Goal: Transaction & Acquisition: Book appointment/travel/reservation

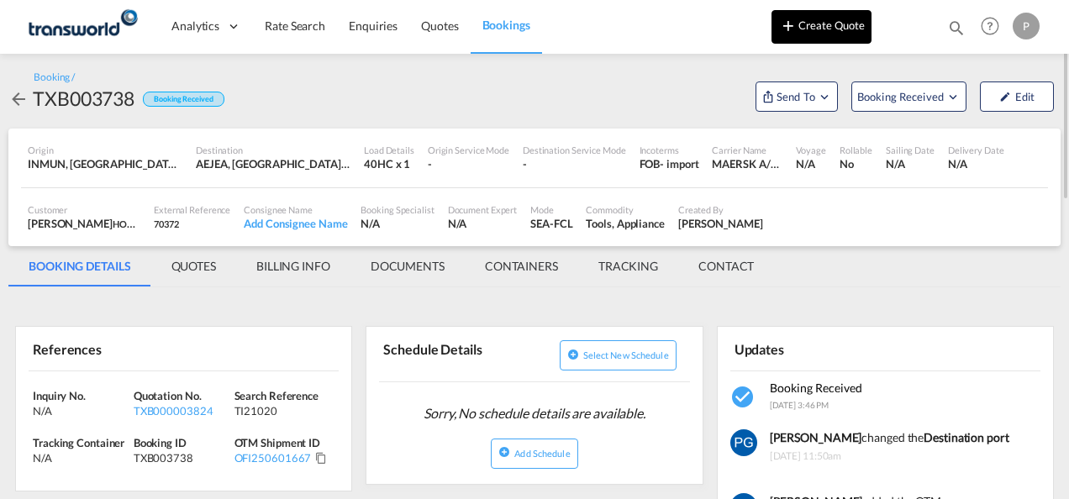
click at [811, 37] on button "Create Quote" at bounding box center [821, 27] width 100 height 34
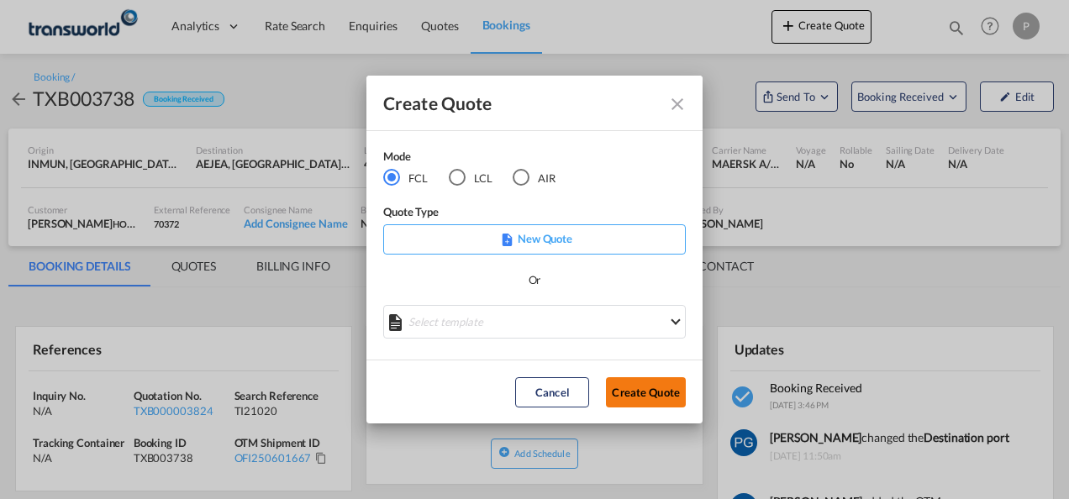
click at [636, 385] on button "Create Quote" at bounding box center [646, 392] width 80 height 30
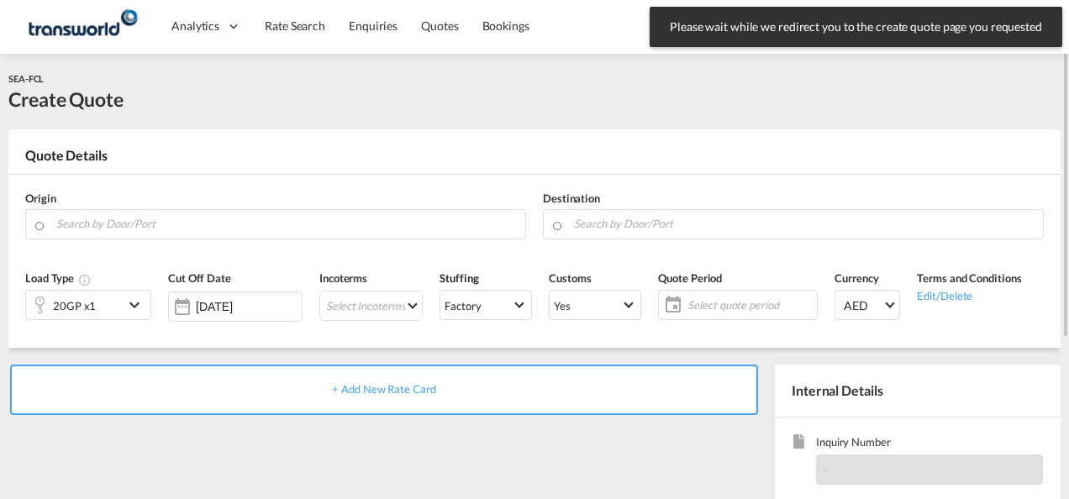
click at [504, 151] on div "Quote Details" at bounding box center [534, 159] width 1052 height 27
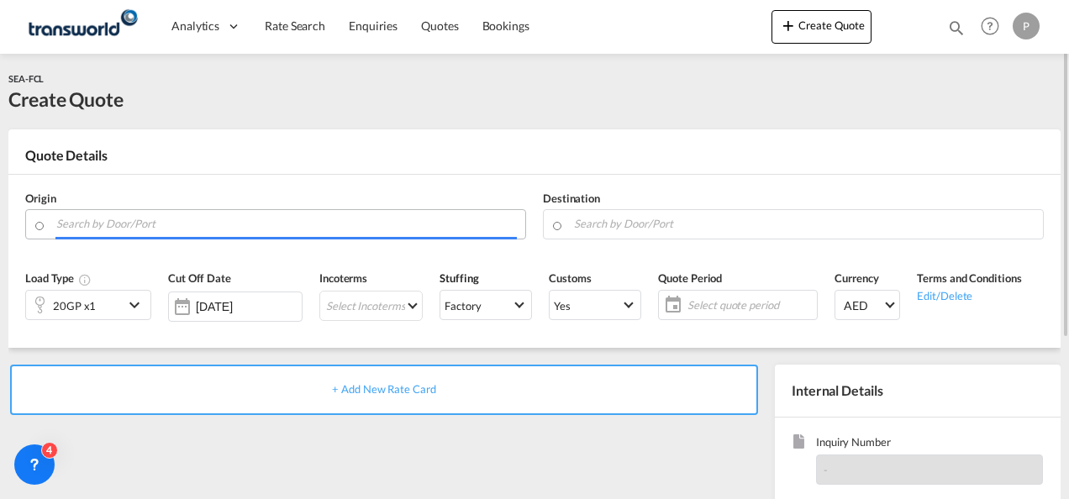
click at [285, 223] on input "Search by Door/Port" at bounding box center [286, 223] width 460 height 29
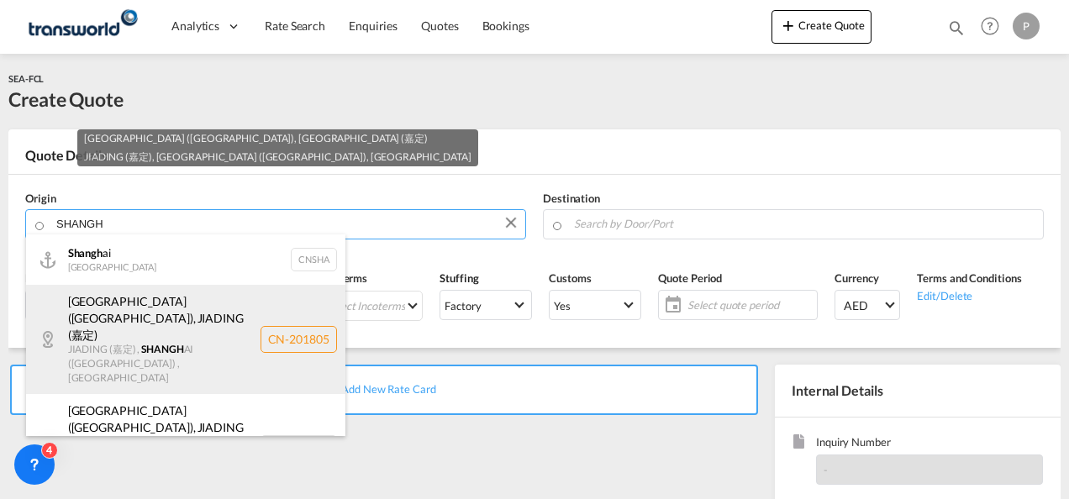
click at [153, 330] on div "[GEOGRAPHIC_DATA] ([GEOGRAPHIC_DATA]) , [GEOGRAPHIC_DATA] (嘉定) JIADING (嘉定) , […" at bounding box center [185, 339] width 319 height 109
type input "CN-201805, [GEOGRAPHIC_DATA] ([GEOGRAPHIC_DATA]), [GEOGRAPHIC_DATA] ([GEOGRAPHI…"
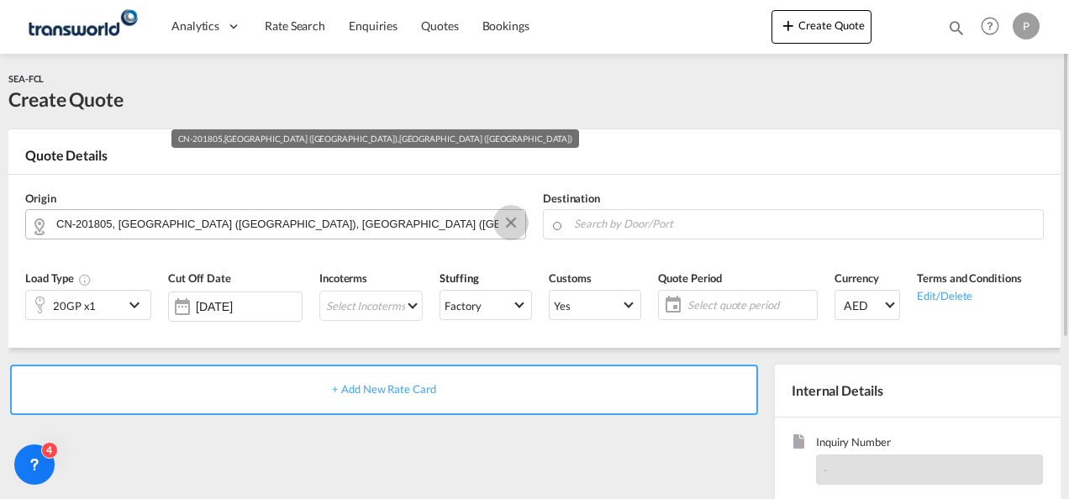
click at [507, 226] on button "Clear Input" at bounding box center [510, 222] width 25 height 25
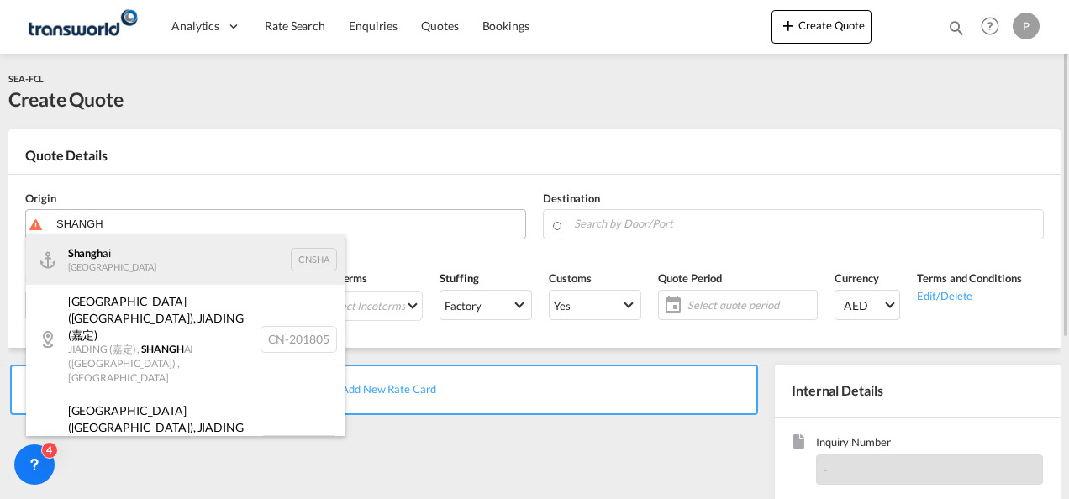
click at [222, 255] on div "Shangh ai China CNSHA" at bounding box center [185, 259] width 319 height 50
type input "[GEOGRAPHIC_DATA], [GEOGRAPHIC_DATA]"
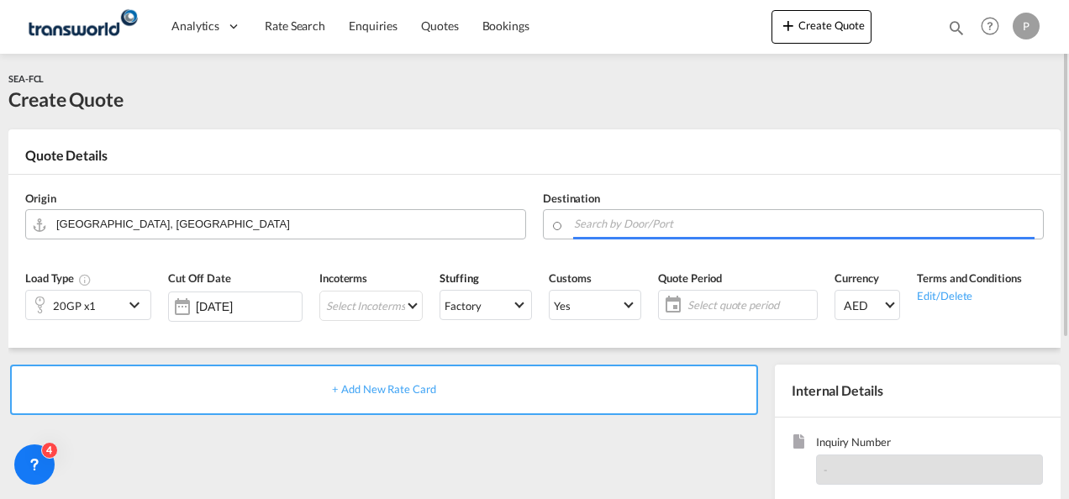
click at [638, 223] on input "Search by Door/Port" at bounding box center [804, 223] width 460 height 29
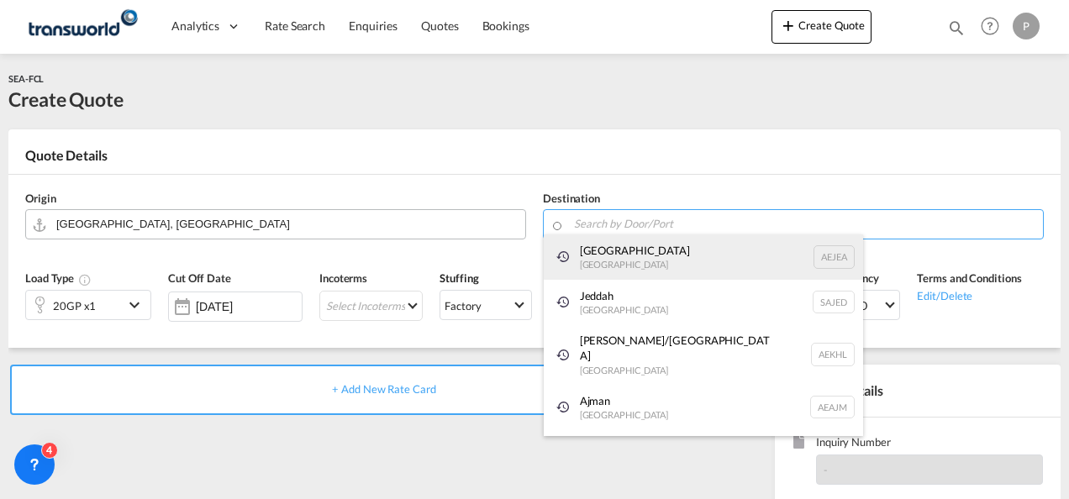
click at [632, 250] on div "[GEOGRAPHIC_DATA] [GEOGRAPHIC_DATA]" at bounding box center [703, 256] width 319 height 45
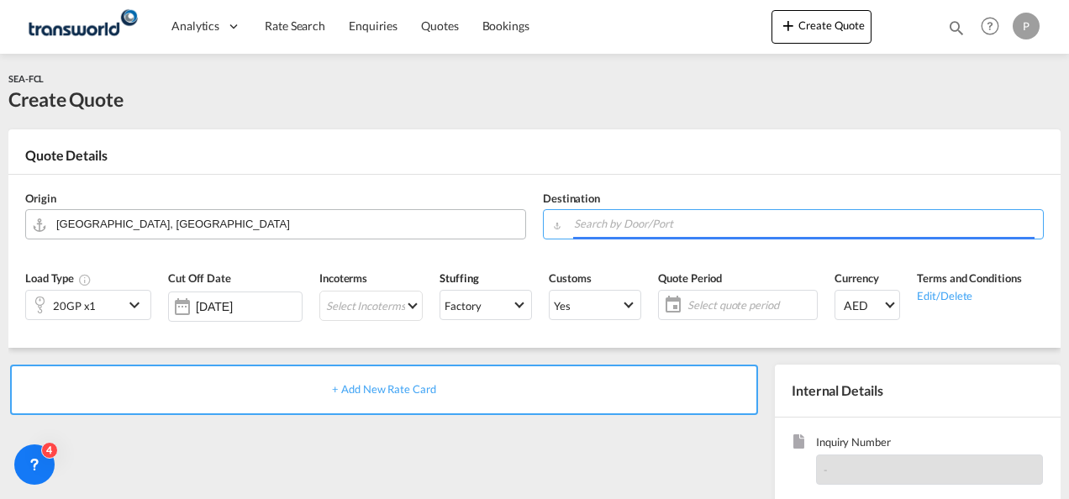
type input "[GEOGRAPHIC_DATA], [GEOGRAPHIC_DATA]"
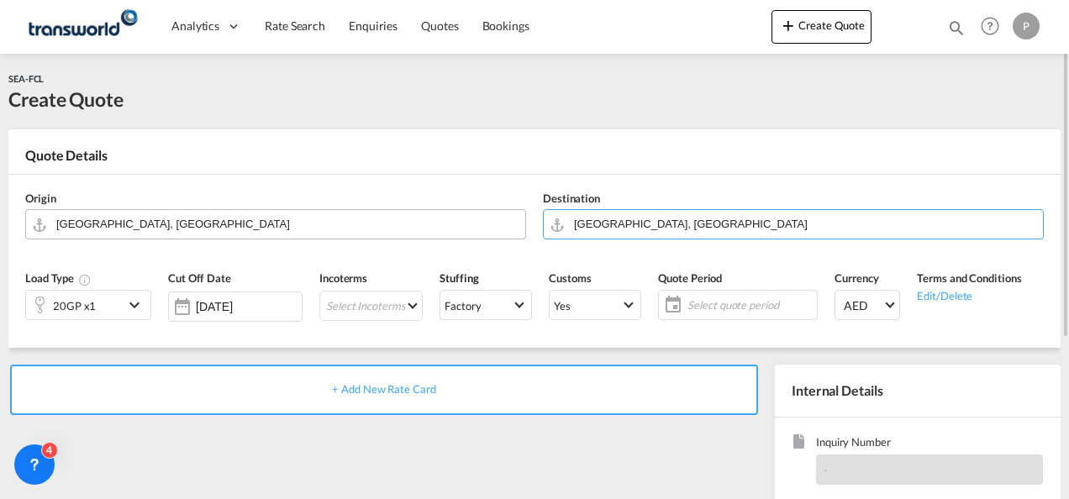
click at [102, 302] on div "20GP x1" at bounding box center [74, 305] width 97 height 29
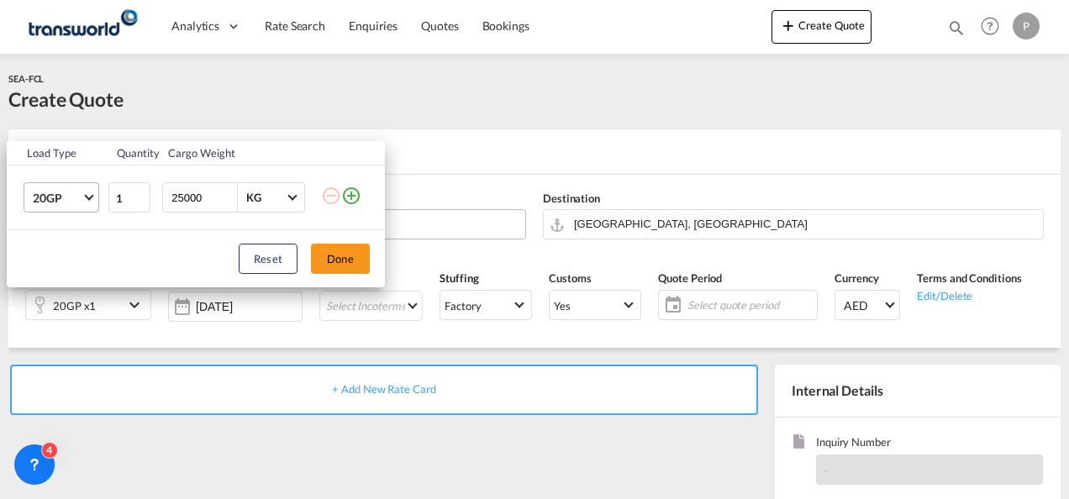
click at [75, 193] on span "20GP" at bounding box center [57, 198] width 49 height 17
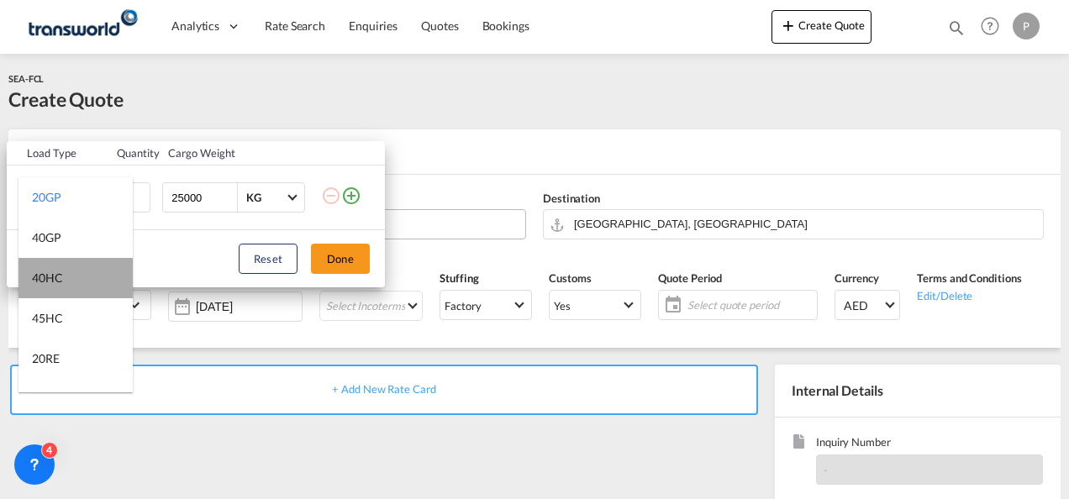
click at [90, 276] on md-option "40HC" at bounding box center [75, 278] width 114 height 40
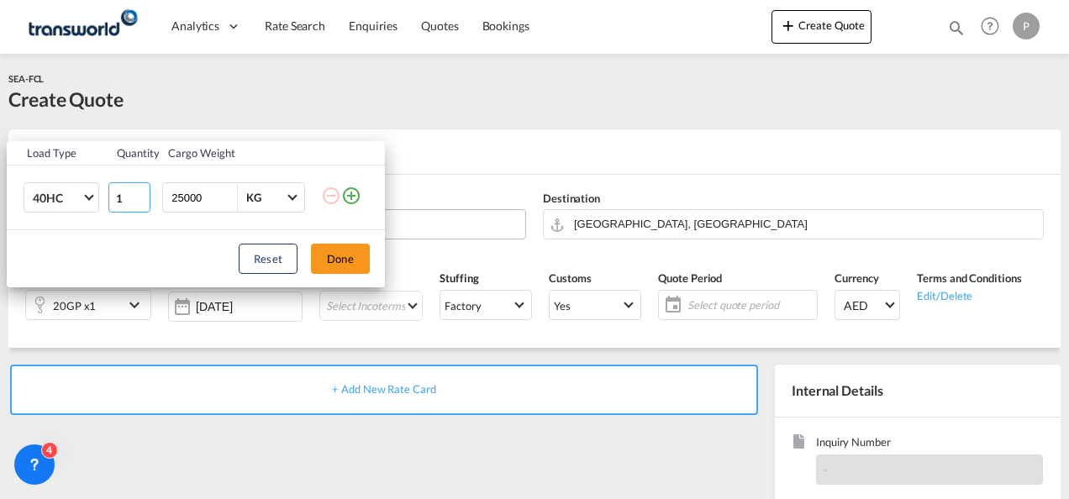
click at [131, 198] on input "1" at bounding box center [129, 197] width 42 height 30
type input "8"
click at [336, 250] on button "Done" at bounding box center [340, 259] width 59 height 30
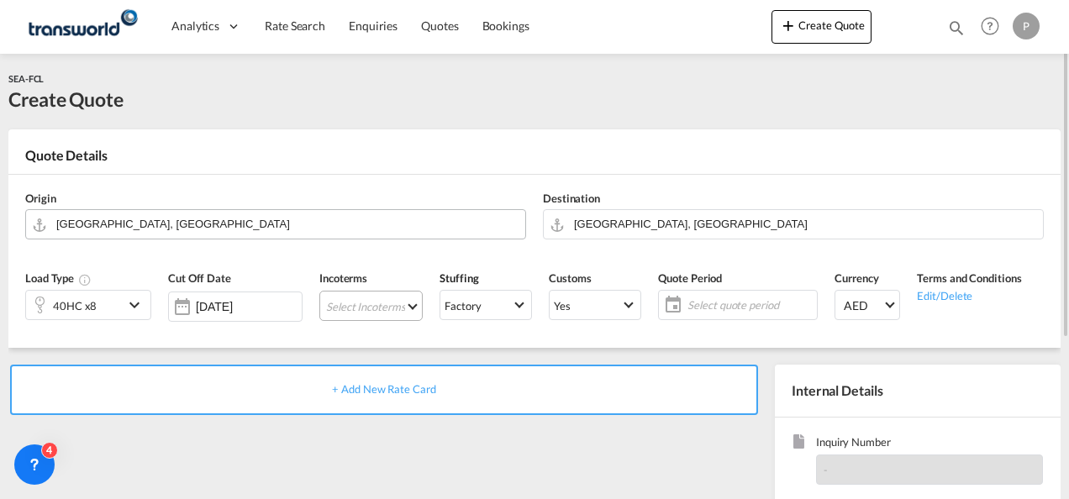
click at [360, 298] on md-select "Select Incoterms CPT - export Carrier Paid to CIF - import Cost,Insurance and F…" at bounding box center [370, 306] width 103 height 30
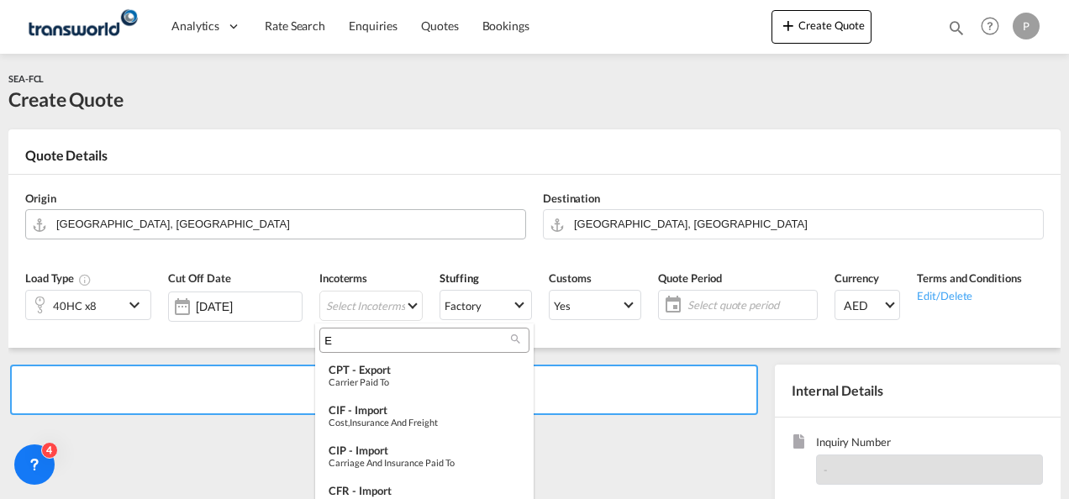
click at [353, 335] on input "E" at bounding box center [417, 340] width 187 height 15
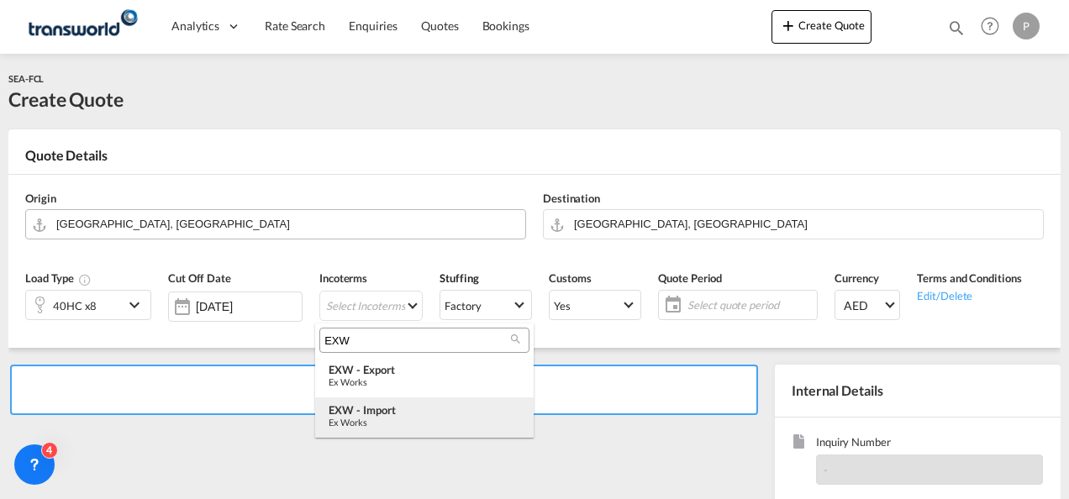
type input "EXW"
click at [379, 417] on div "Ex Works" at bounding box center [424, 422] width 192 height 11
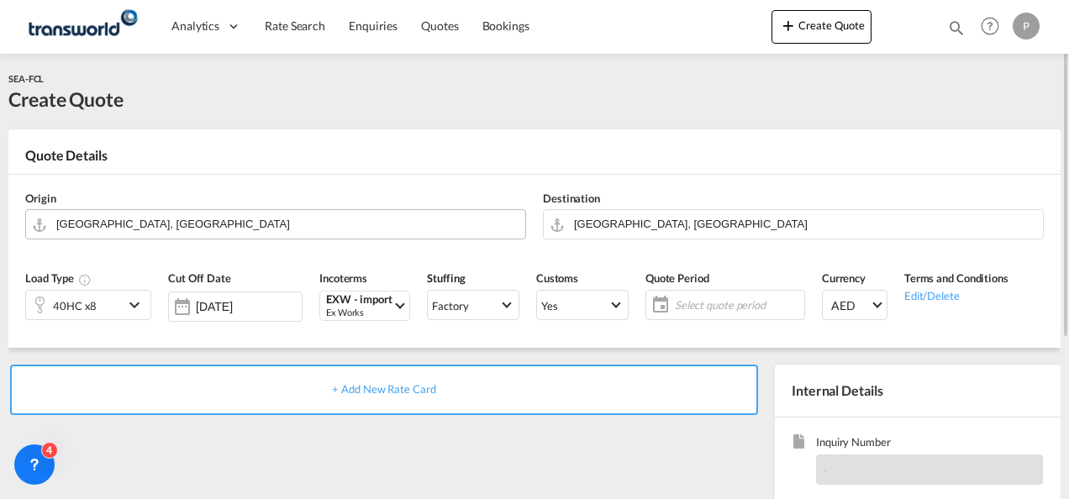
click at [711, 302] on span "Select quote period" at bounding box center [737, 304] width 125 height 15
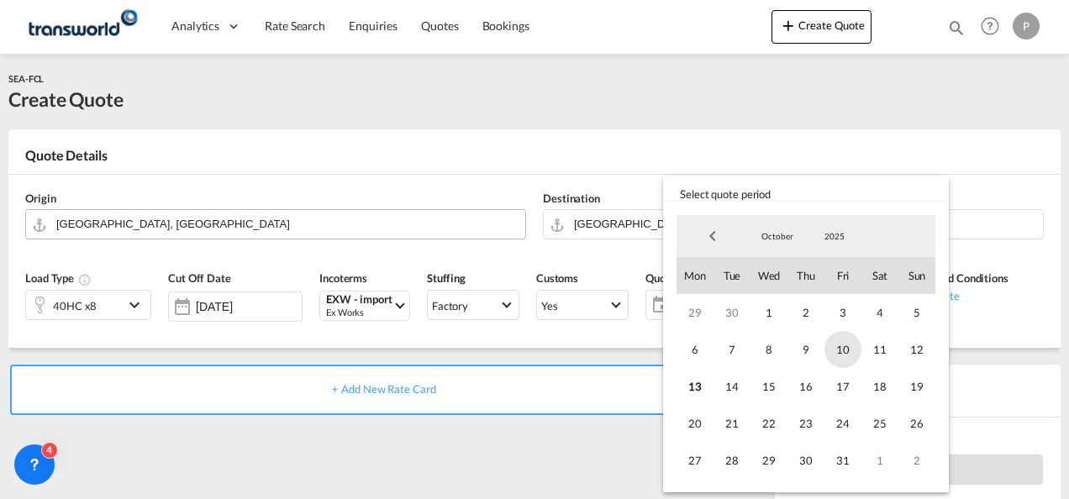
click at [846, 346] on span "10" at bounding box center [842, 349] width 37 height 37
click at [842, 466] on span "31" at bounding box center [842, 460] width 37 height 37
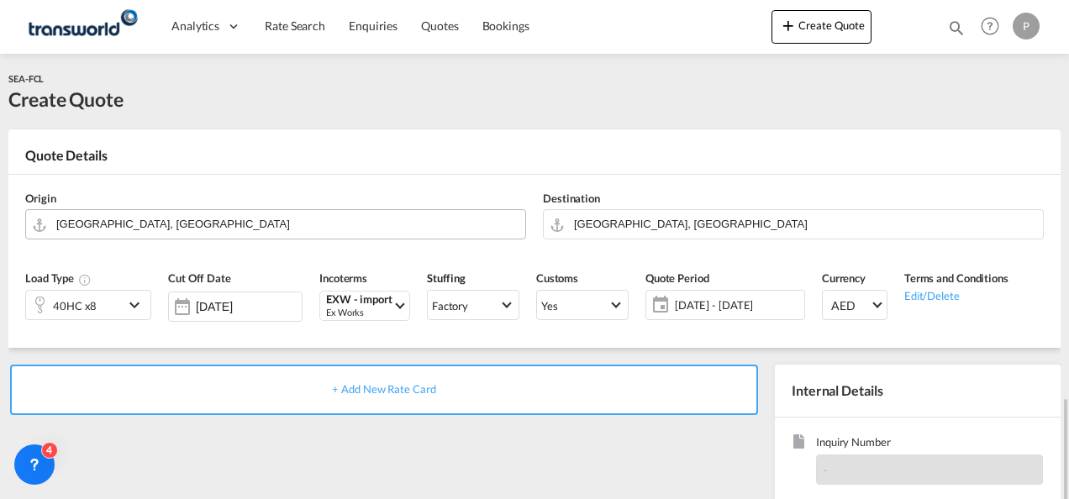
scroll to position [237, 0]
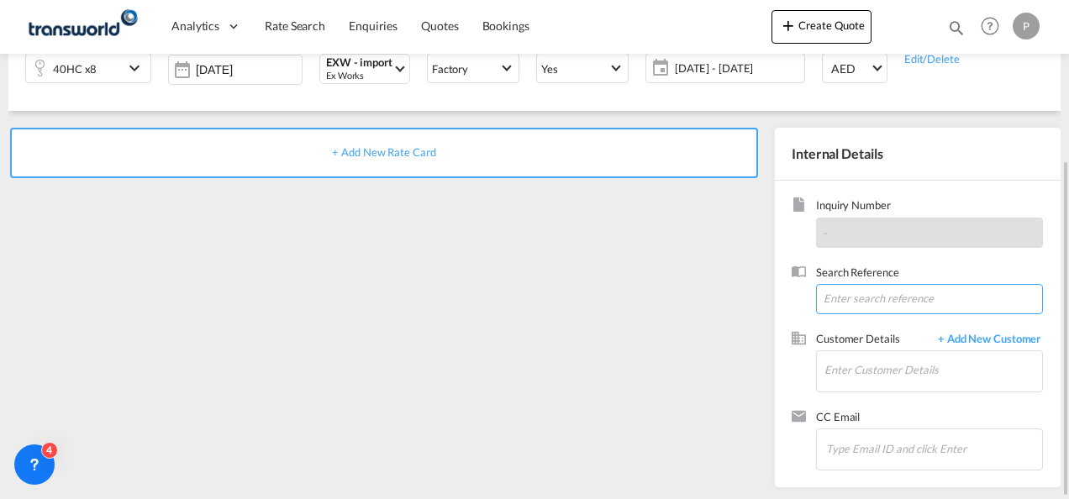
click at [847, 300] on input at bounding box center [929, 299] width 227 height 30
type input "TWG989"
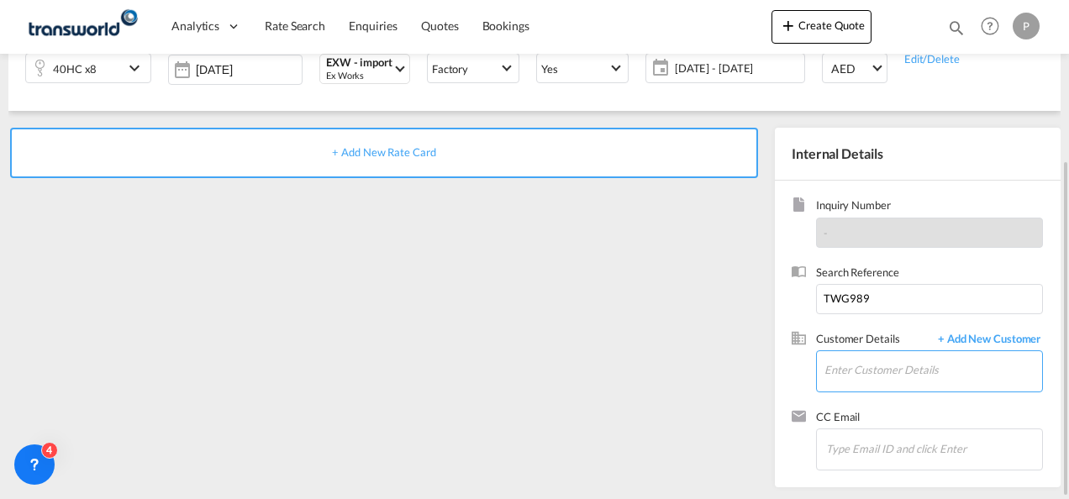
click at [866, 368] on input "Enter Customer Details" at bounding box center [933, 370] width 218 height 38
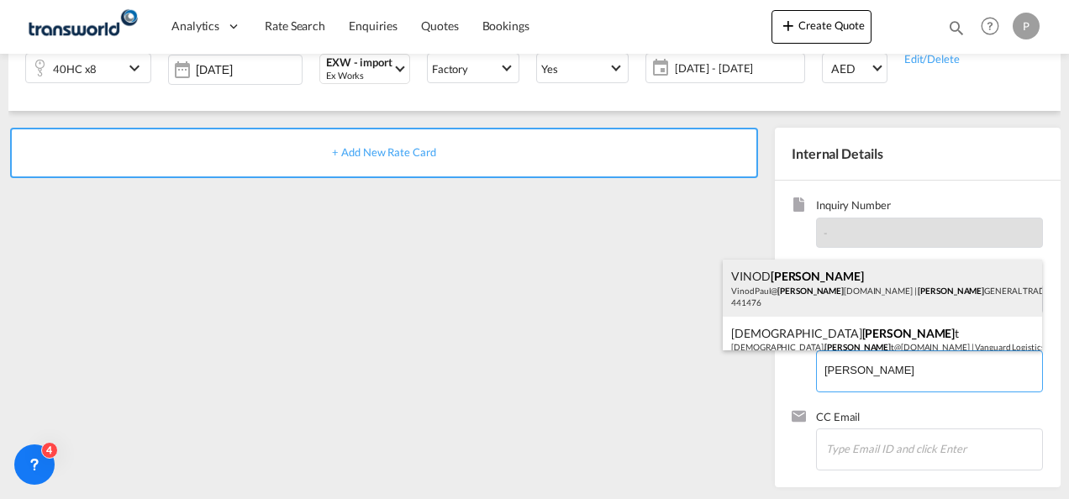
click at [836, 297] on div "[PERSON_NAME] [PERSON_NAME] VinodPaul@ [PERSON_NAME] [DOMAIN_NAME] | [PERSON_NA…" at bounding box center [881, 288] width 319 height 57
type input "[PERSON_NAME] GENERAL TRADING LLC, [PERSON_NAME] [PERSON_NAME], [EMAIL_ADDRESS]…"
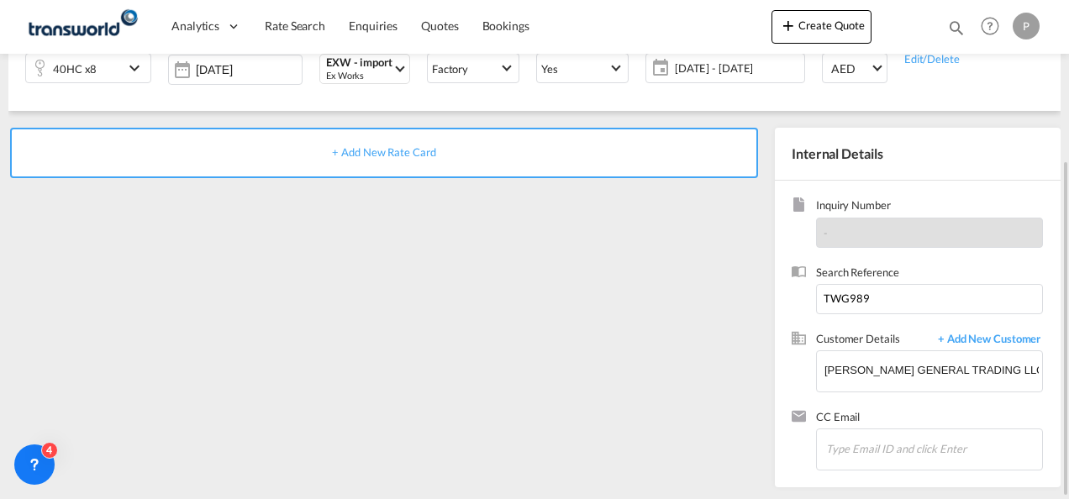
click at [415, 156] on span "+ Add New Rate Card" at bounding box center [383, 151] width 103 height 13
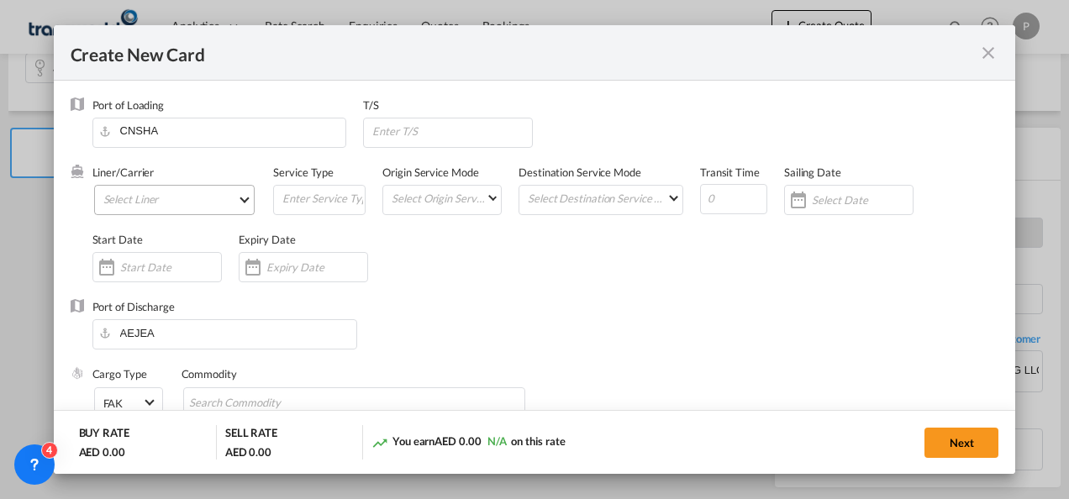
type input "Basic Ocean Freight"
select select "per equipment"
click at [134, 205] on md-select "Select Liner 2HM LOGISTICS D.O.O. / TDWC-CAPODISTRI 2HM LOGISTICS D.O.O. / TDWC…" at bounding box center [174, 200] width 161 height 30
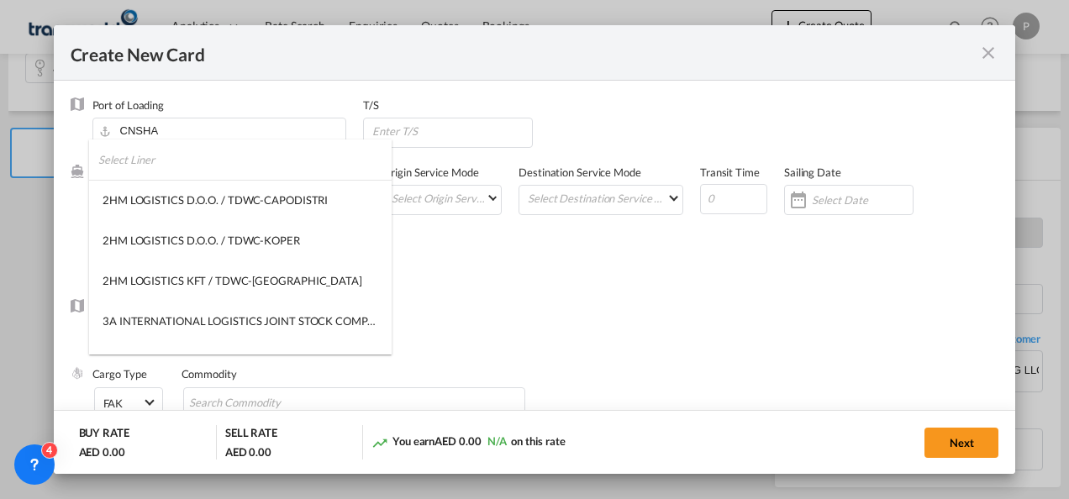
click at [151, 160] on input "search" at bounding box center [244, 159] width 293 height 40
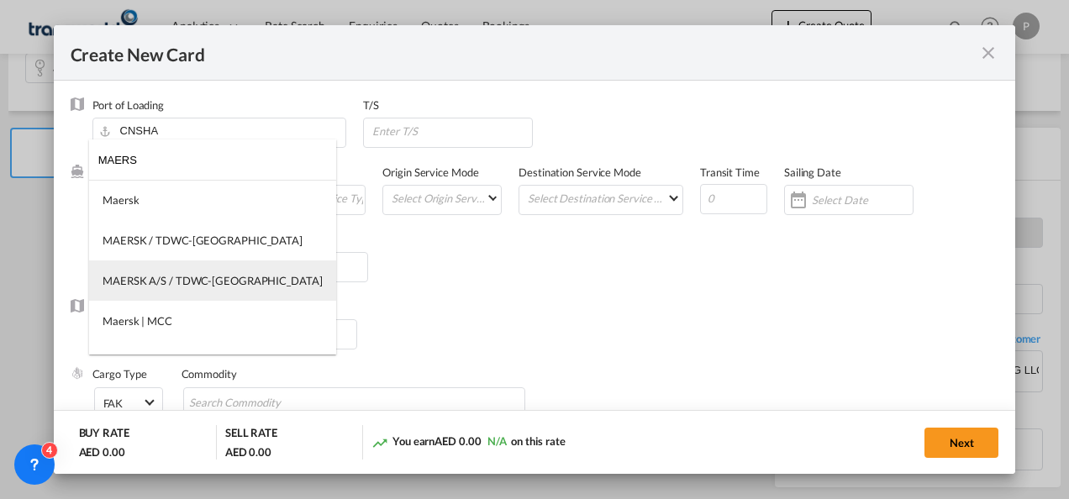
type input "MAERS"
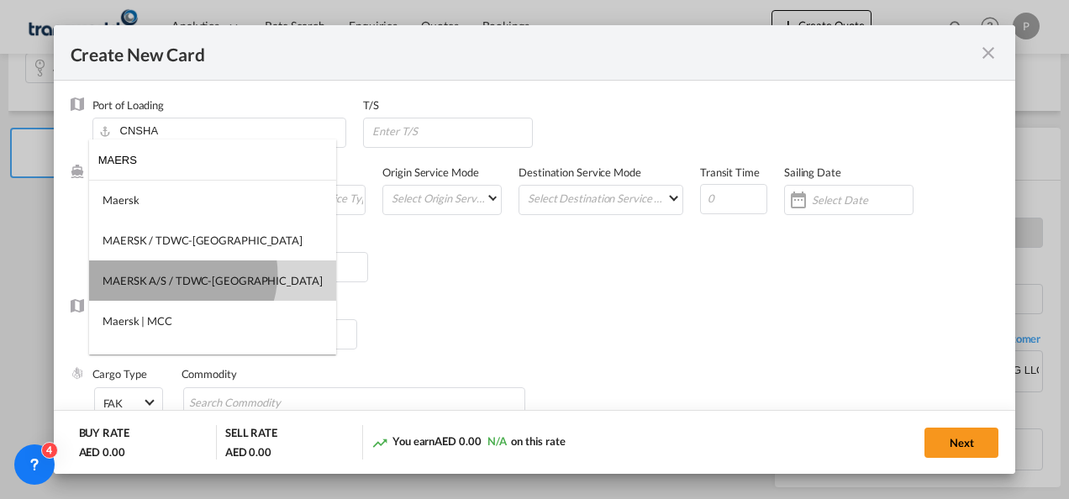
click at [181, 274] on div "MAERSK A/S / TDWC-[GEOGRAPHIC_DATA]" at bounding box center [212, 280] width 220 height 15
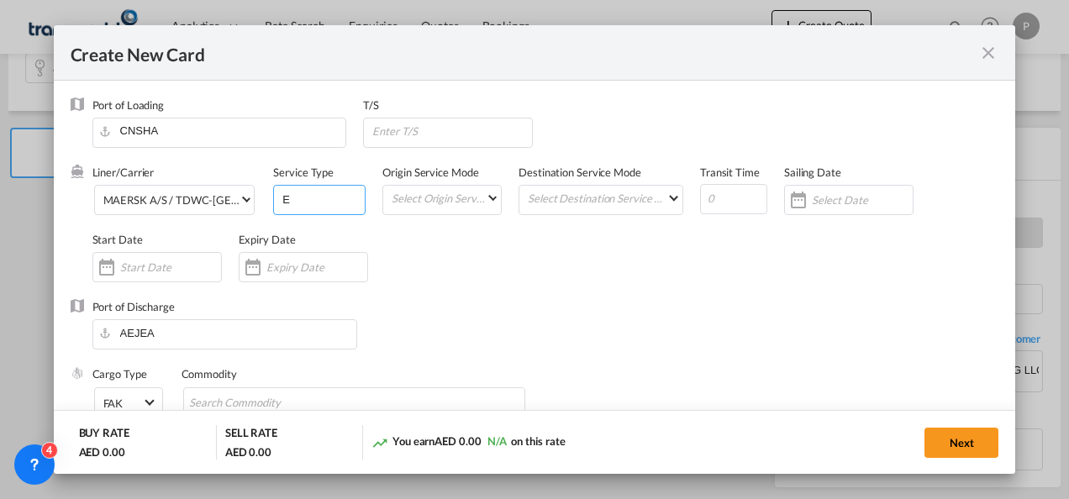
click at [321, 197] on input "E" at bounding box center [323, 198] width 84 height 25
type input "EXW IMPORT"
click at [318, 262] on input "Create New CardPort ..." at bounding box center [316, 266] width 101 height 13
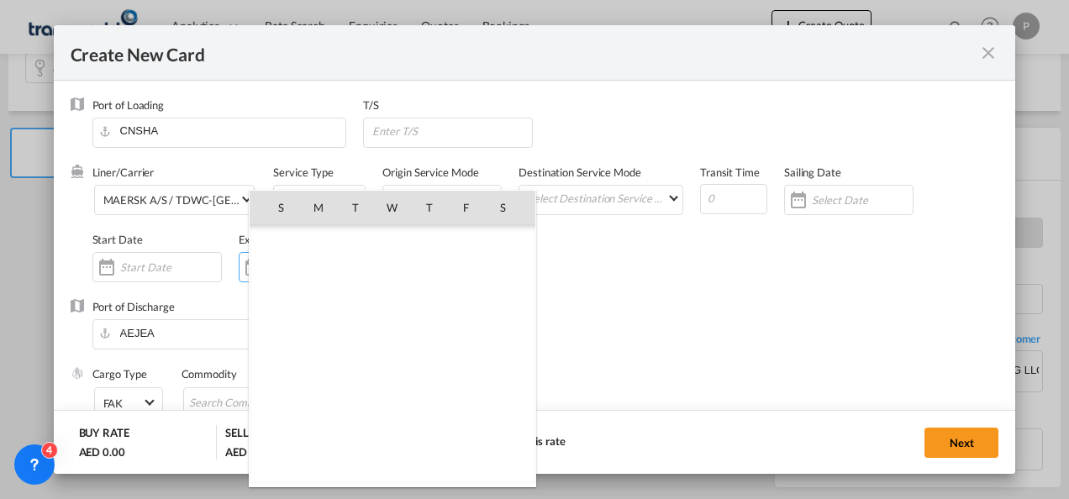
scroll to position [389379, 0]
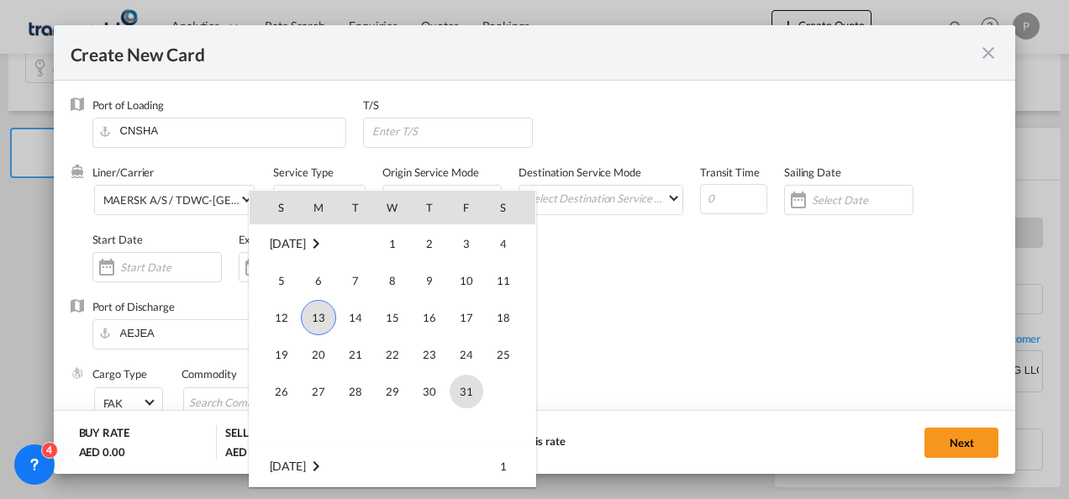
click at [455, 385] on span "31" at bounding box center [466, 392] width 34 height 34
type input "[DATE]"
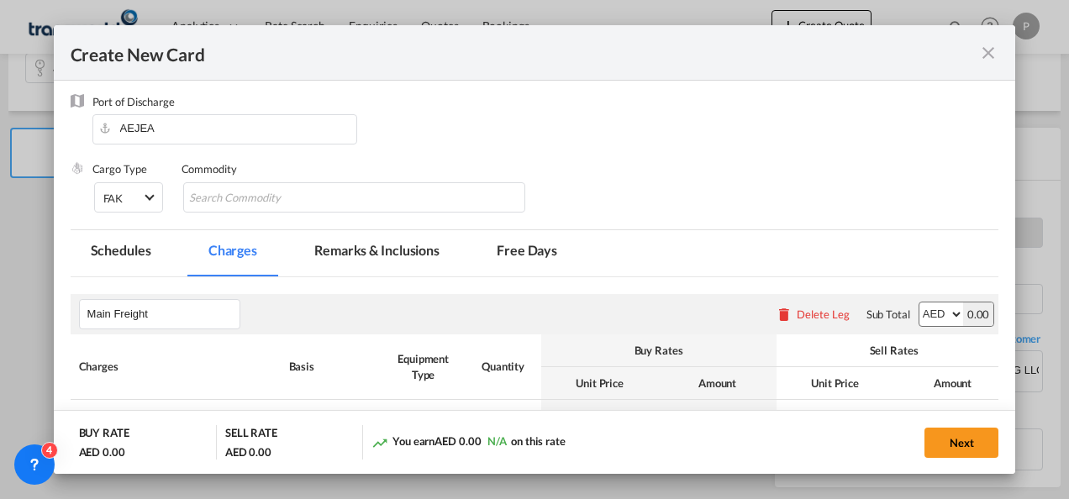
scroll to position [208, 0]
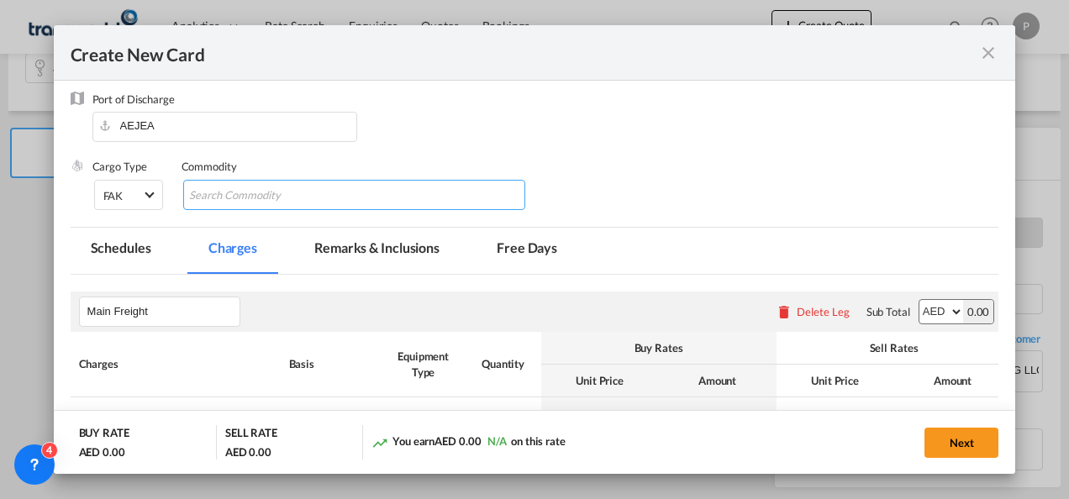
click at [269, 190] on input "Chips input." at bounding box center [266, 195] width 154 height 27
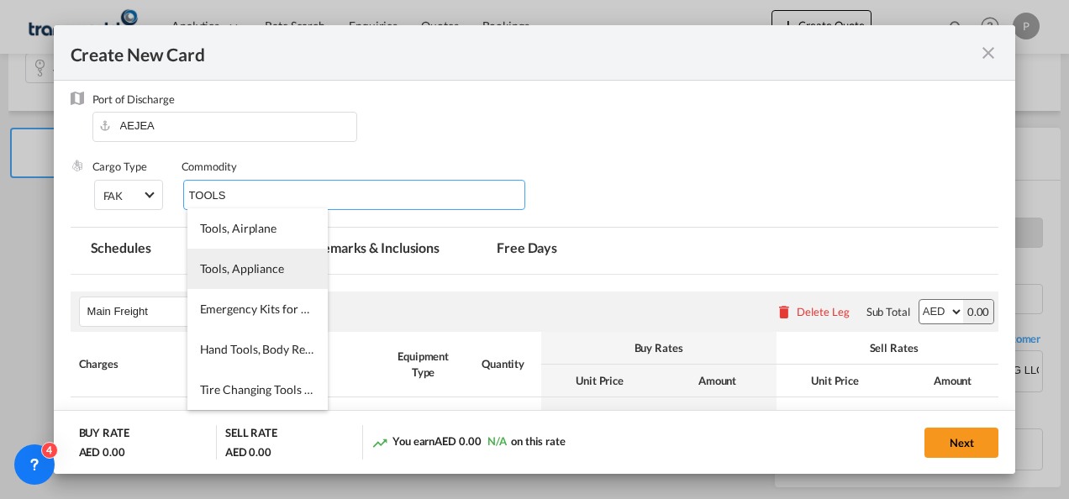
type input "TOOLS"
click at [244, 272] on span "Tools, Appliance" at bounding box center [242, 268] width 84 height 14
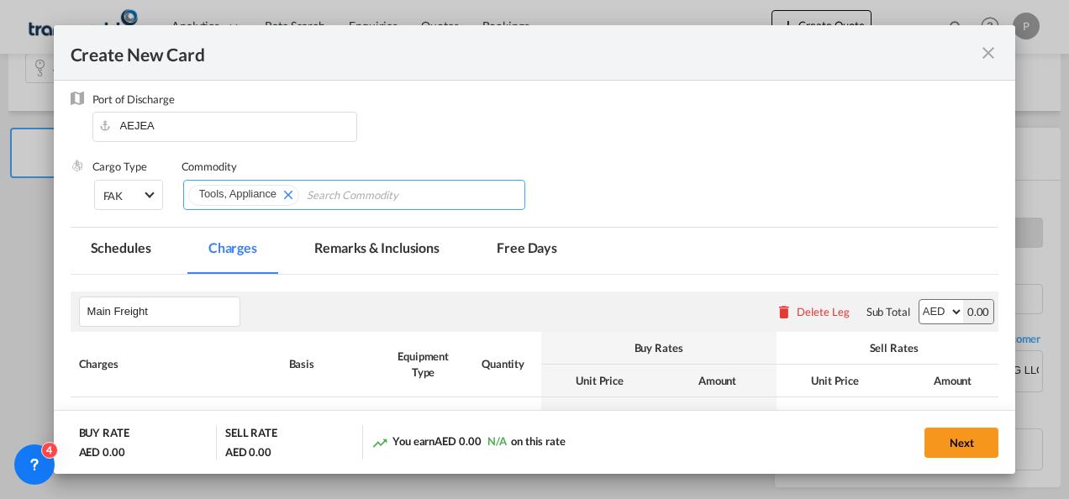
scroll to position [392, 0]
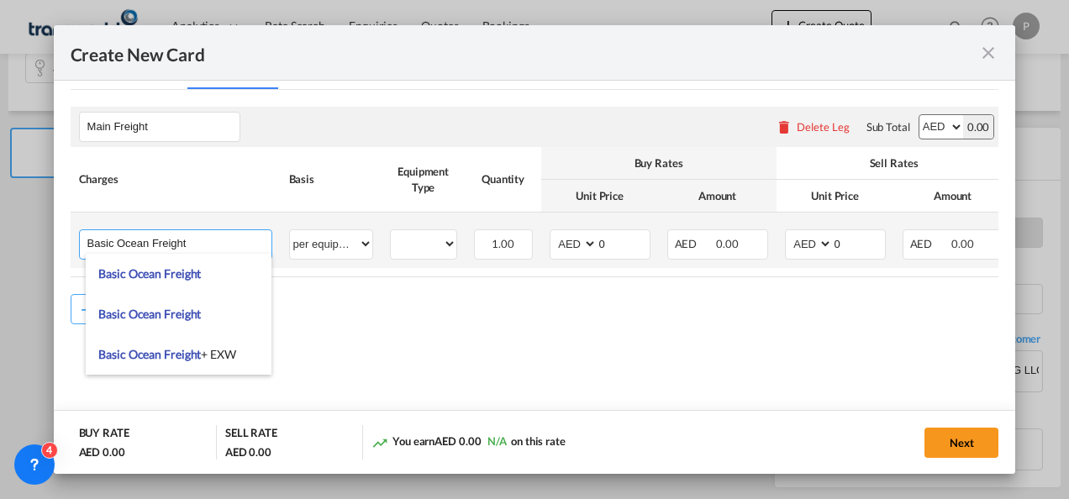
click at [192, 240] on input "Basic Ocean Freight" at bounding box center [179, 242] width 184 height 25
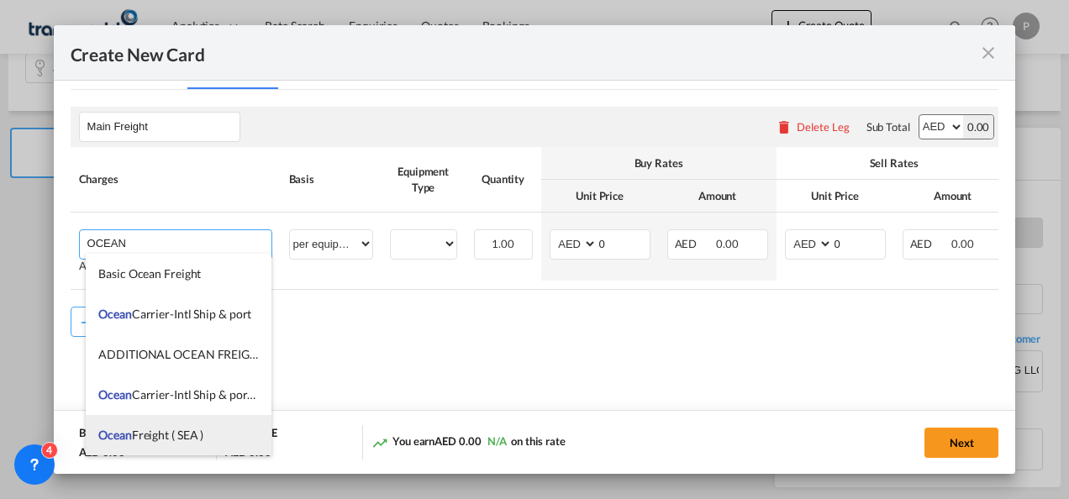
click at [191, 432] on span "Ocean Freight ( SEA )" at bounding box center [150, 435] width 105 height 14
type input "Ocean Freight ( SEA )"
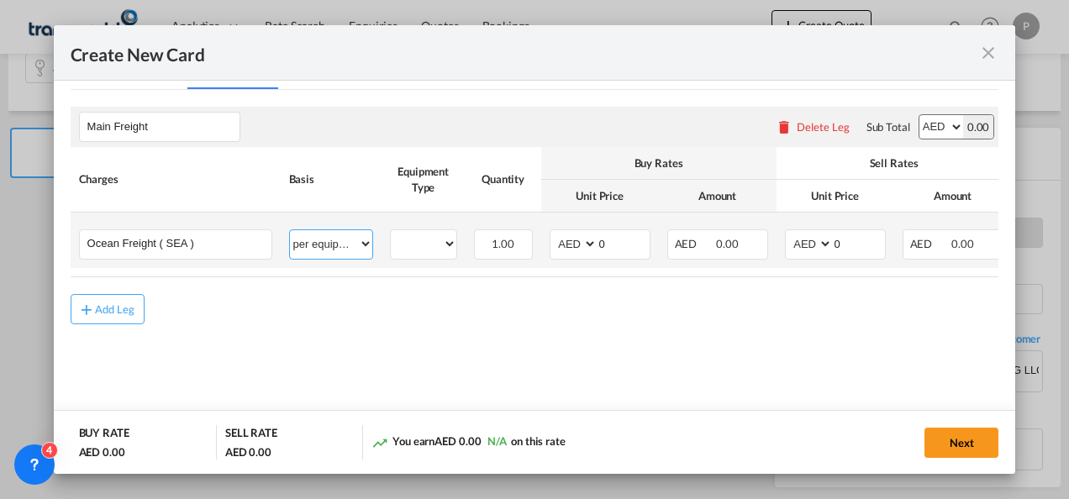
click at [366, 231] on select "per equipment per container per B/L per shipping bill per shipment % on freight…" at bounding box center [331, 243] width 82 height 27
select select "per shipment"
click at [290, 230] on select "per equipment per container per B/L per shipping bill per shipment % on freight…" at bounding box center [331, 243] width 82 height 27
click at [858, 237] on input "0" at bounding box center [859, 242] width 52 height 25
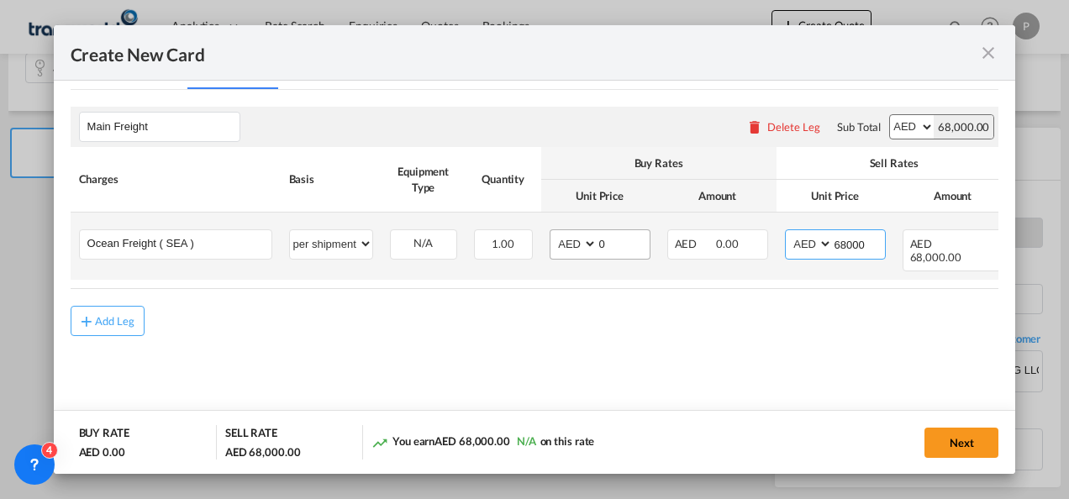
type input "68000"
click at [613, 242] on input "0" at bounding box center [623, 242] width 52 height 25
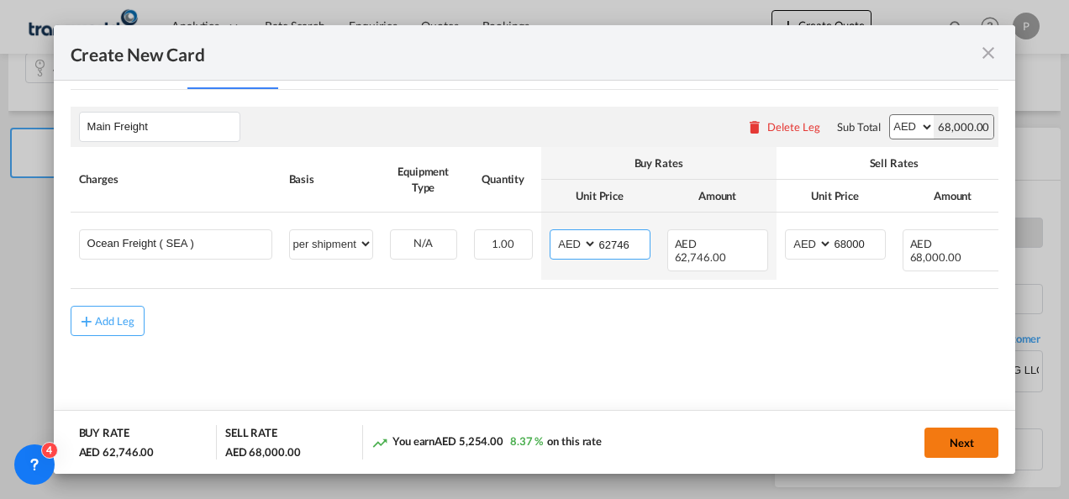
type input "62746"
click at [973, 440] on button "Next" at bounding box center [961, 443] width 74 height 30
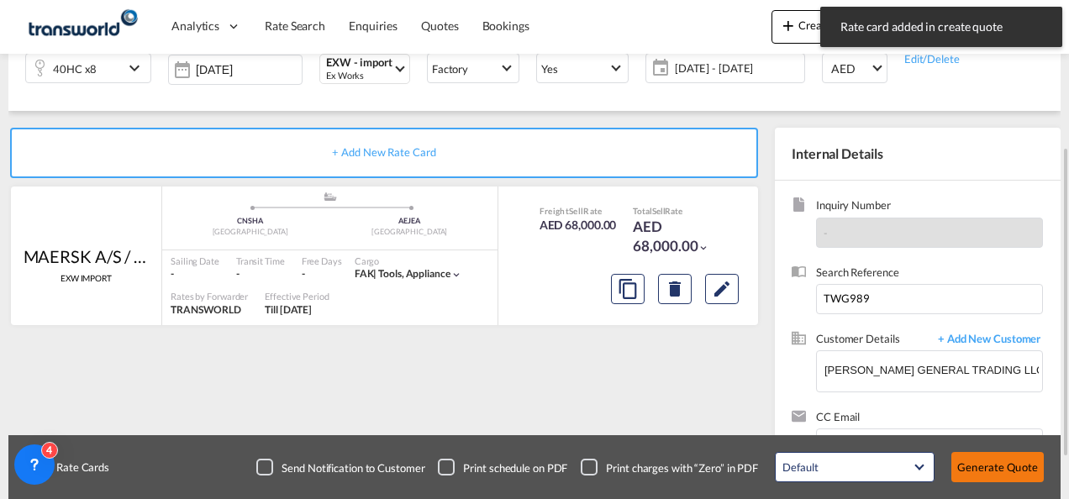
click at [990, 464] on button "Generate Quote" at bounding box center [997, 467] width 92 height 30
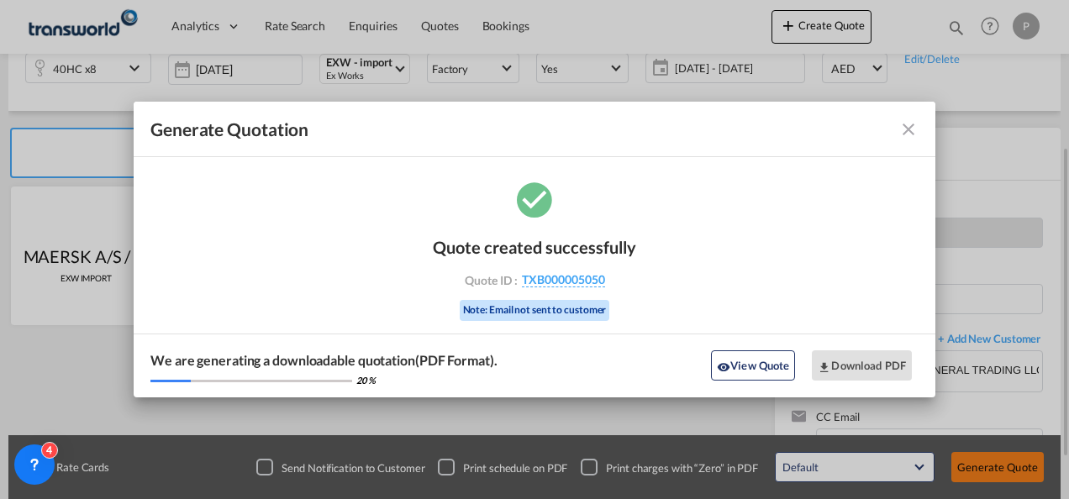
click at [990, 464] on div "Generate Quotation Quote created successfully Quote ID : TXB000005050 Note: Ema…" at bounding box center [534, 249] width 1069 height 499
click at [549, 279] on span "TXB000005050" at bounding box center [563, 279] width 83 height 15
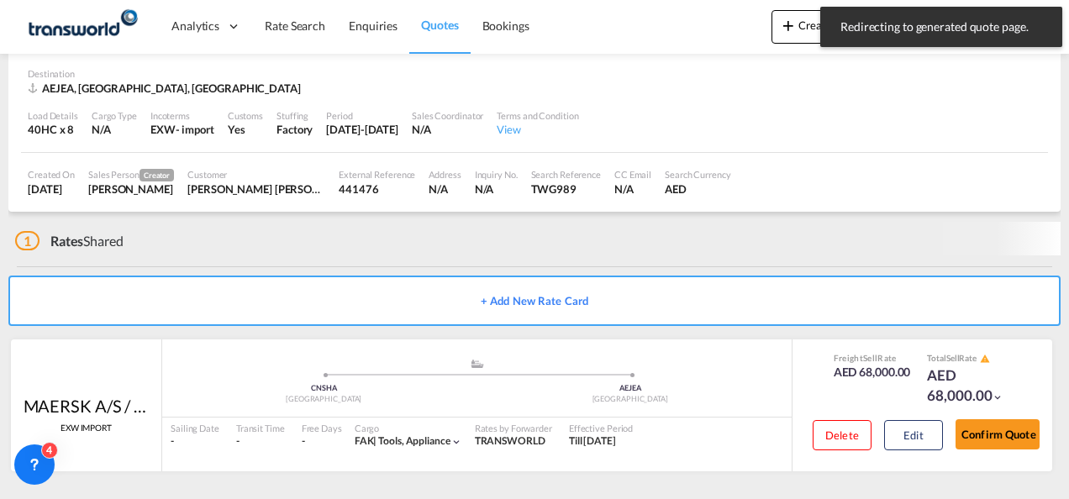
scroll to position [104, 0]
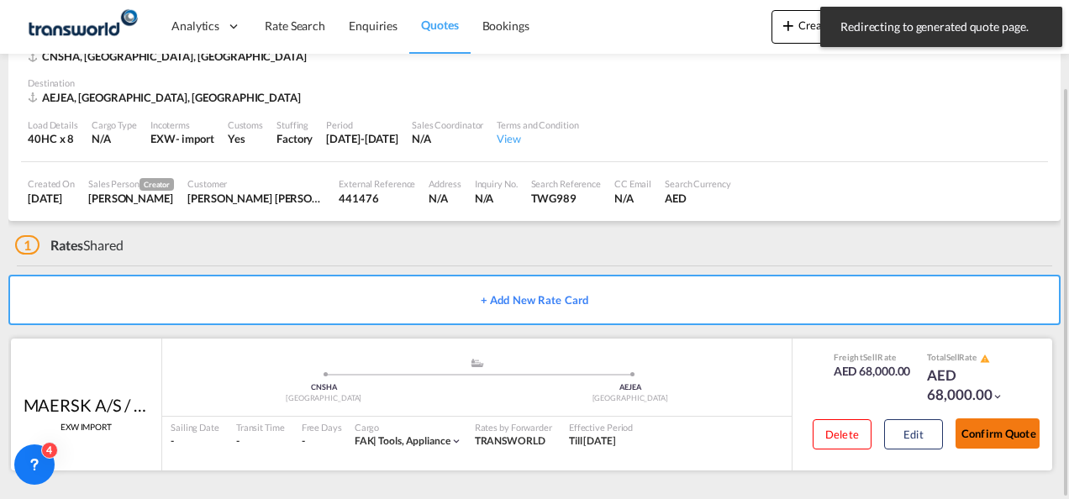
click at [996, 436] on button "Confirm Quote" at bounding box center [997, 433] width 84 height 30
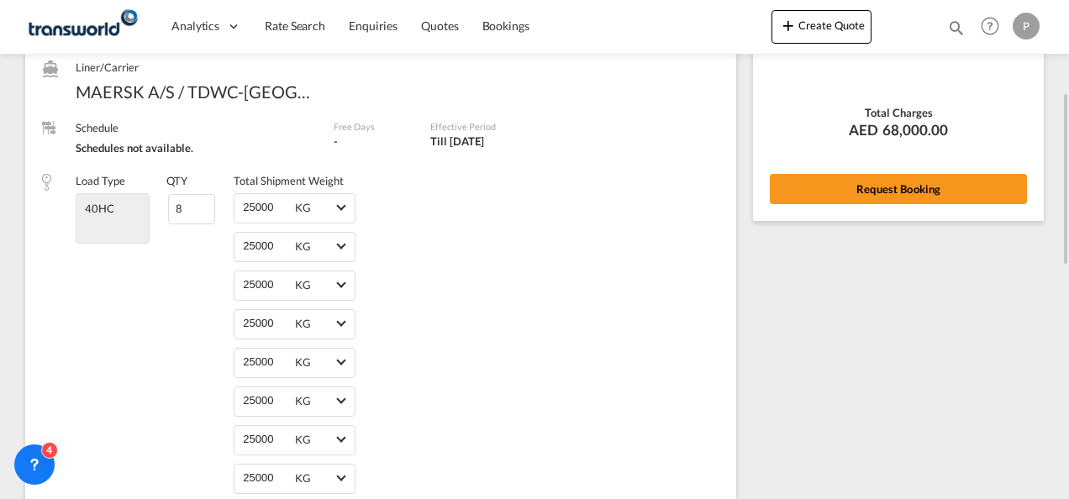
scroll to position [211, 0]
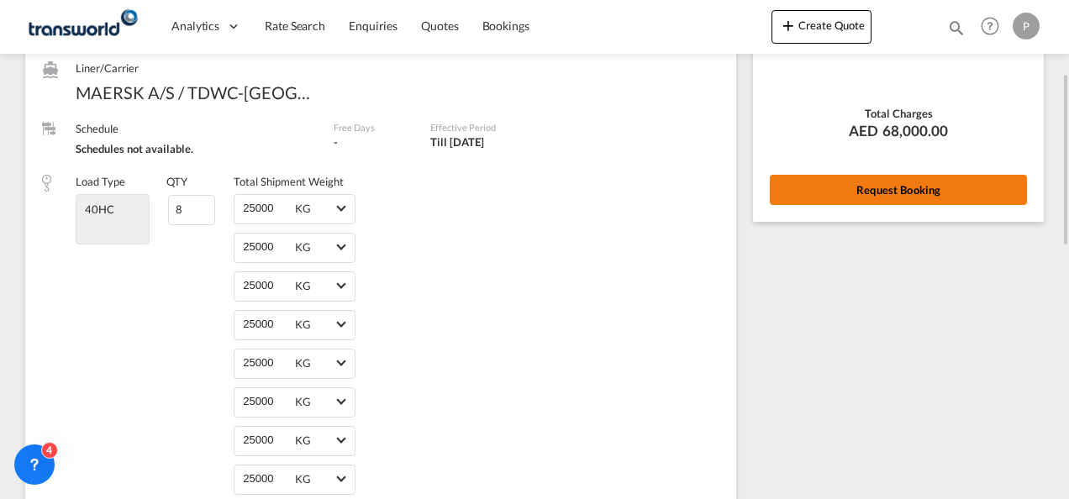
click at [920, 203] on button "Request Booking" at bounding box center [898, 190] width 257 height 30
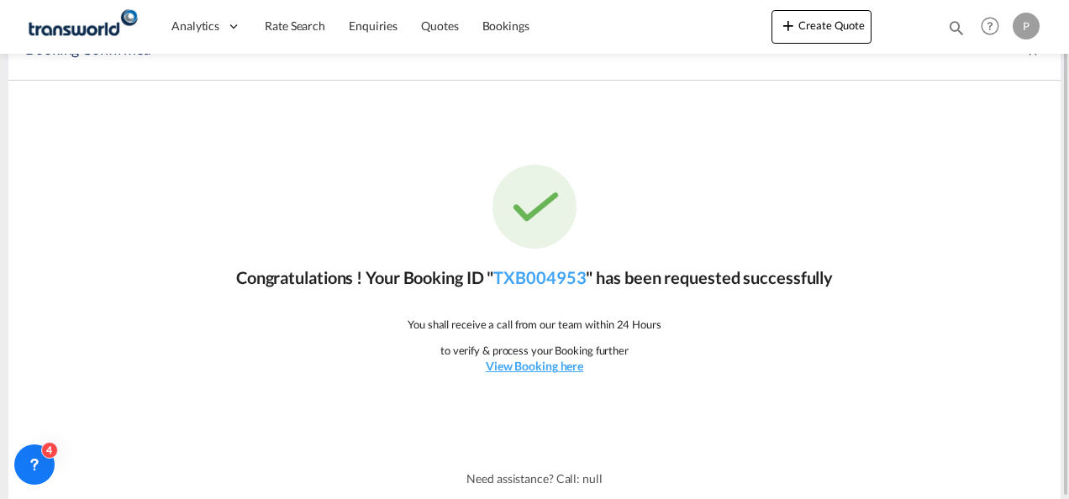
scroll to position [31, 0]
click at [539, 269] on link "TXB004953" at bounding box center [539, 278] width 92 height 20
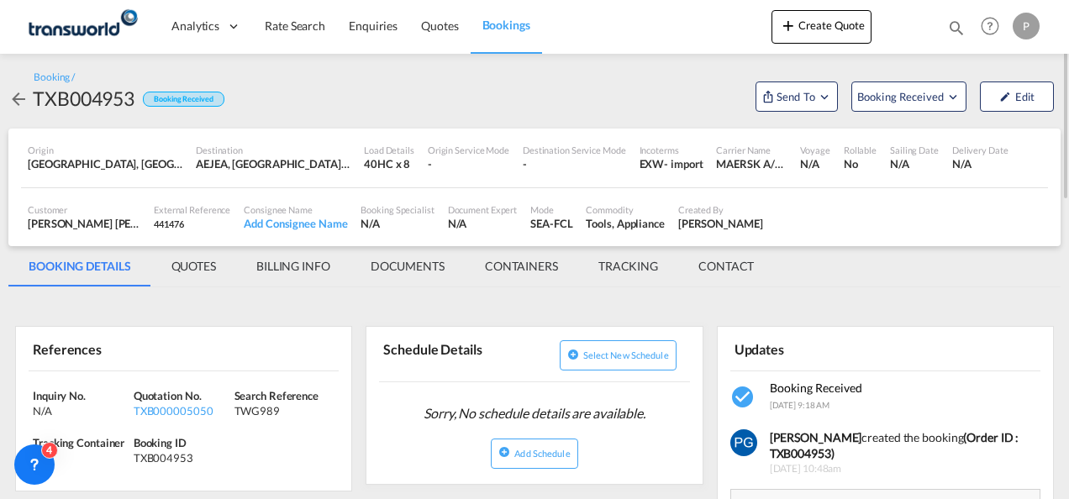
click at [838, 91] on md-menu "Send To OTM Yet to sync Send Shipment" at bounding box center [797, 93] width 96 height 35
click at [807, 92] on span "Send To" at bounding box center [796, 96] width 42 height 17
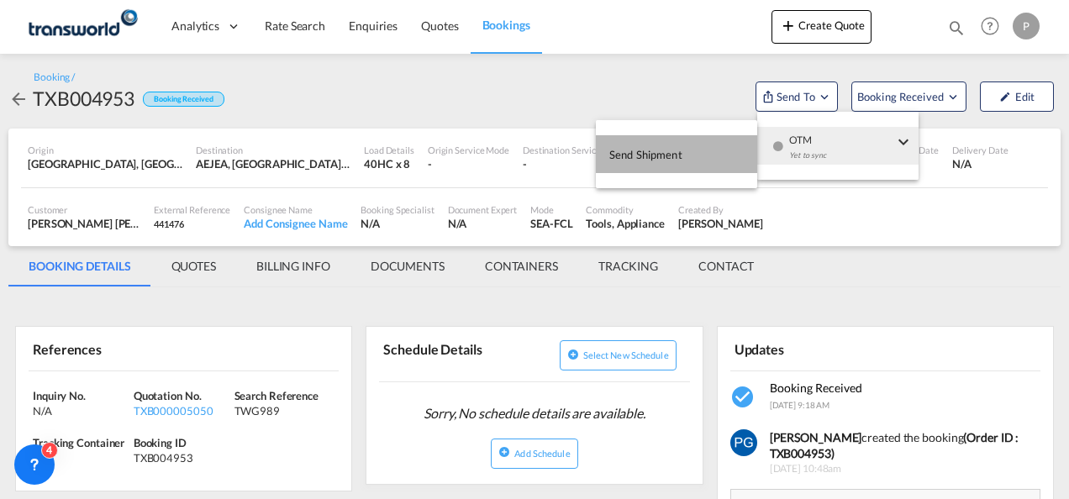
click at [704, 153] on button "Send Shipment" at bounding box center [676, 154] width 161 height 38
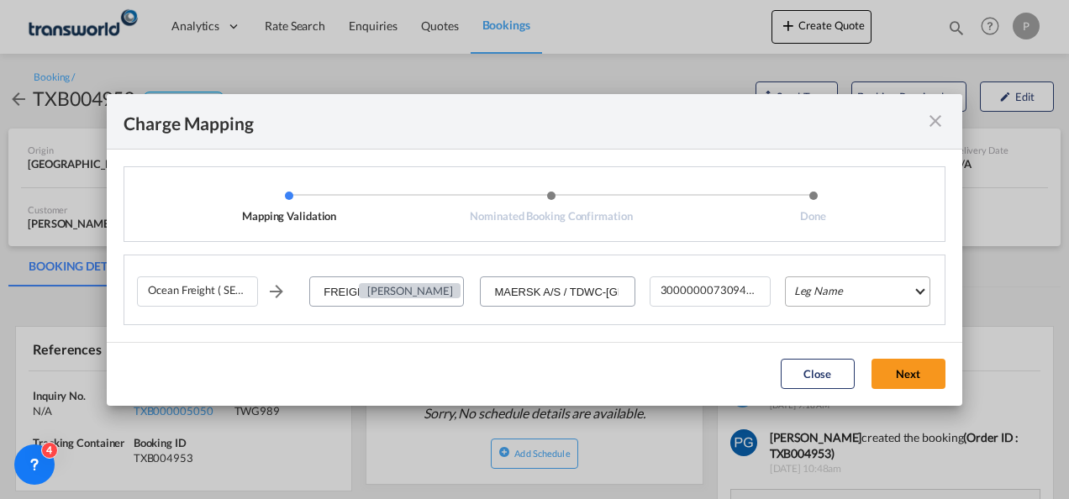
click at [803, 287] on md-select "Leg Name HANDLING ORIGIN VESSEL HANDLING DESTINATION OTHERS TL PICK UP CUSTOMS …" at bounding box center [857, 291] width 145 height 30
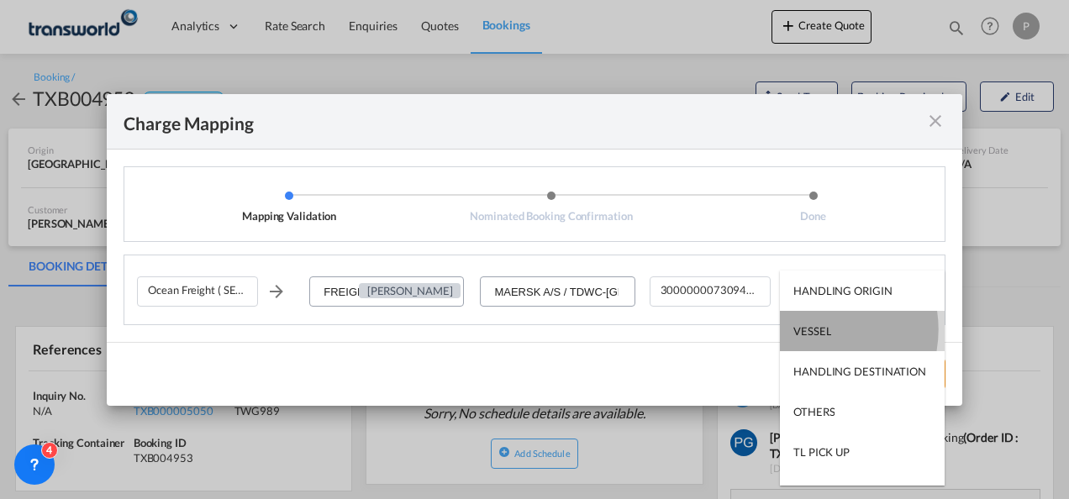
click at [813, 329] on div "VESSEL" at bounding box center [812, 330] width 38 height 15
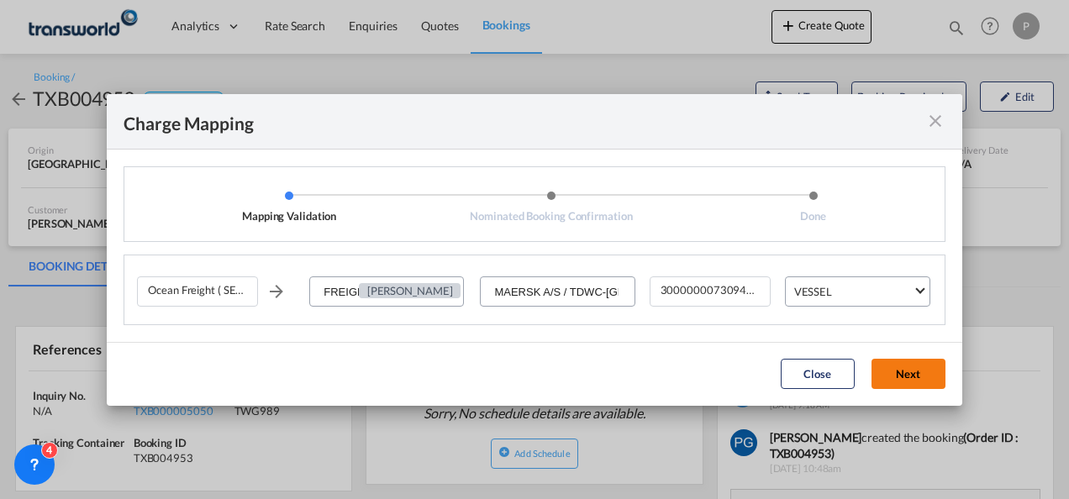
click at [906, 370] on button "Next" at bounding box center [908, 374] width 74 height 30
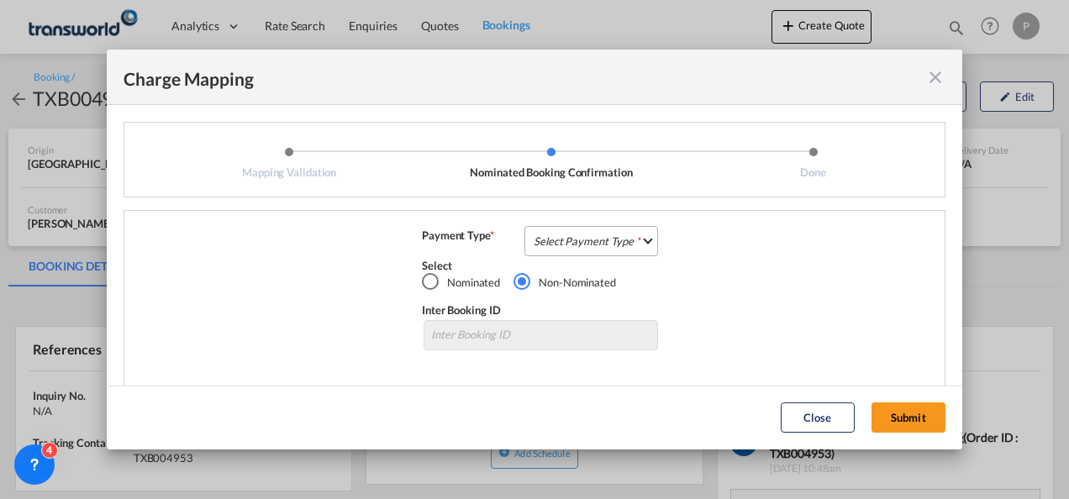
click at [581, 237] on md-select "Select Payment Type COLLECT PREPAID" at bounding box center [591, 241] width 134 height 30
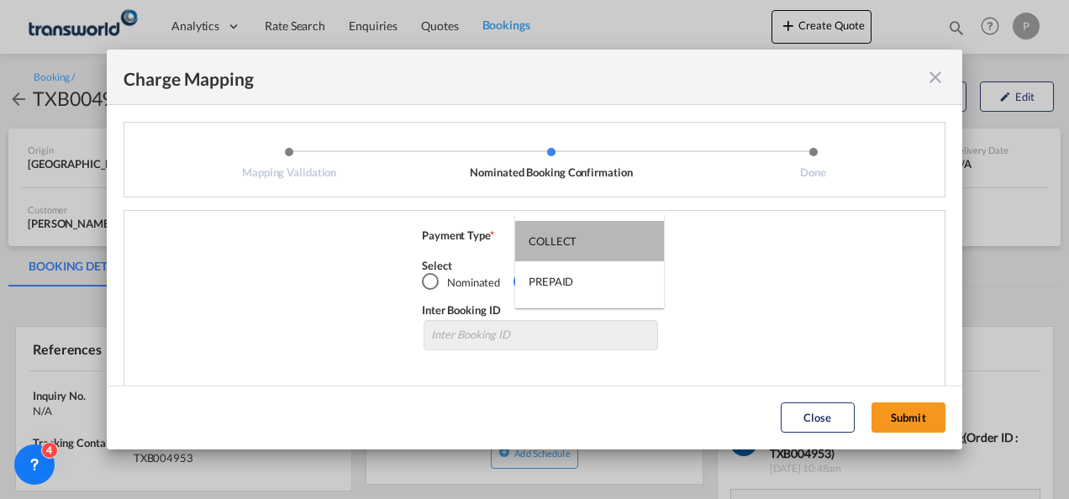
click at [581, 237] on md-option "COLLECT" at bounding box center [589, 241] width 149 height 40
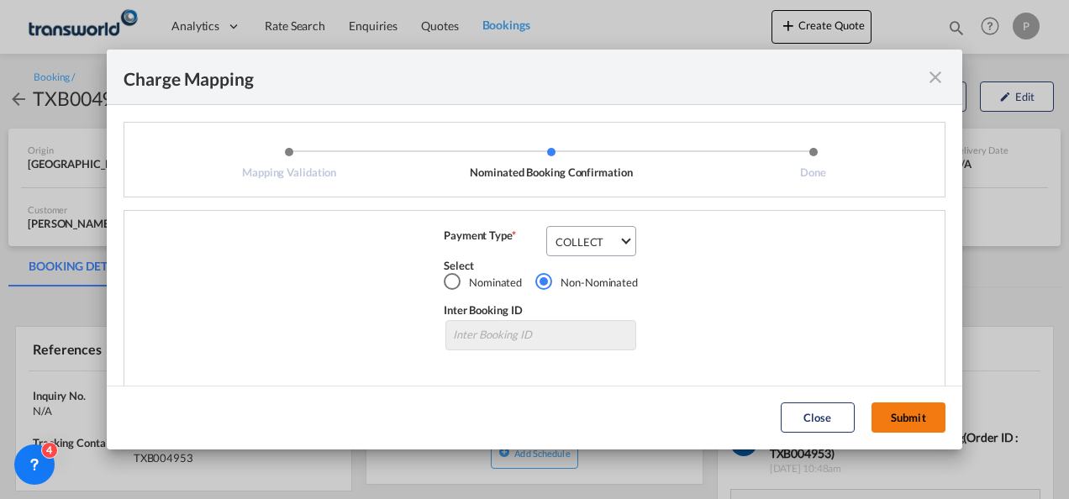
click at [903, 413] on button "Submit" at bounding box center [908, 417] width 74 height 30
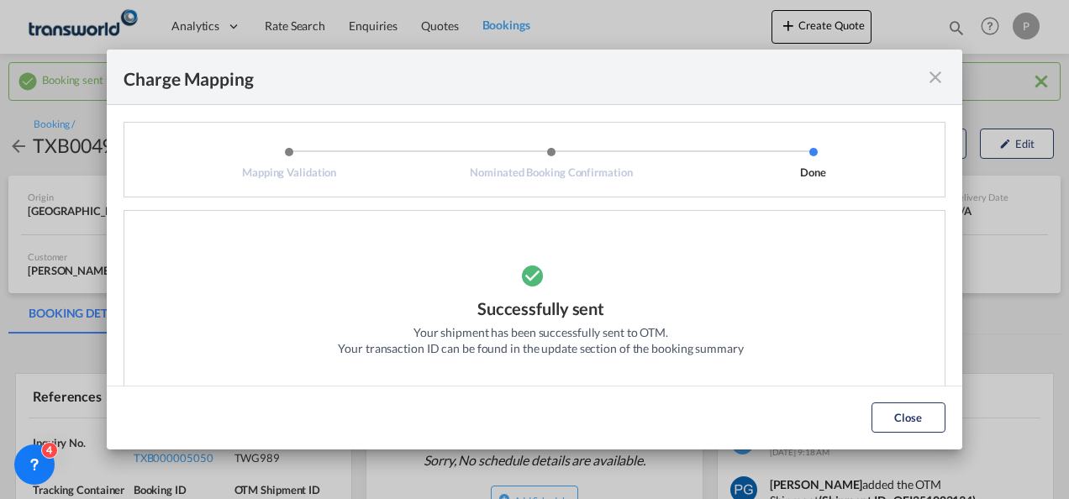
click at [938, 81] on md-icon "icon-close fg-AAA8AD cursor" at bounding box center [935, 77] width 20 height 20
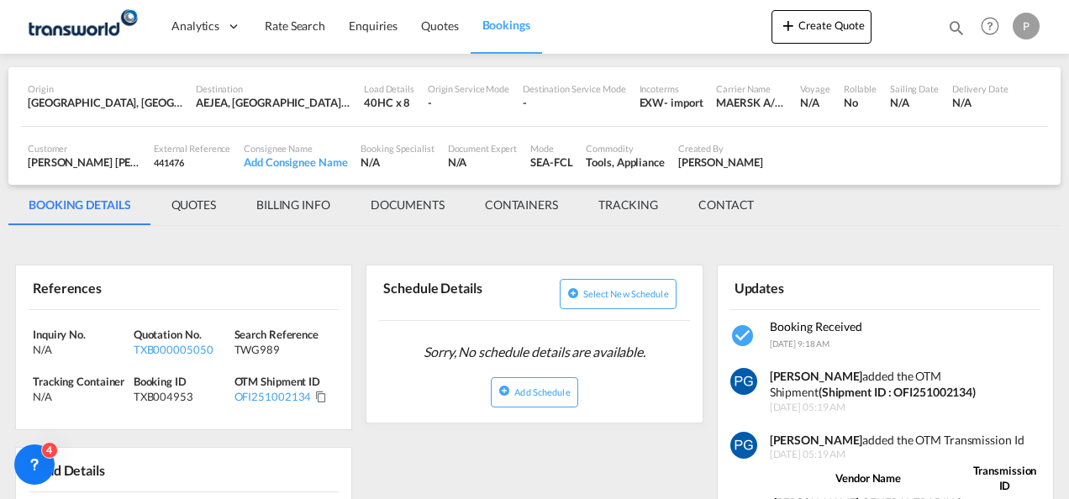
scroll to position [109, 0]
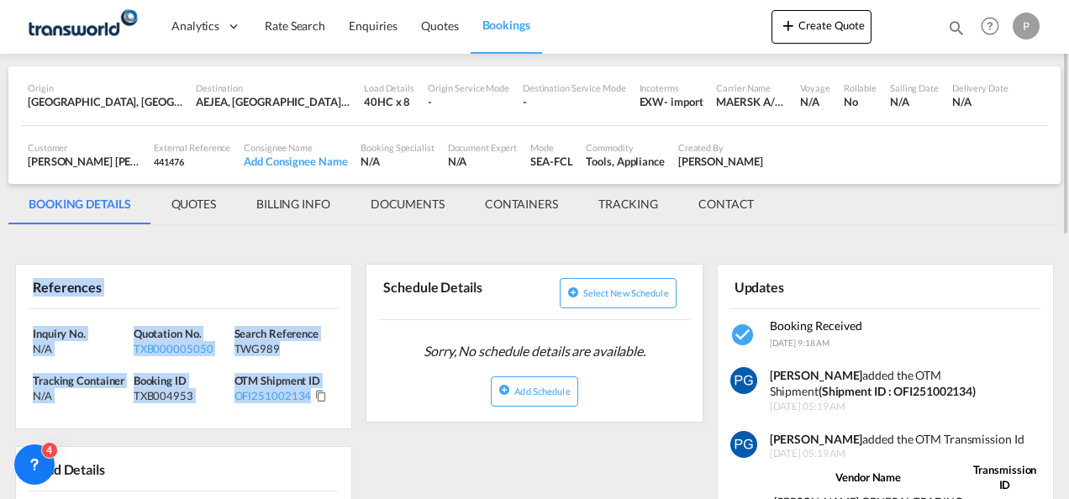
drag, startPoint x: 30, startPoint y: 279, endPoint x: 318, endPoint y: 418, distance: 319.4
click at [318, 418] on div "References Inquiry No. N/A Quotation No. TXB000005050 Search Reference TWG989 T…" at bounding box center [183, 347] width 337 height 166
copy div "References Inquiry No. N/A Quotation No. TXB000005050 Search Reference TWG989 T…"
click at [439, 40] on link "Quotes" at bounding box center [439, 26] width 60 height 55
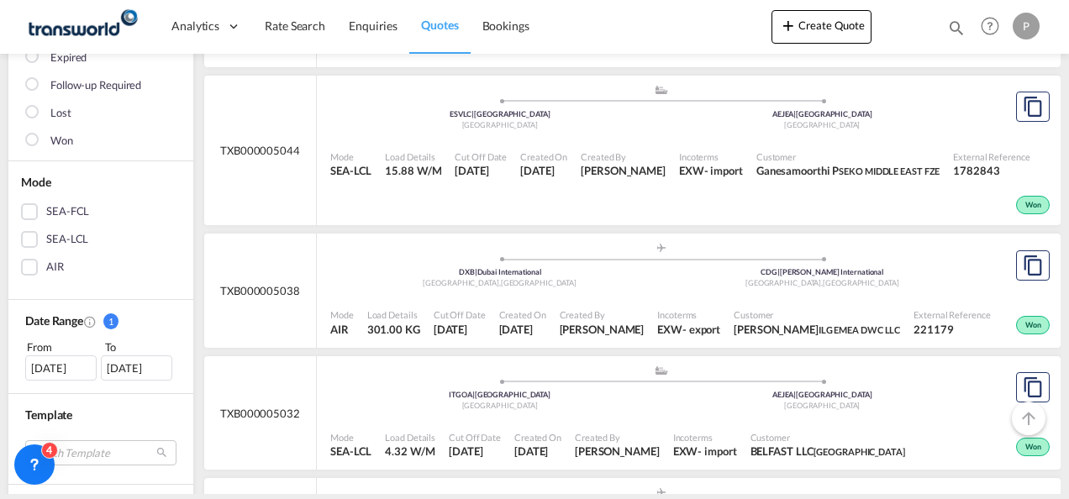
scroll to position [260, 0]
click at [805, 28] on button "Create Quote" at bounding box center [821, 27] width 100 height 34
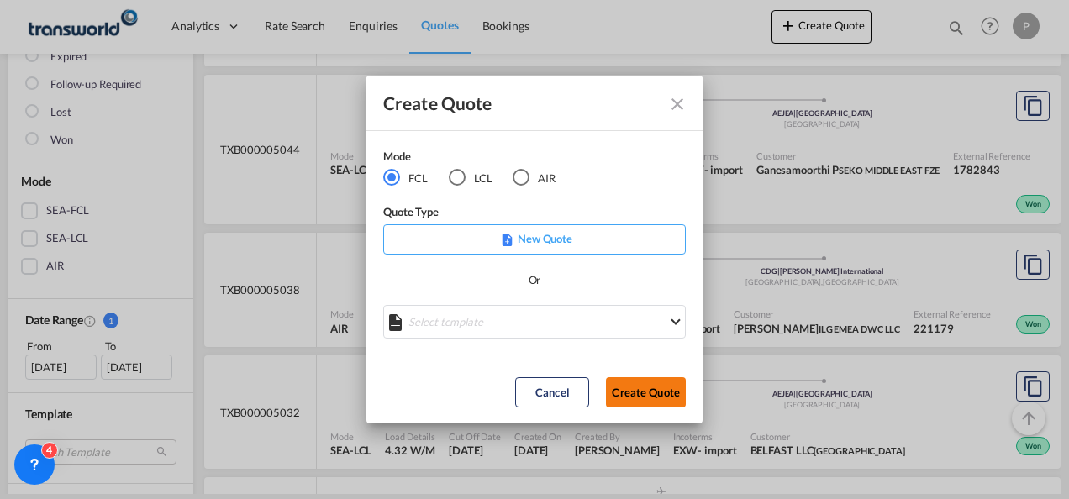
click at [630, 402] on button "Create Quote" at bounding box center [646, 392] width 80 height 30
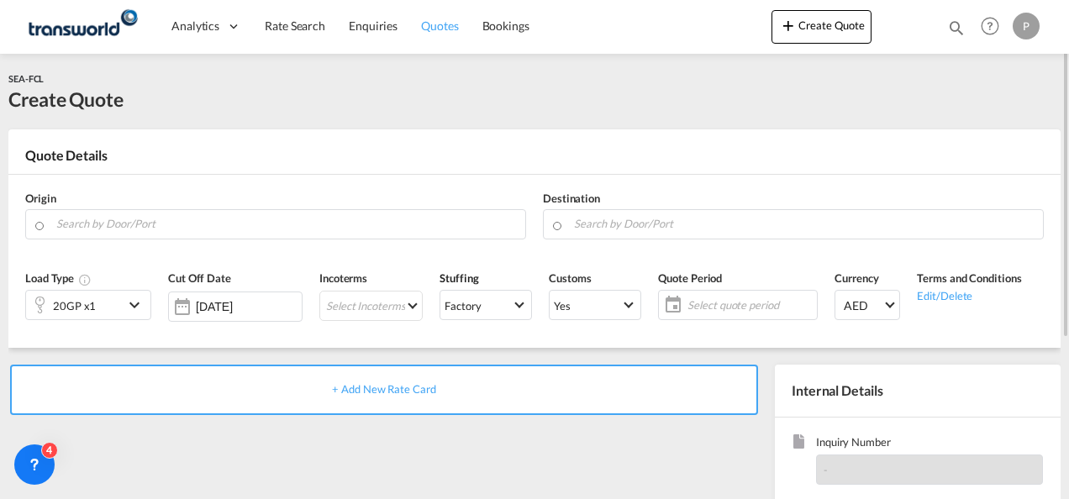
click at [446, 20] on span "Quotes" at bounding box center [439, 25] width 37 height 14
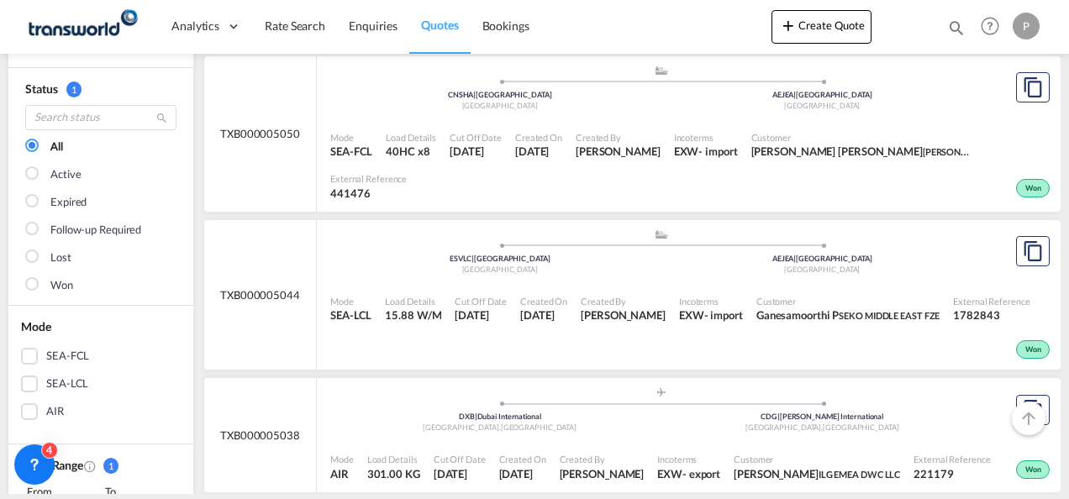
scroll to position [121, 0]
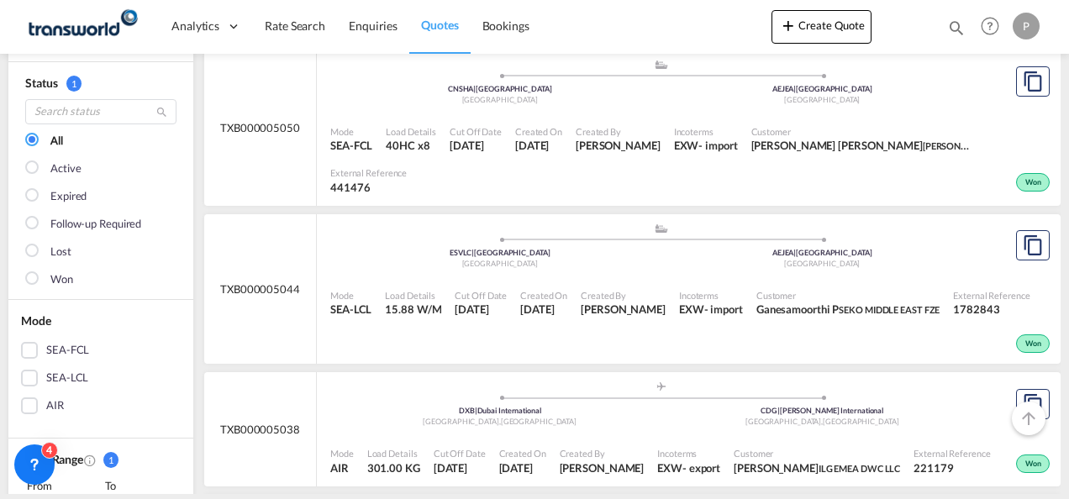
click at [608, 271] on div ".a{fill:#aaa8ad;} .a{fill:#aaa8ad;} ESVLC | [GEOGRAPHIC_DATA] [GEOGRAPHIC_DATA]…" at bounding box center [660, 248] width 661 height 50
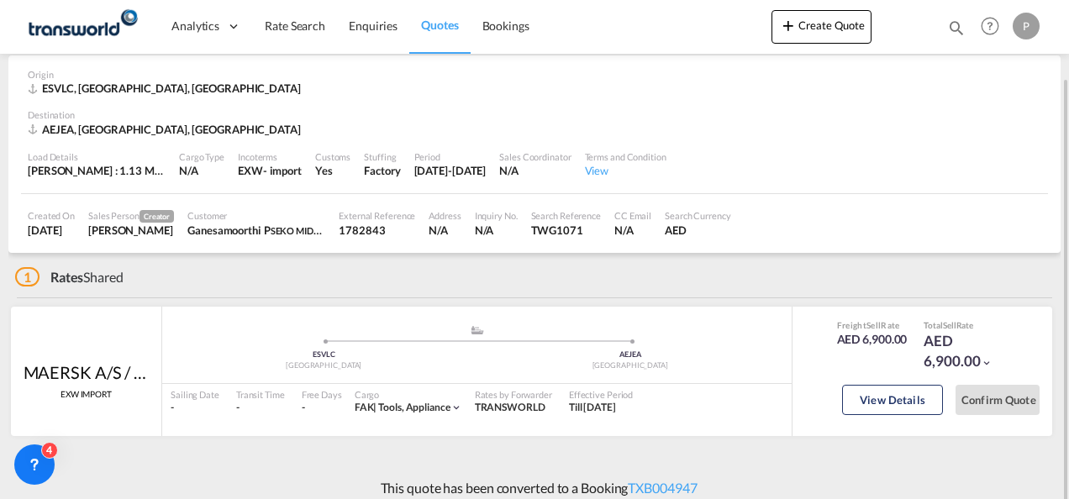
scroll to position [83, 0]
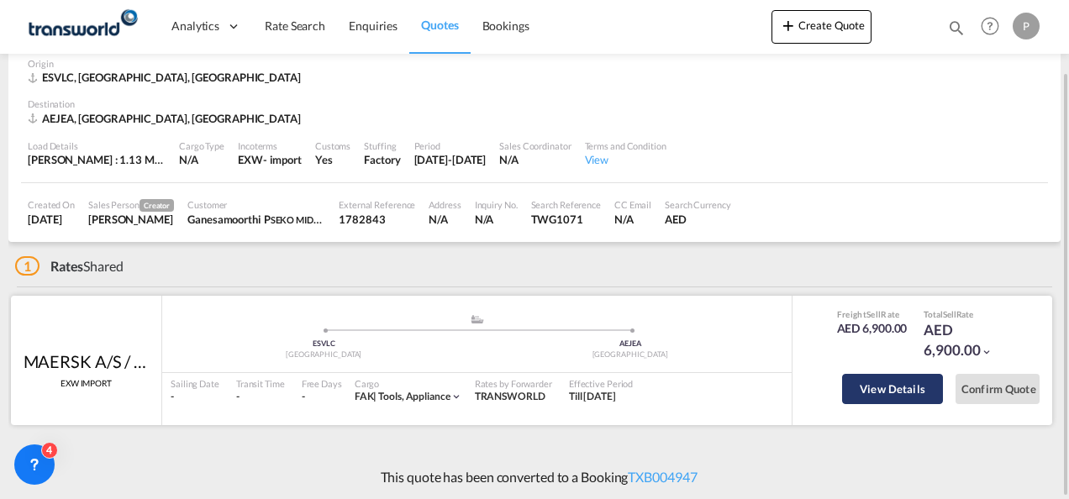
click at [909, 386] on button "View Details" at bounding box center [892, 389] width 101 height 30
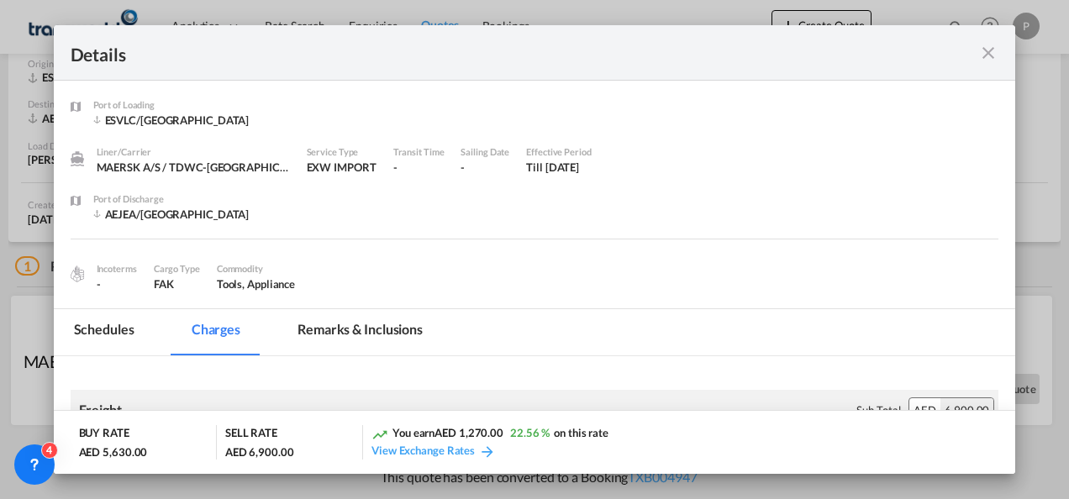
scroll to position [192, 0]
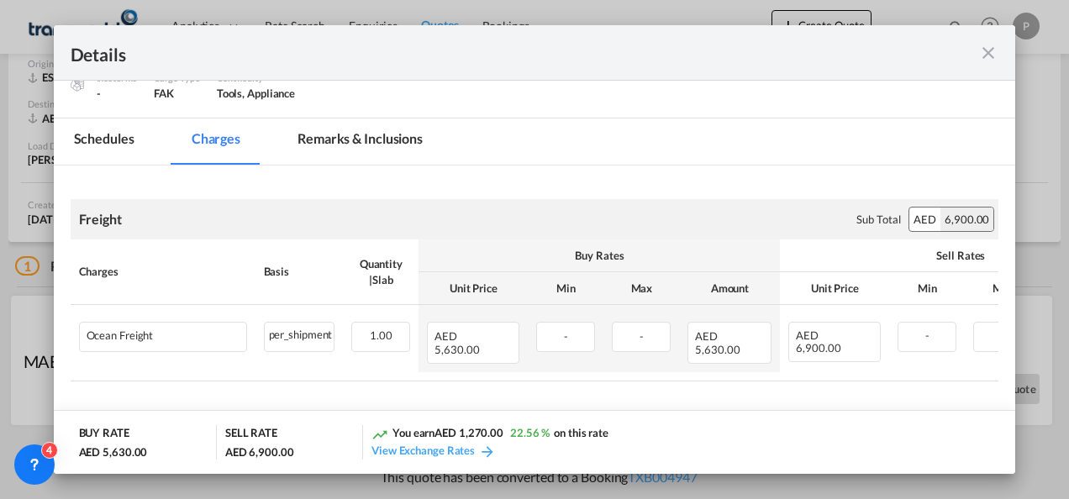
click at [999, 50] on div "Details" at bounding box center [535, 52] width 962 height 55
click at [995, 51] on md-icon "icon-close fg-AAA8AD m-0 cursor" at bounding box center [988, 53] width 20 height 20
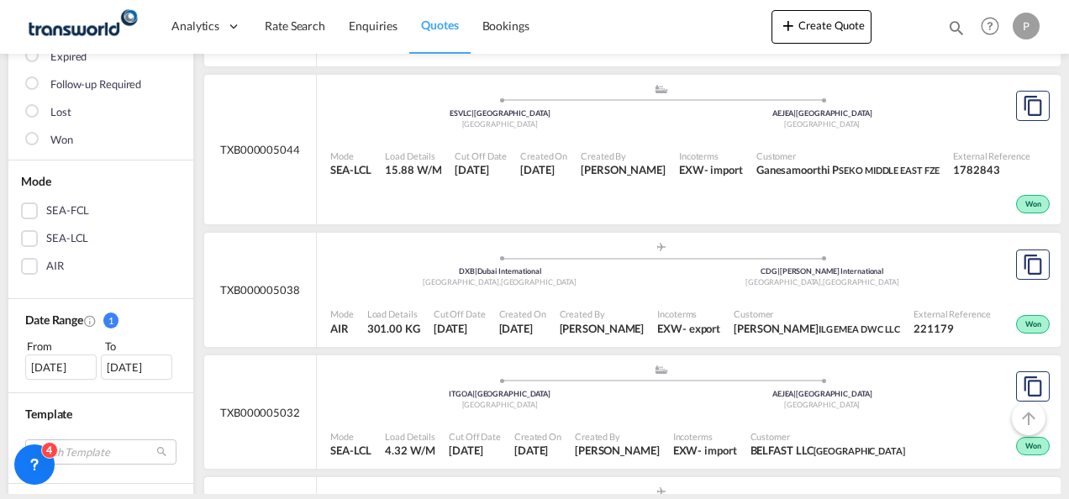
scroll to position [261, 0]
click at [147, 369] on div "[DATE]" at bounding box center [136, 366] width 71 height 25
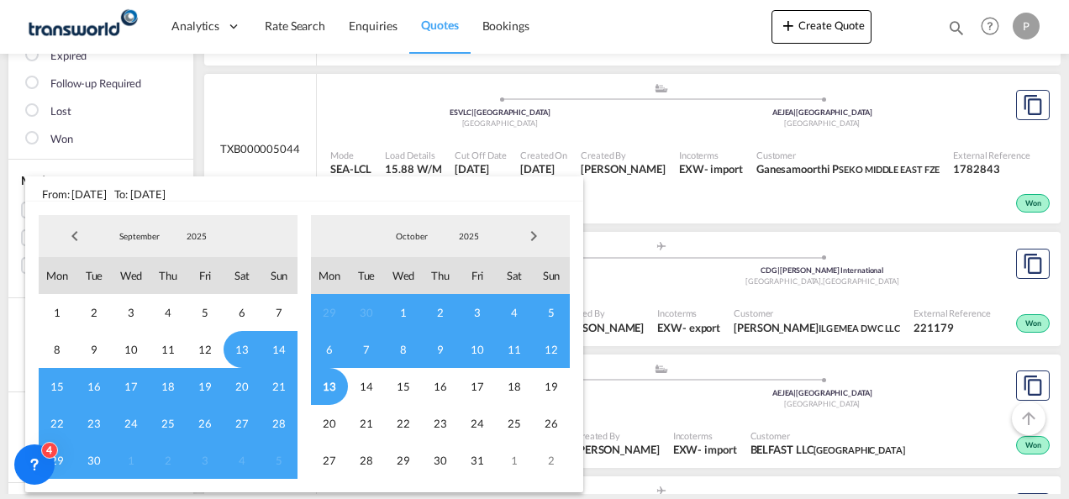
click at [402, 308] on span "1" at bounding box center [403, 312] width 37 height 37
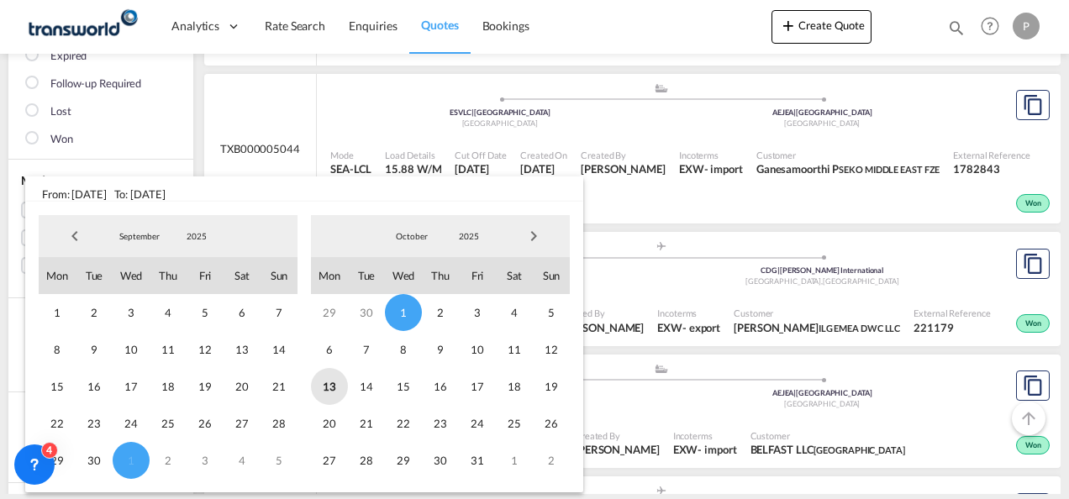
click at [327, 385] on span "13" at bounding box center [329, 386] width 37 height 37
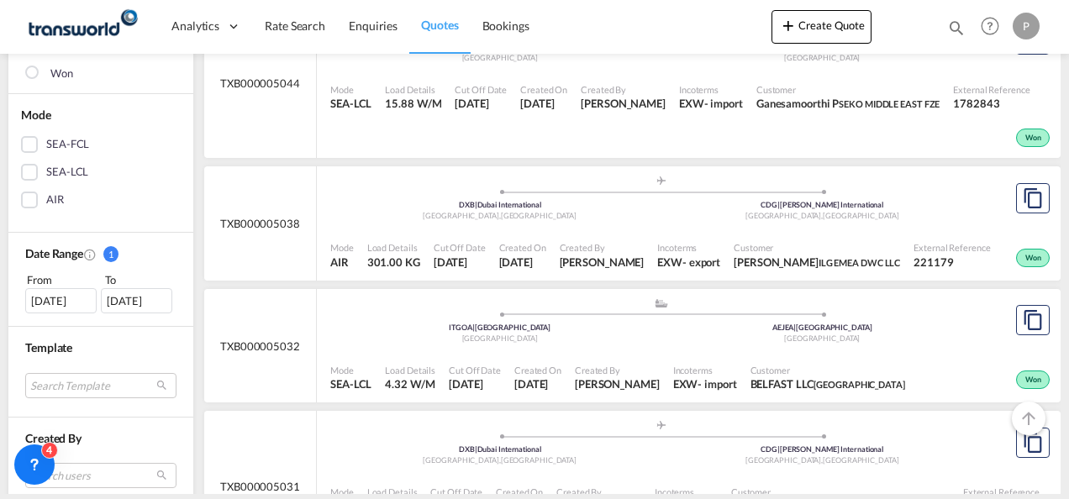
scroll to position [328, 0]
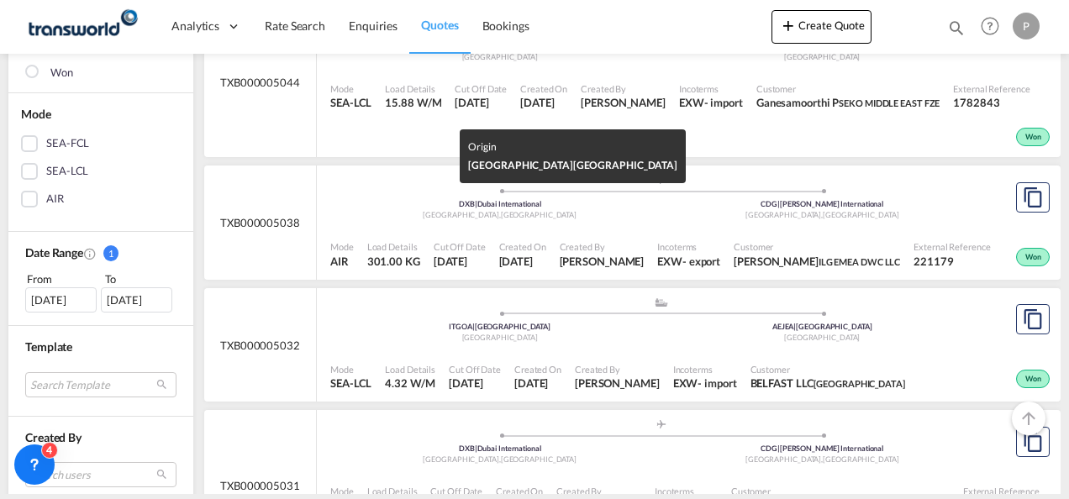
click at [644, 344] on div "[GEOGRAPHIC_DATA]" at bounding box center [500, 338] width 323 height 11
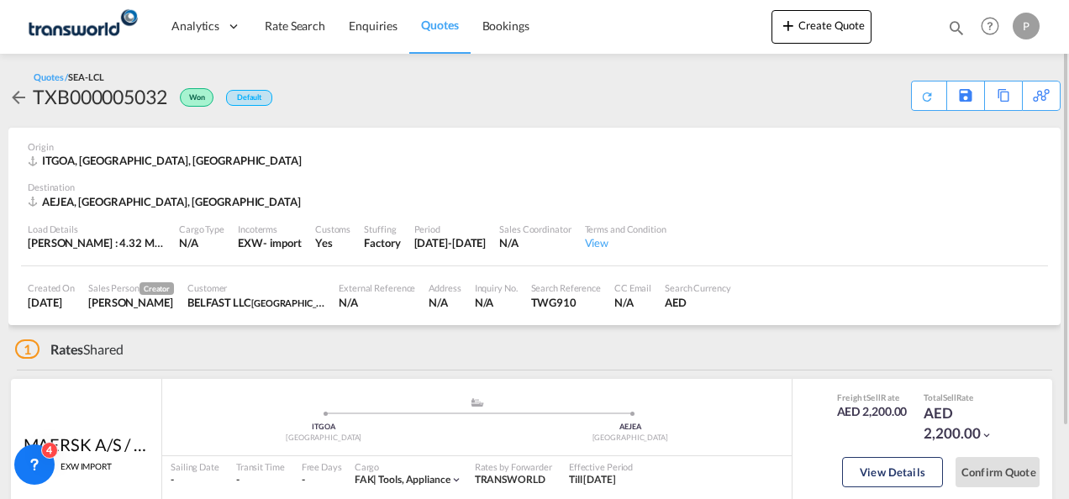
scroll to position [84, 0]
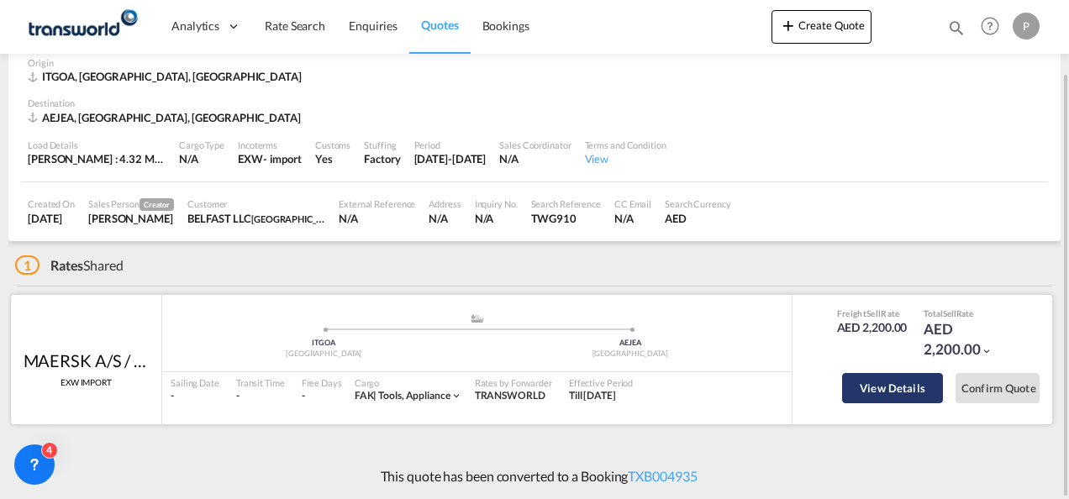
click at [900, 397] on button "View Details" at bounding box center [892, 388] width 101 height 30
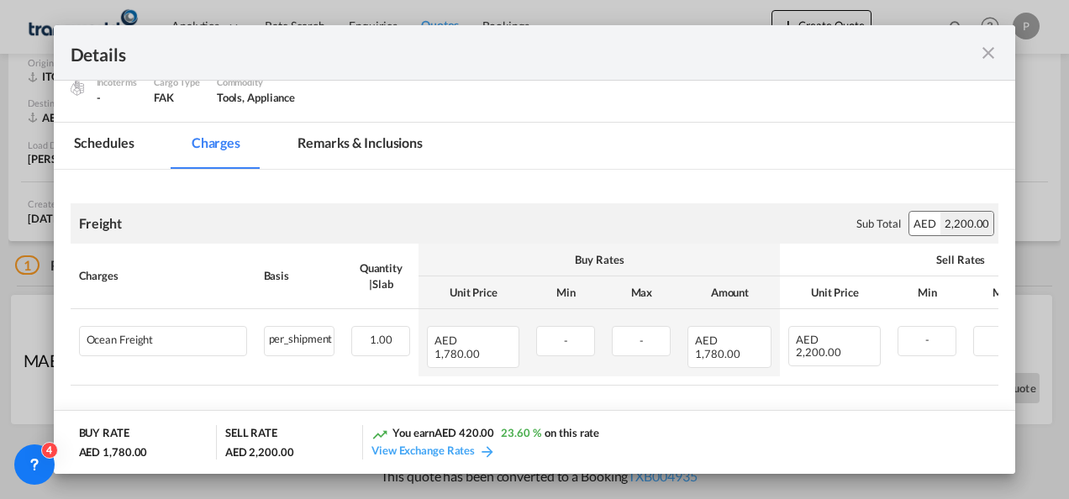
scroll to position [192, 0]
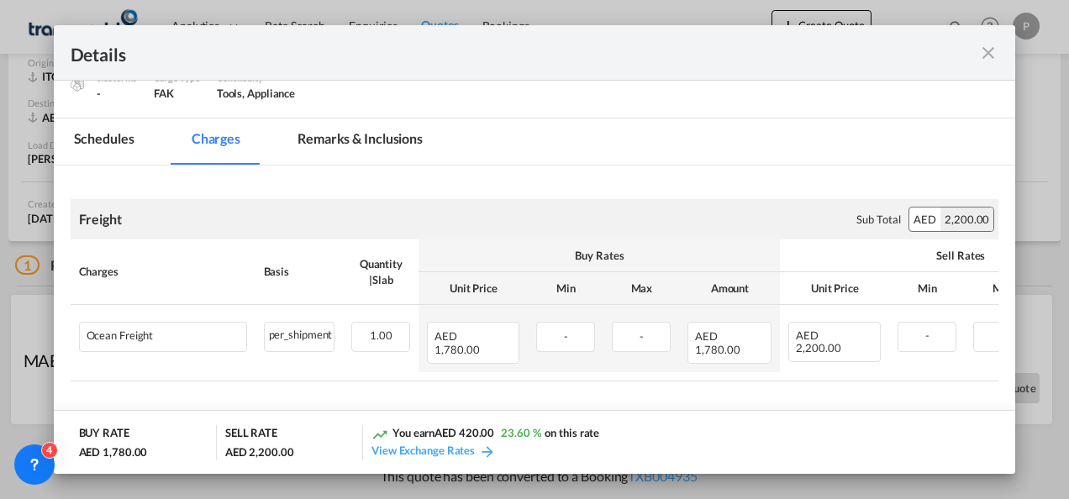
click at [989, 54] on md-icon "icon-close fg-AAA8AD m-0 cursor" at bounding box center [988, 53] width 20 height 20
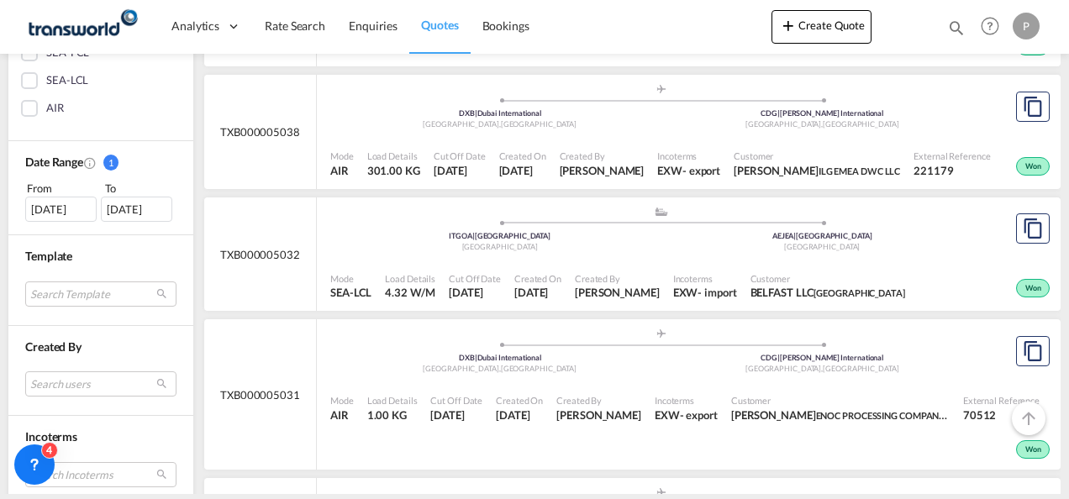
scroll to position [423, 0]
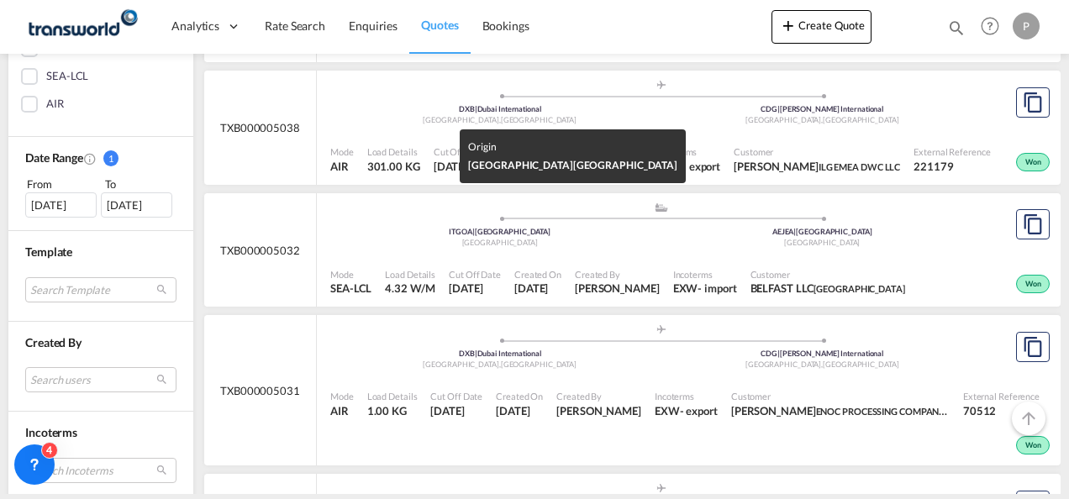
click at [539, 238] on div "ITGOA | [GEOGRAPHIC_DATA]" at bounding box center [500, 232] width 323 height 11
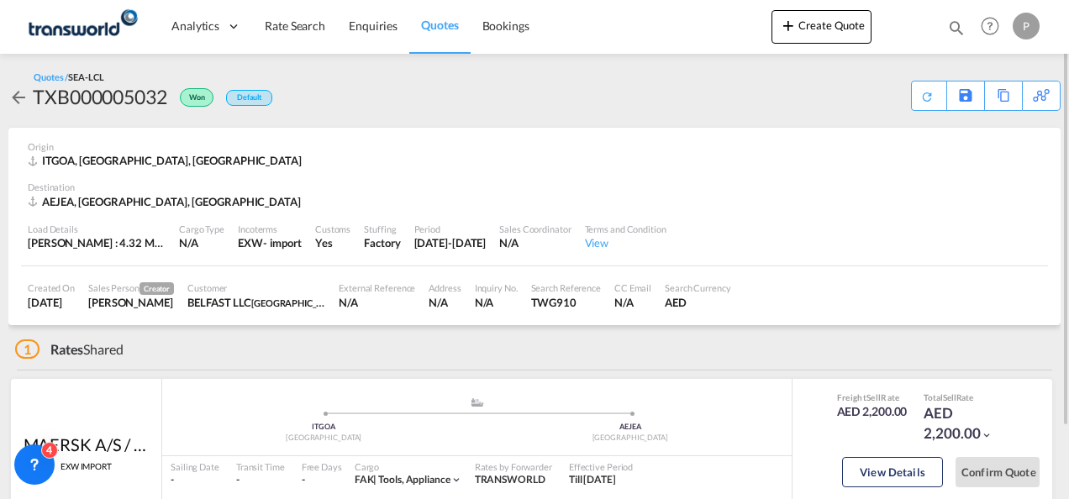
scroll to position [84, 0]
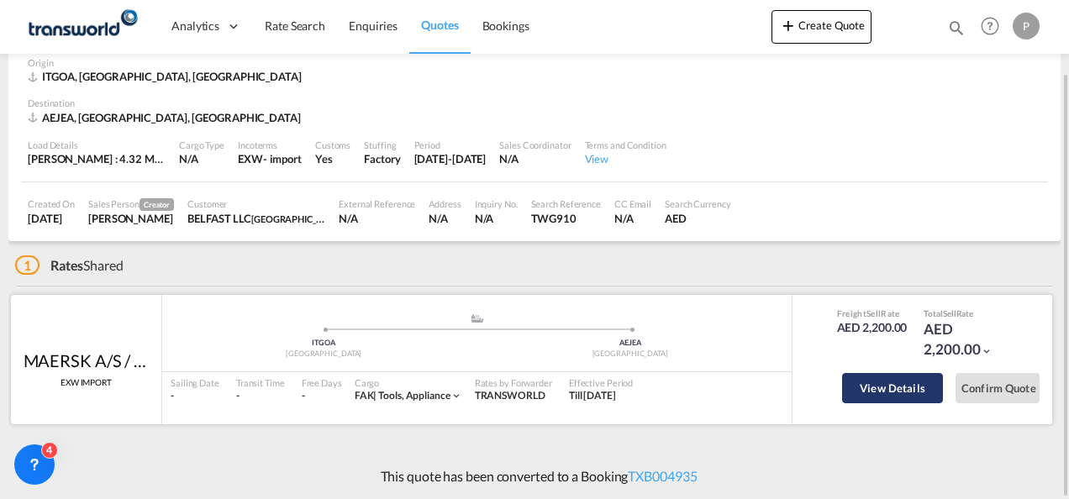
click at [896, 390] on button "View Details" at bounding box center [892, 388] width 101 height 30
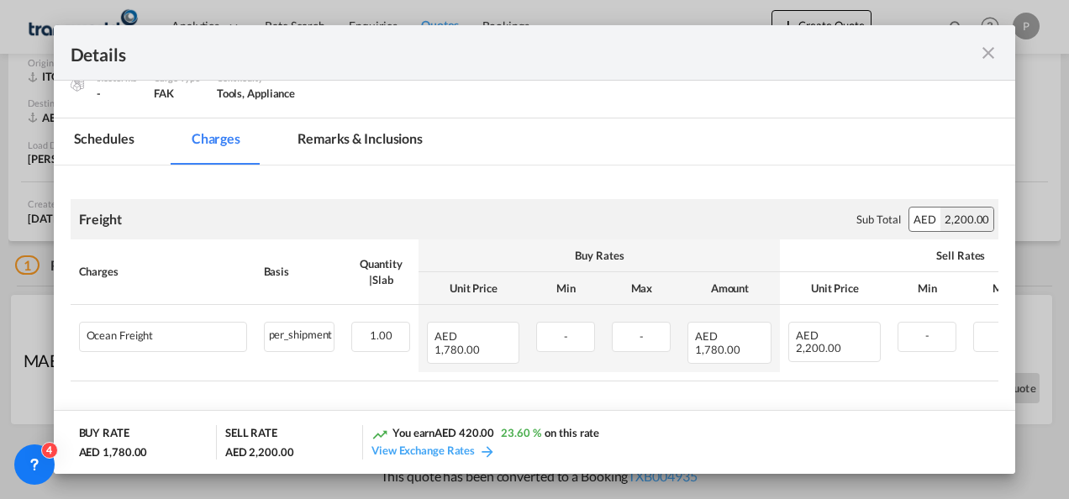
scroll to position [0, 0]
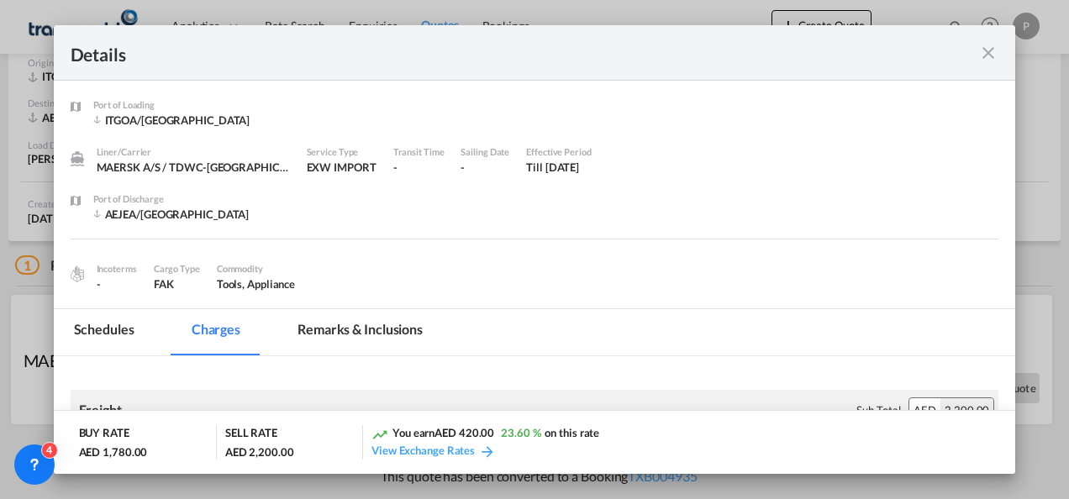
click at [986, 48] on md-icon "icon-close fg-AAA8AD m-0 cursor" at bounding box center [988, 53] width 20 height 20
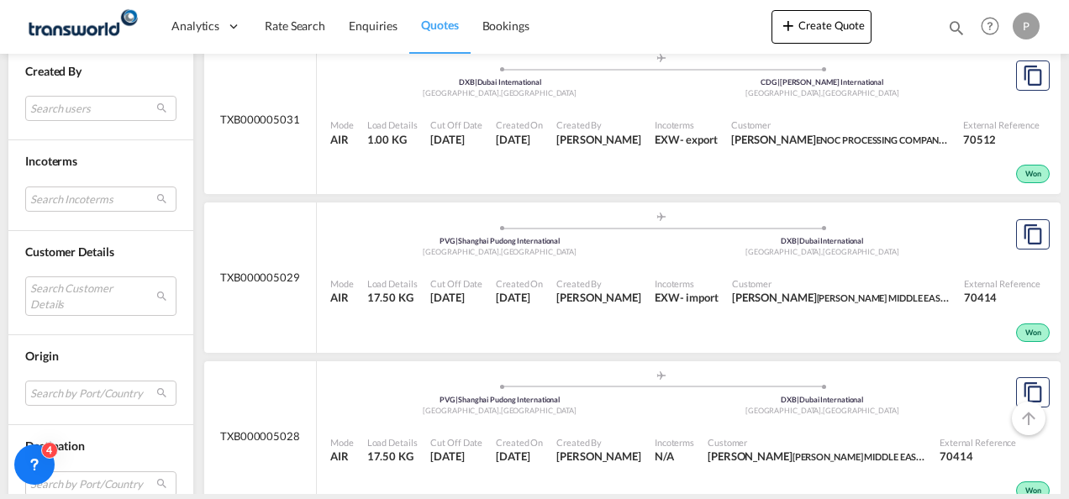
scroll to position [699, 0]
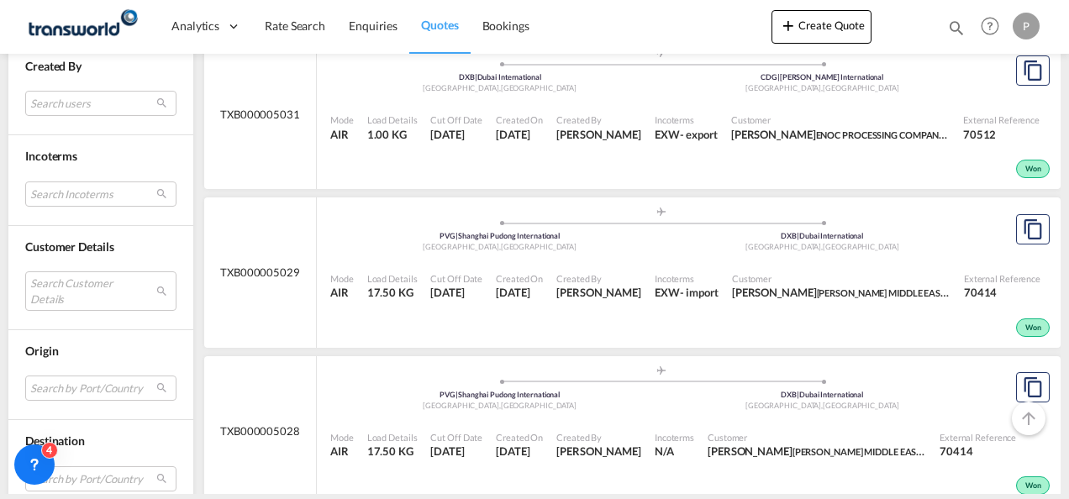
click at [786, 285] on span "Customer" at bounding box center [841, 278] width 218 height 13
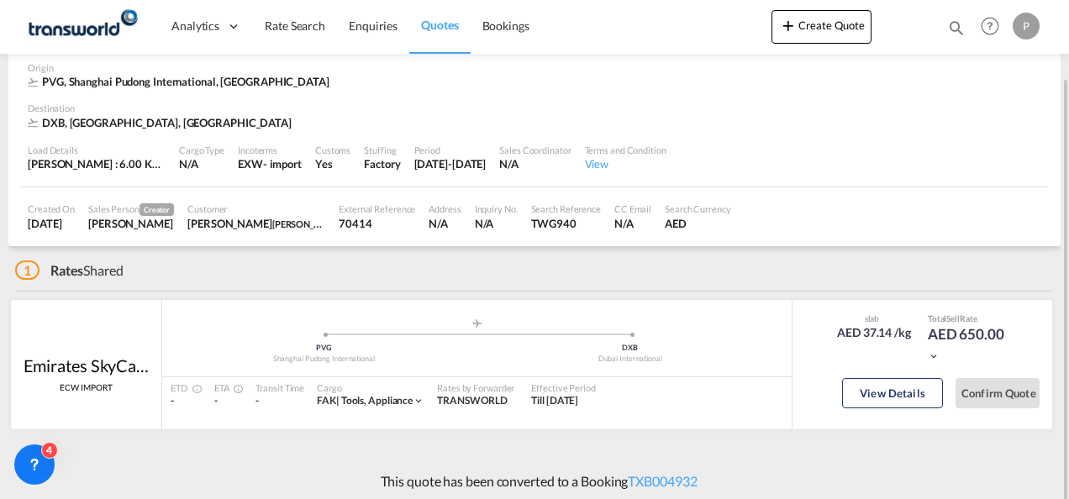
scroll to position [84, 0]
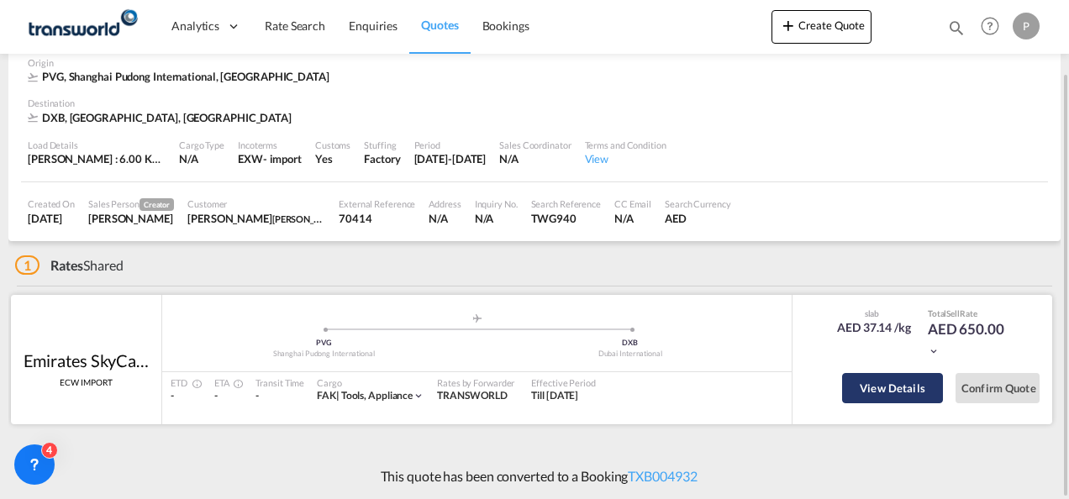
click at [910, 380] on button "View Details" at bounding box center [892, 388] width 101 height 30
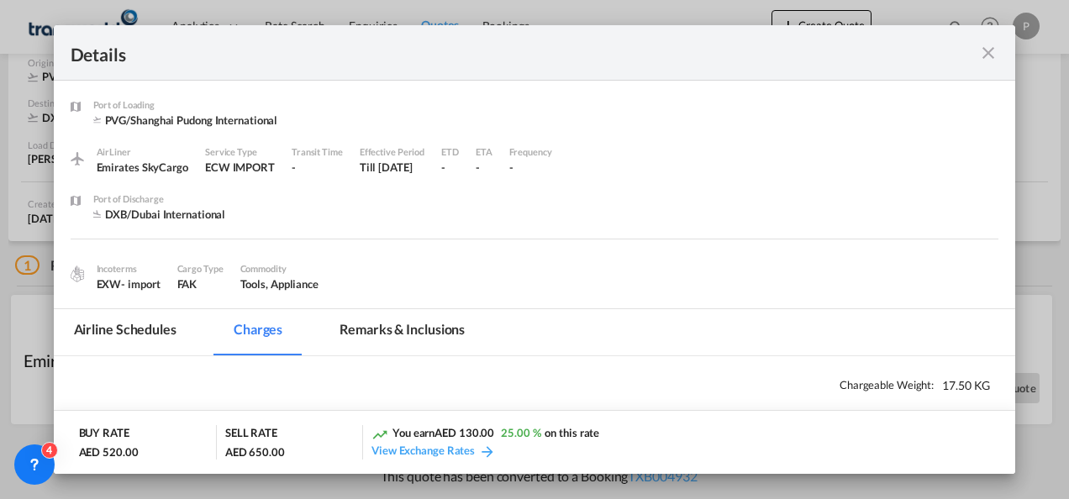
scroll to position [214, 0]
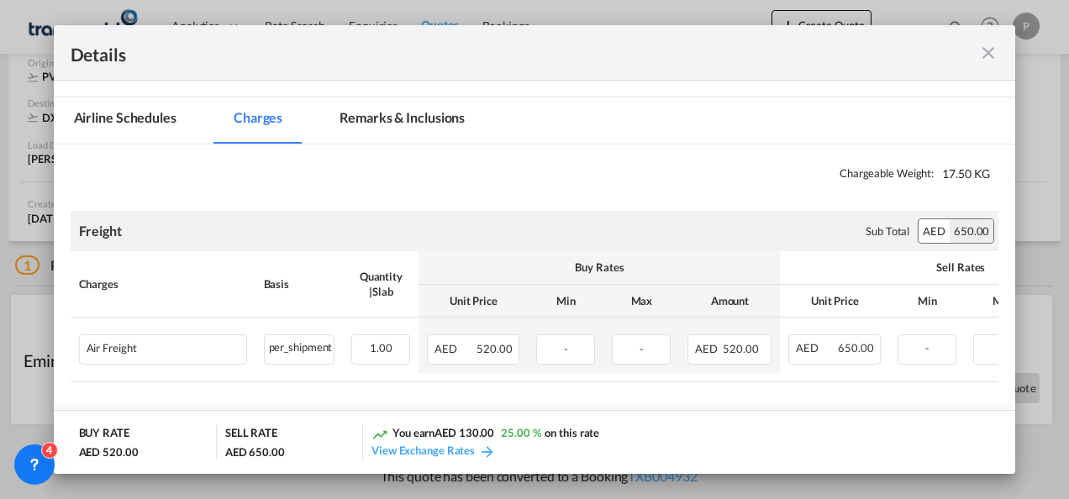
click at [985, 54] on md-icon "icon-close fg-AAA8AD m-0 cursor" at bounding box center [988, 53] width 20 height 20
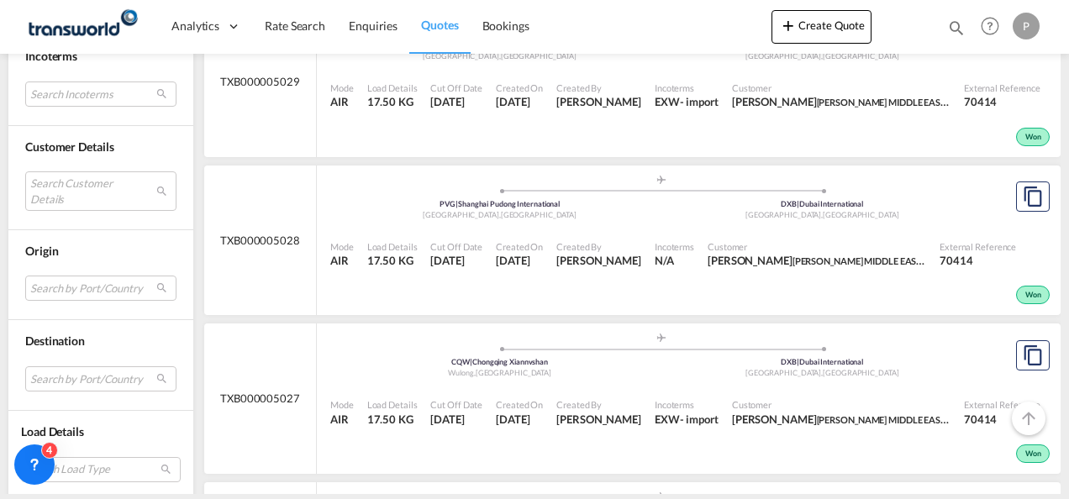
scroll to position [912, 0]
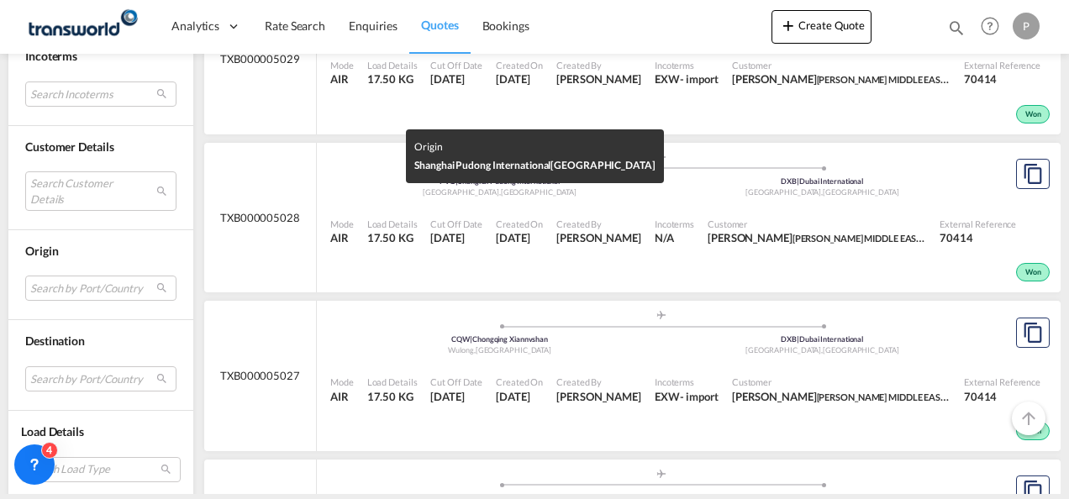
click at [574, 187] on div "PVG | Shanghai Pudong International" at bounding box center [500, 181] width 323 height 11
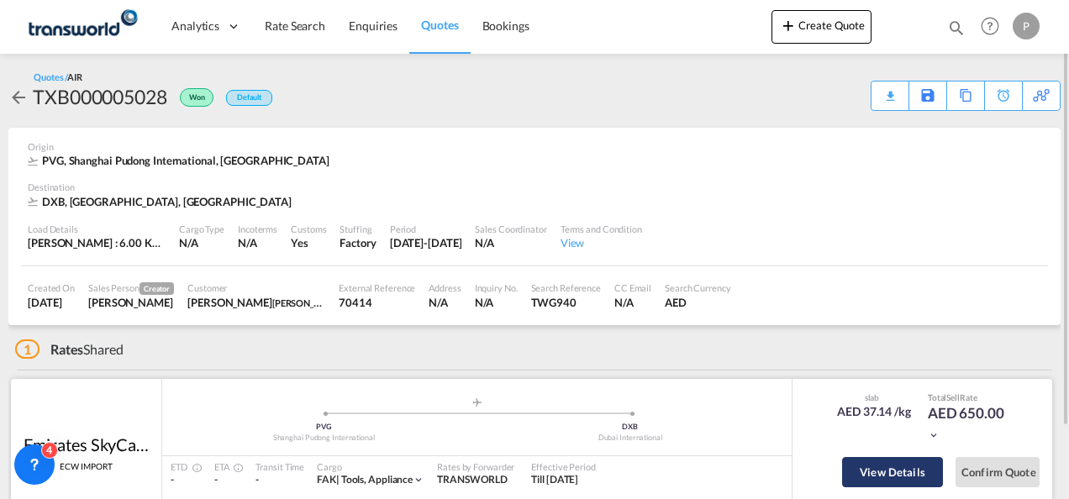
click at [875, 470] on button "View Details" at bounding box center [892, 472] width 101 height 30
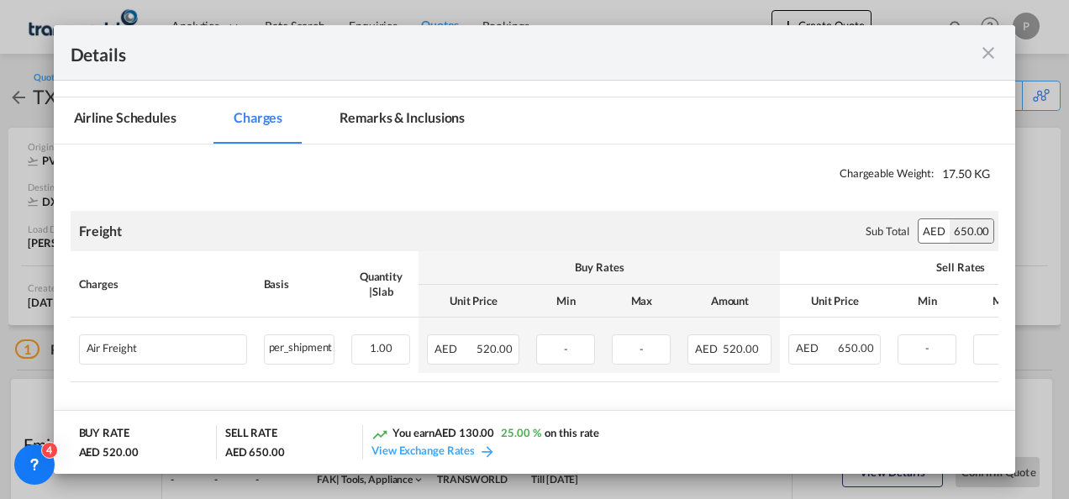
scroll to position [214, 0]
click at [995, 49] on md-icon "icon-close fg-AAA8AD m-0 cursor" at bounding box center [988, 53] width 20 height 20
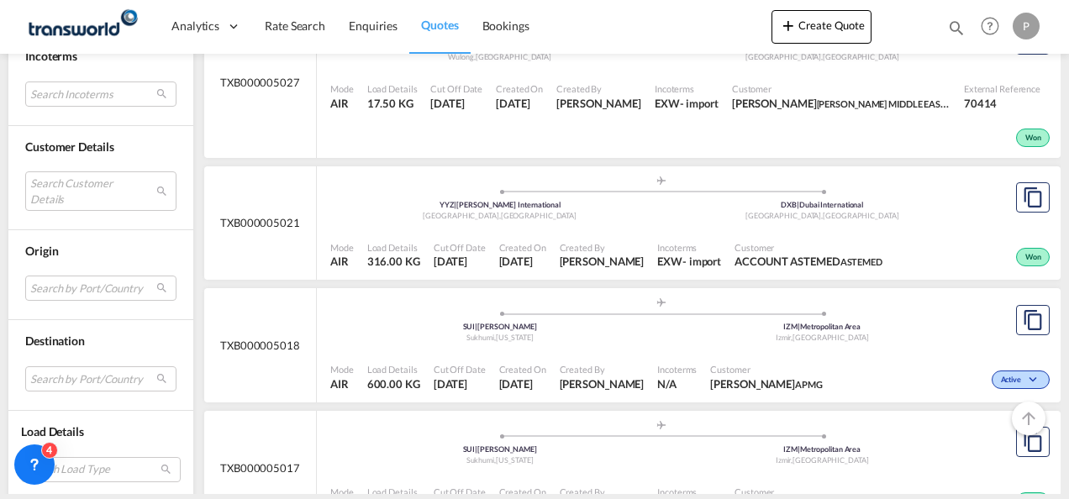
scroll to position [1206, 0]
click at [573, 276] on div "Created By [PERSON_NAME]" at bounding box center [602, 255] width 98 height 42
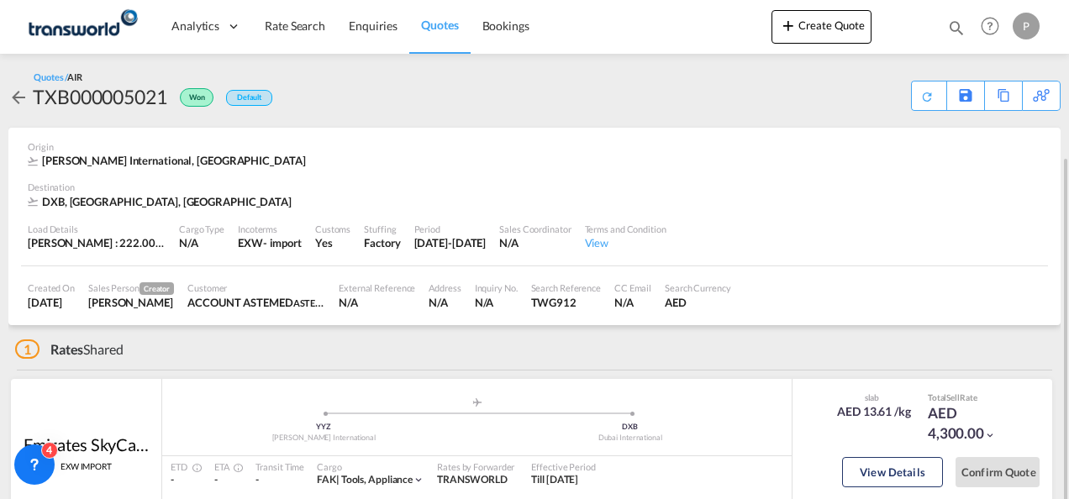
scroll to position [84, 0]
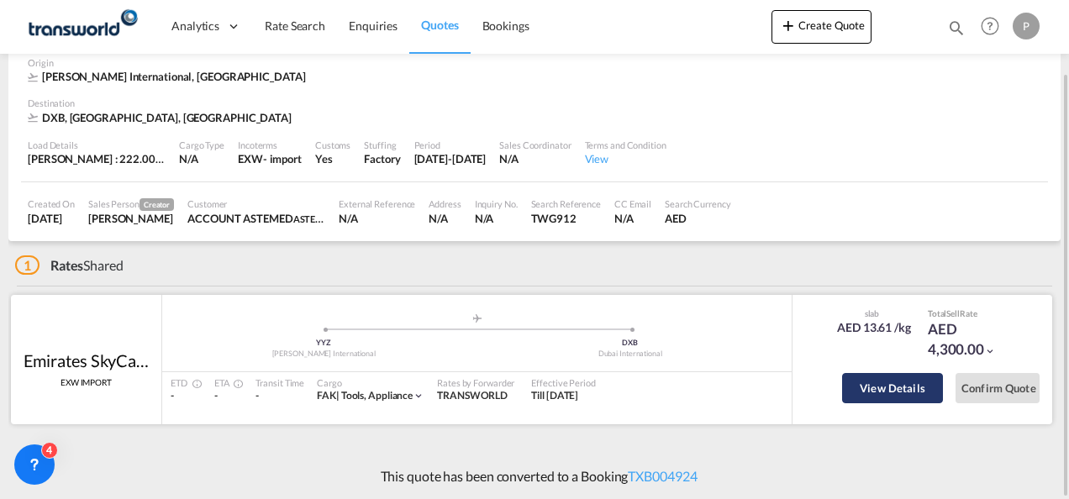
click at [887, 380] on button "View Details" at bounding box center [892, 388] width 101 height 30
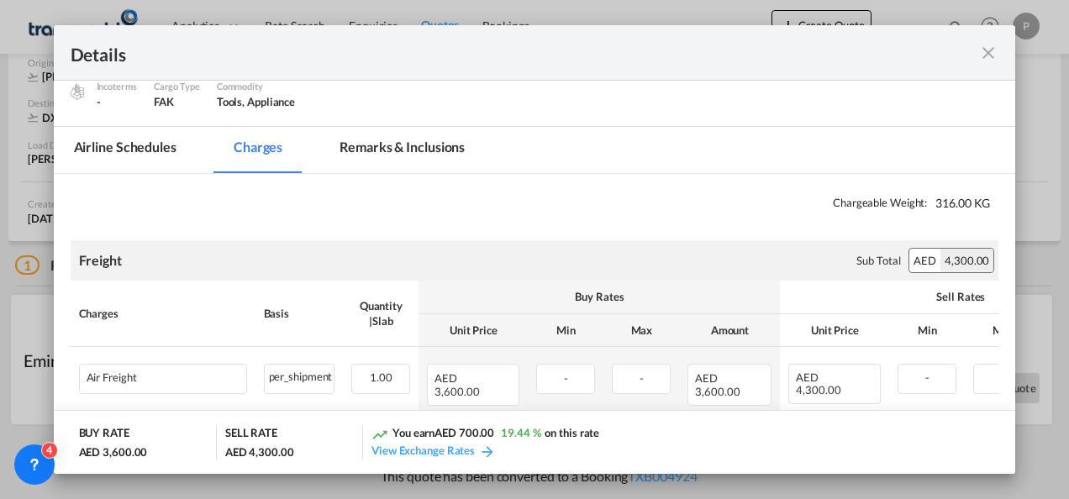
scroll to position [225, 0]
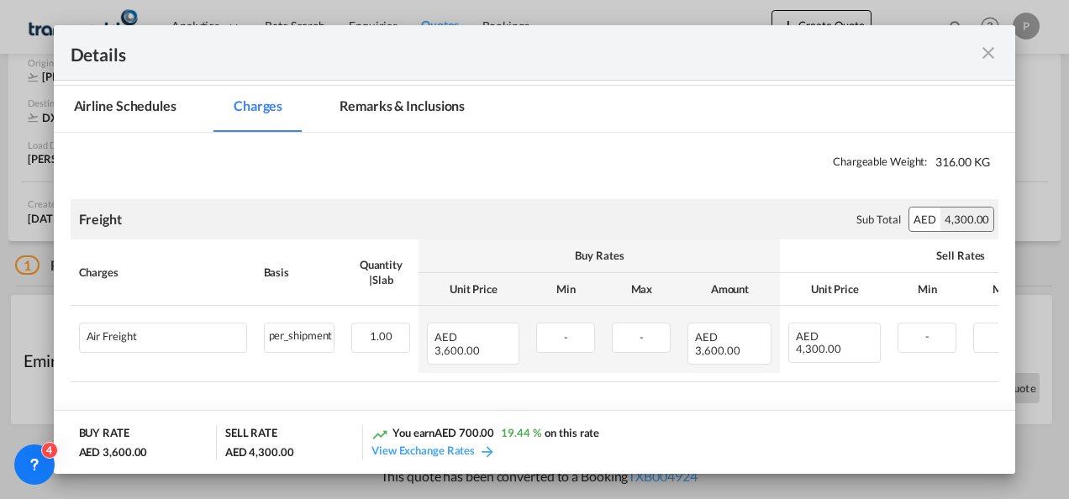
click at [991, 50] on md-icon "icon-close fg-AAA8AD m-0 cursor" at bounding box center [988, 53] width 20 height 20
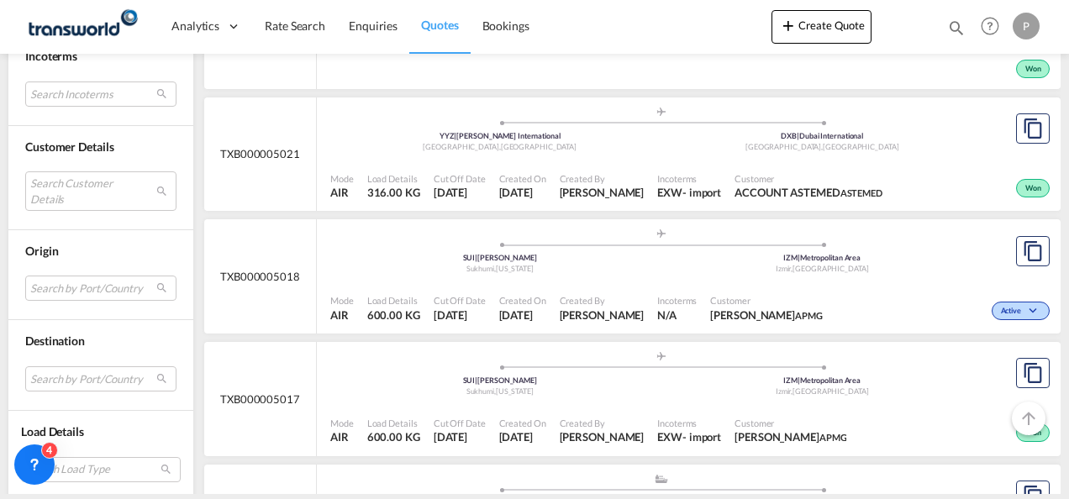
scroll to position [1276, 0]
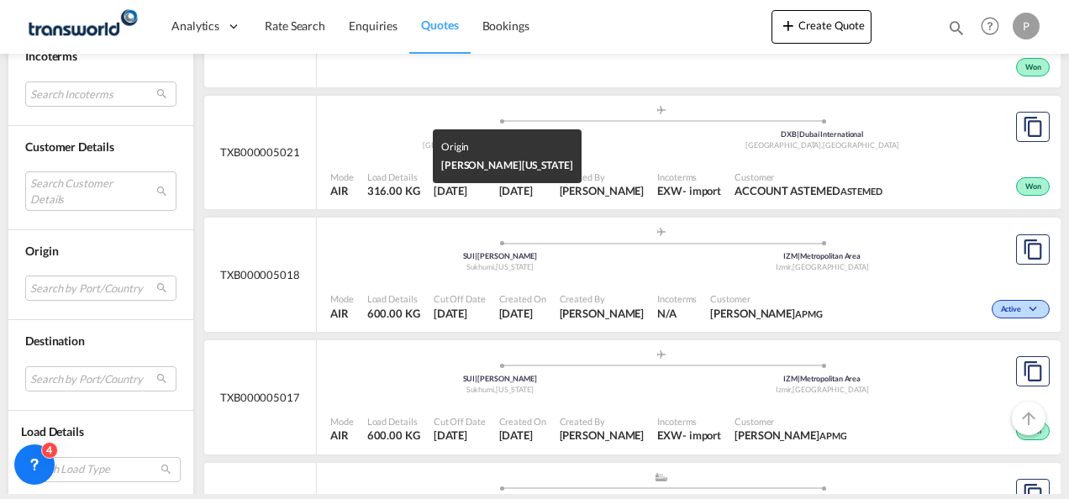
click at [554, 273] on div "[GEOGRAPHIC_DATA] , [US_STATE]" at bounding box center [500, 267] width 323 height 11
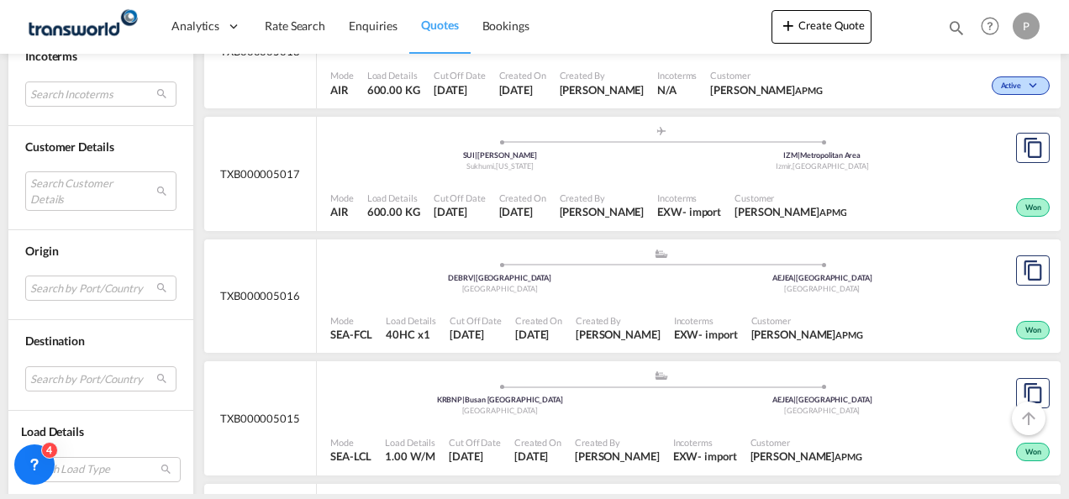
scroll to position [1499, 0]
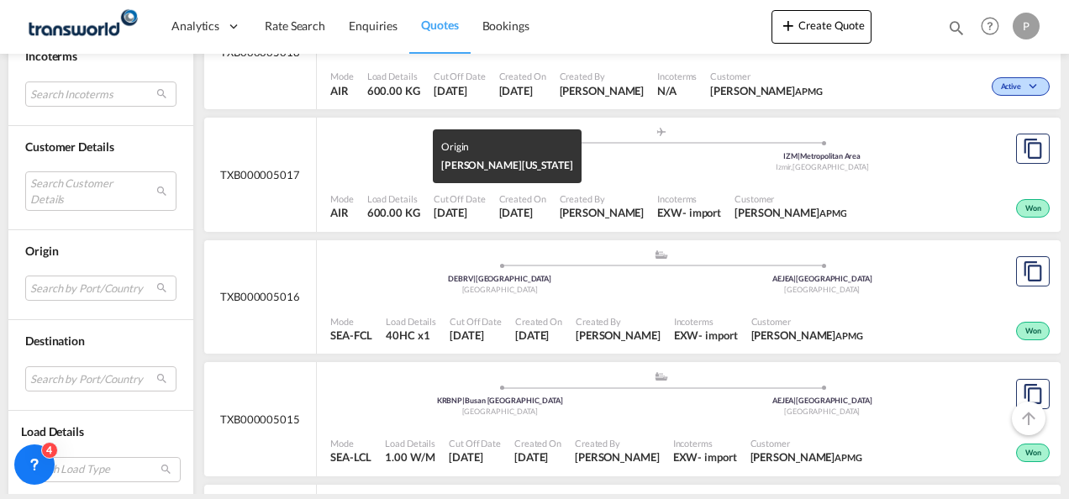
click at [371, 173] on div "[GEOGRAPHIC_DATA] , [US_STATE]" at bounding box center [500, 167] width 323 height 11
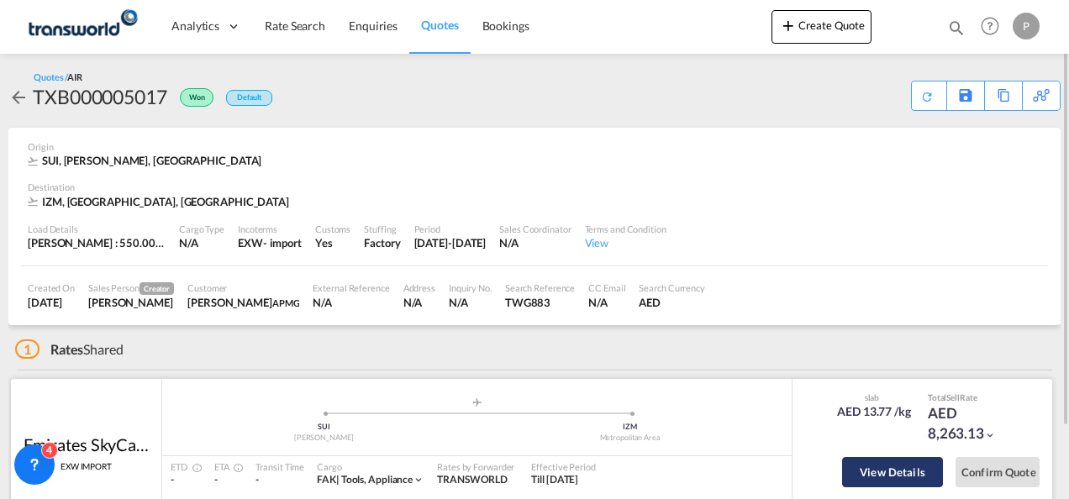
click at [857, 470] on button "View Details" at bounding box center [892, 472] width 101 height 30
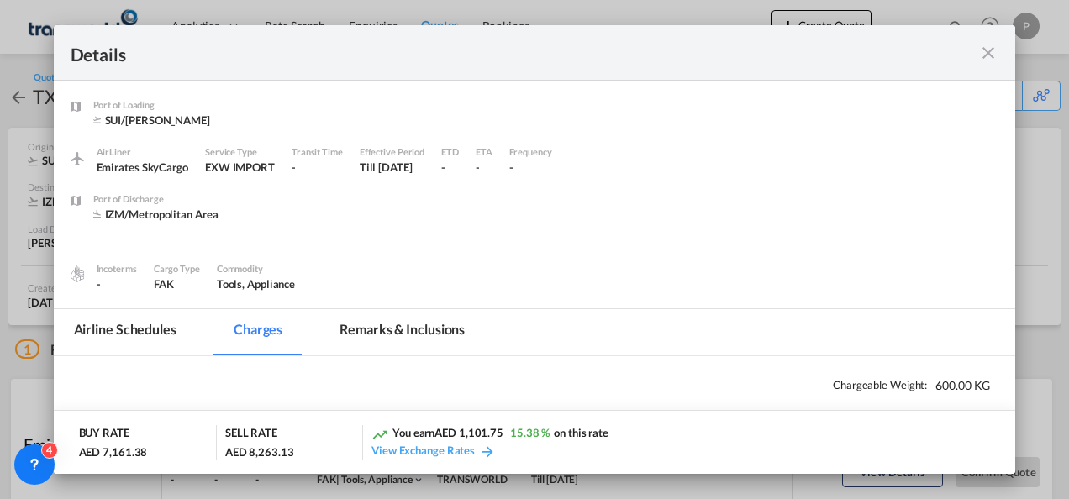
scroll to position [225, 0]
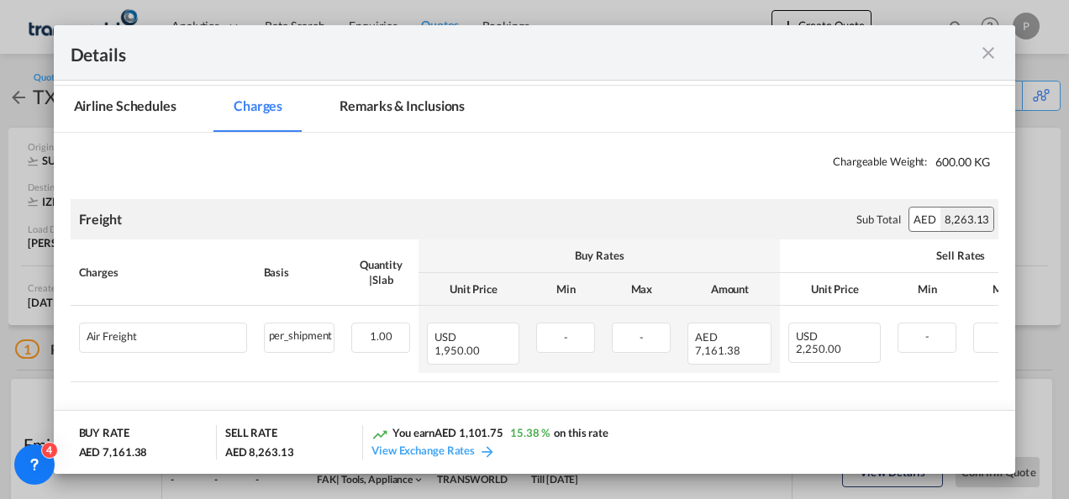
click at [980, 54] on md-icon "icon-close fg-AAA8AD m-0 cursor" at bounding box center [988, 53] width 20 height 20
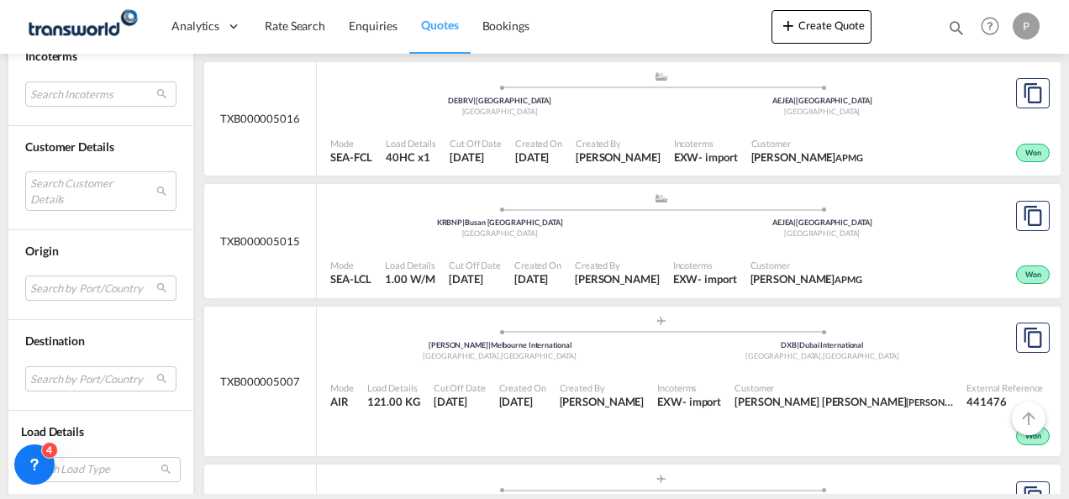
scroll to position [1676, 0]
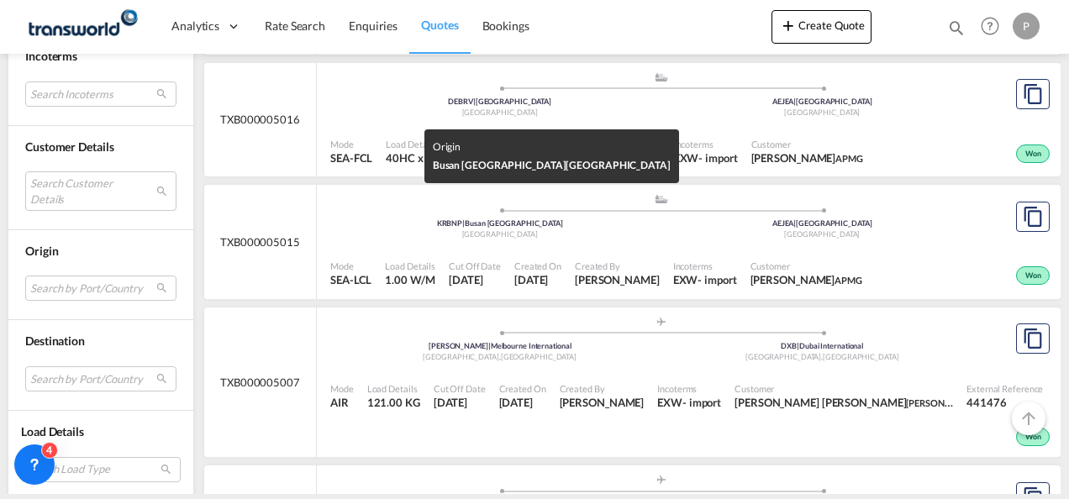
click at [501, 239] on span "[GEOGRAPHIC_DATA]" at bounding box center [500, 233] width 76 height 9
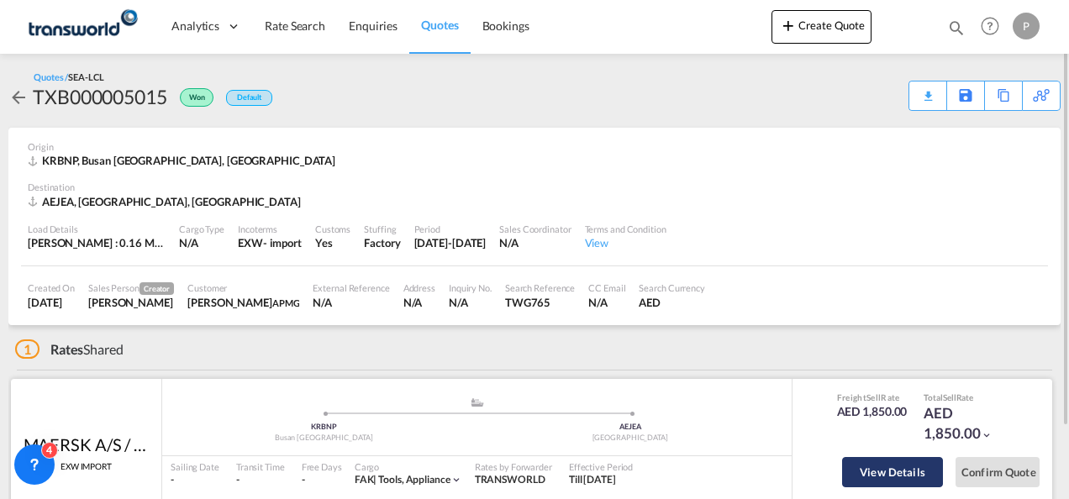
click at [877, 457] on button "View Details" at bounding box center [892, 472] width 101 height 30
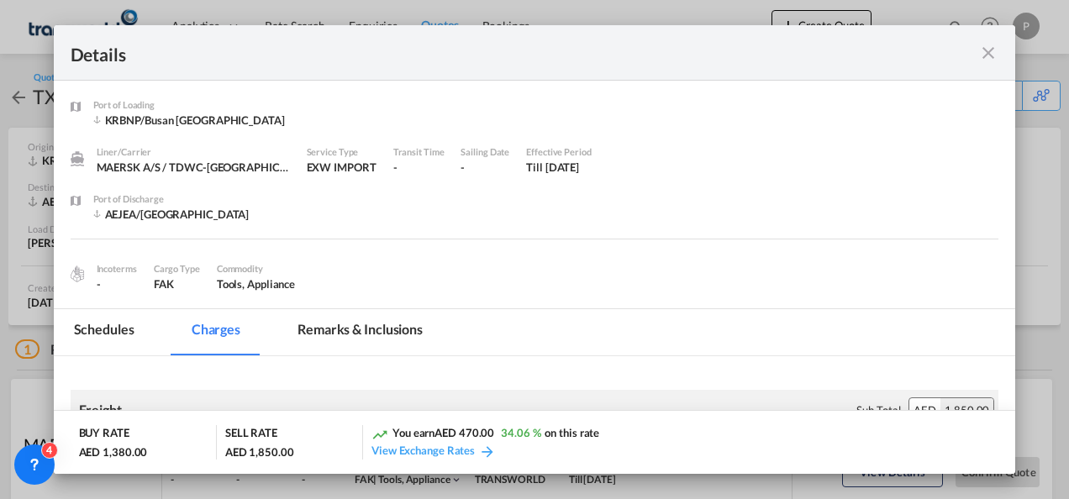
scroll to position [192, 0]
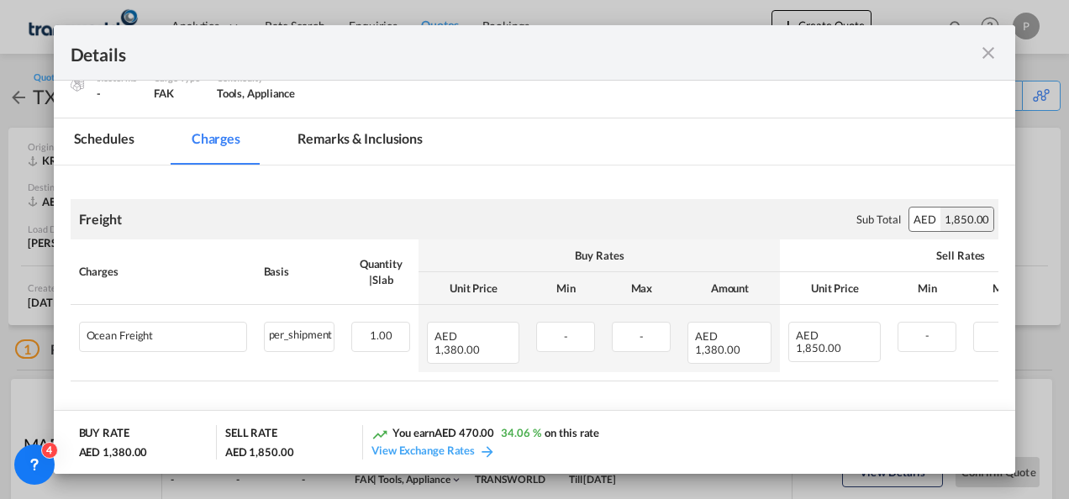
click at [991, 60] on md-icon "icon-close fg-AAA8AD m-0 cursor" at bounding box center [988, 53] width 20 height 20
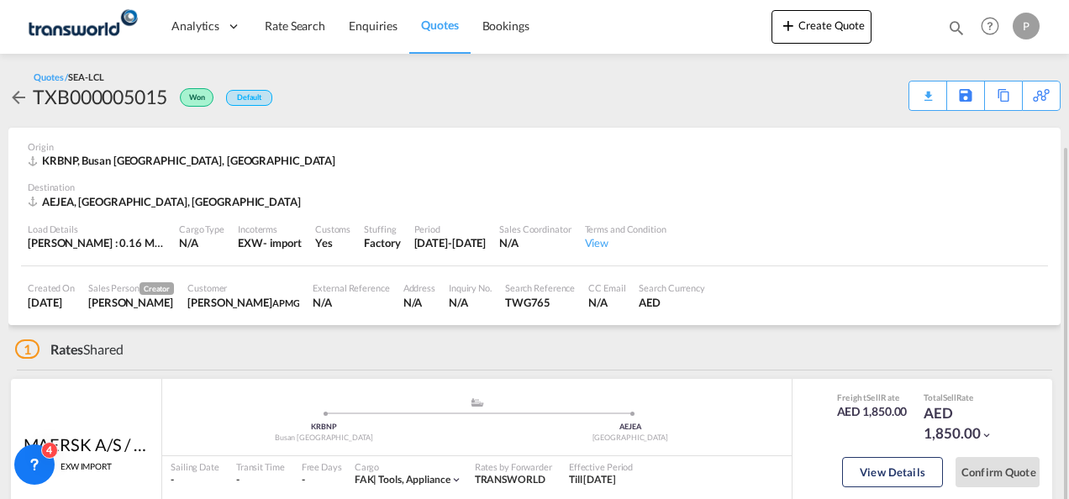
scroll to position [84, 0]
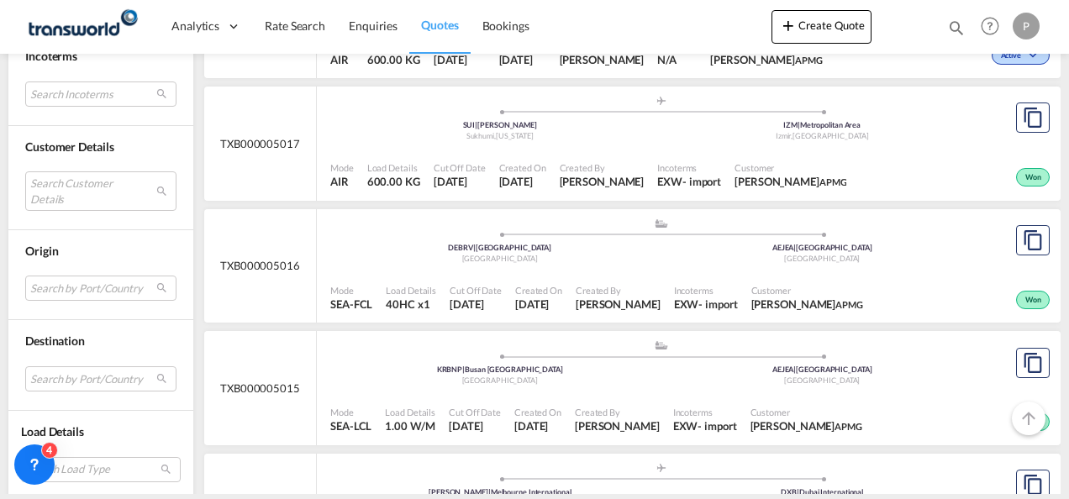
scroll to position [1531, 0]
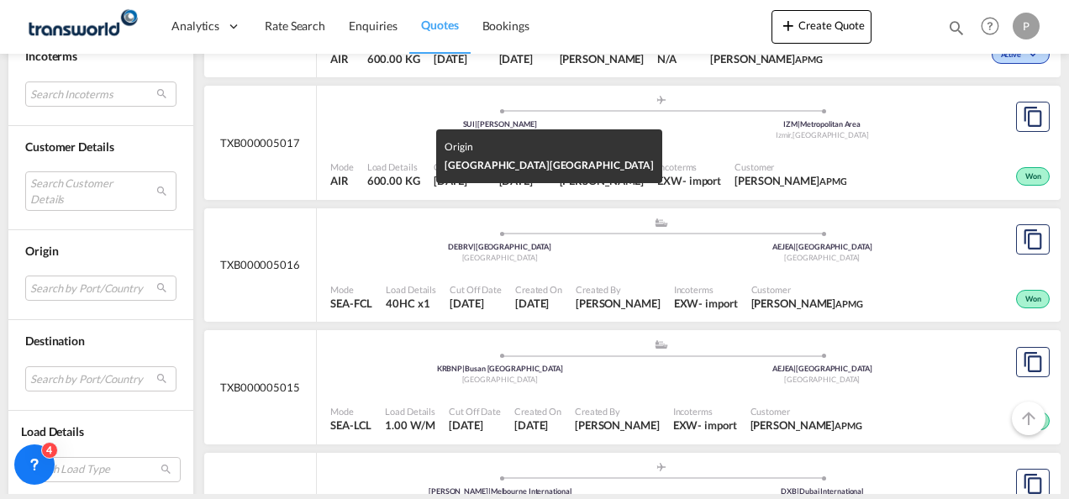
click at [486, 253] on div "DEBRV | [GEOGRAPHIC_DATA]" at bounding box center [500, 247] width 323 height 11
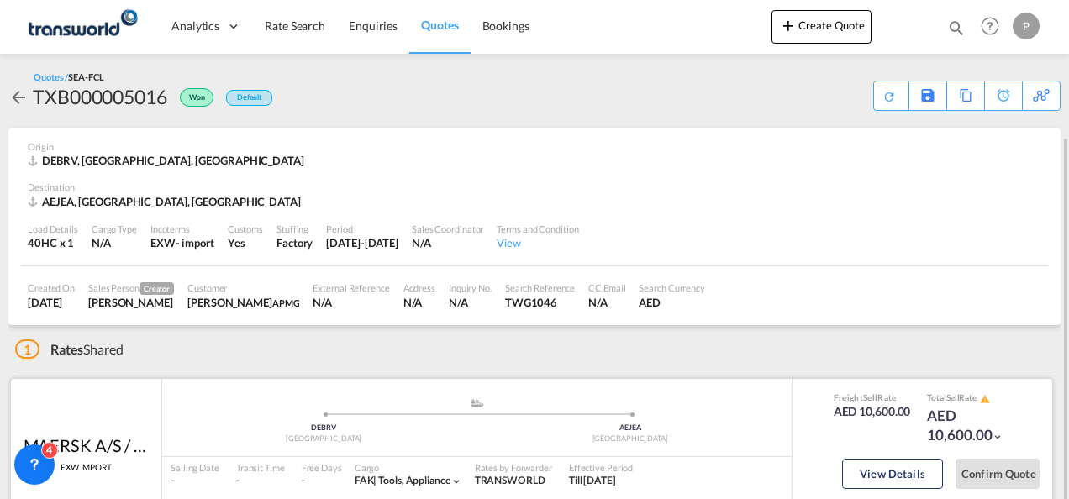
scroll to position [85, 0]
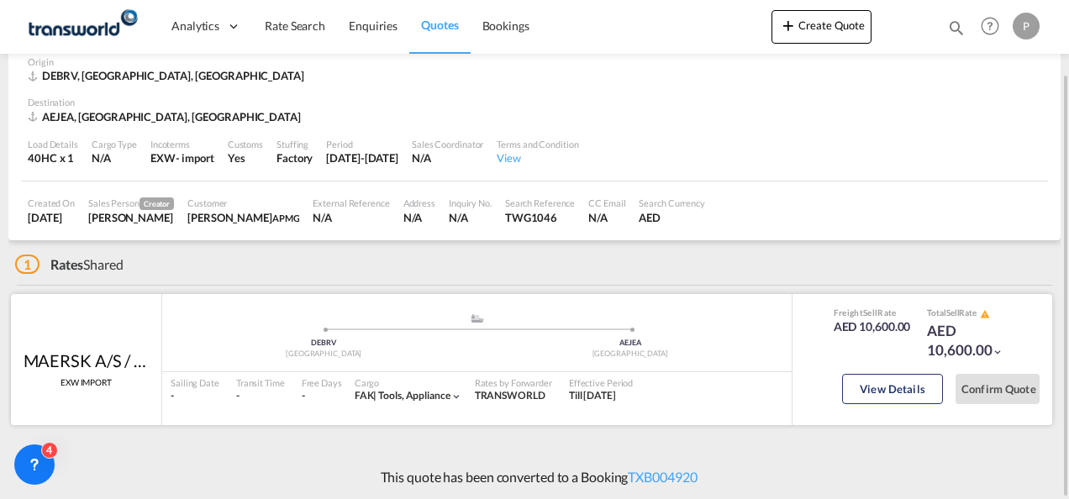
click at [880, 393] on button "View Details" at bounding box center [892, 389] width 101 height 30
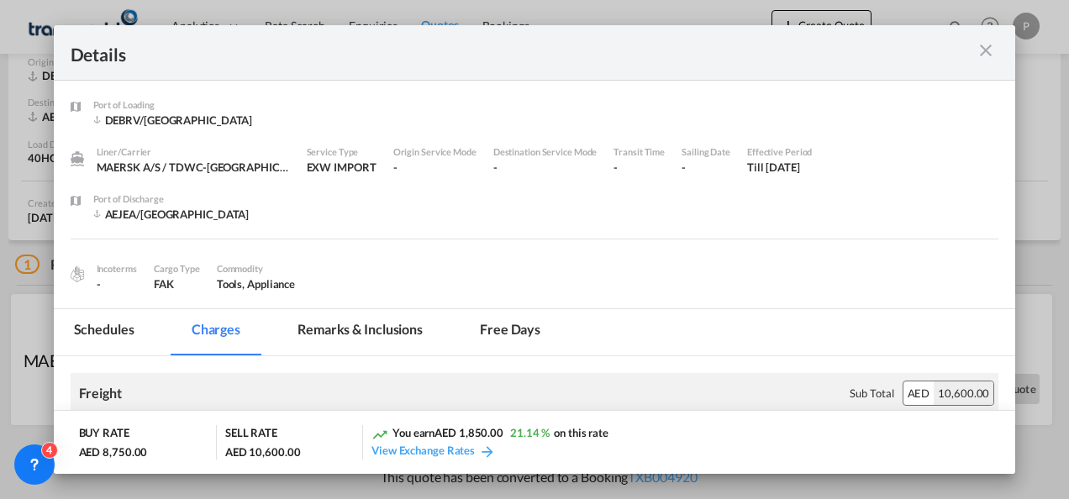
scroll to position [176, 0]
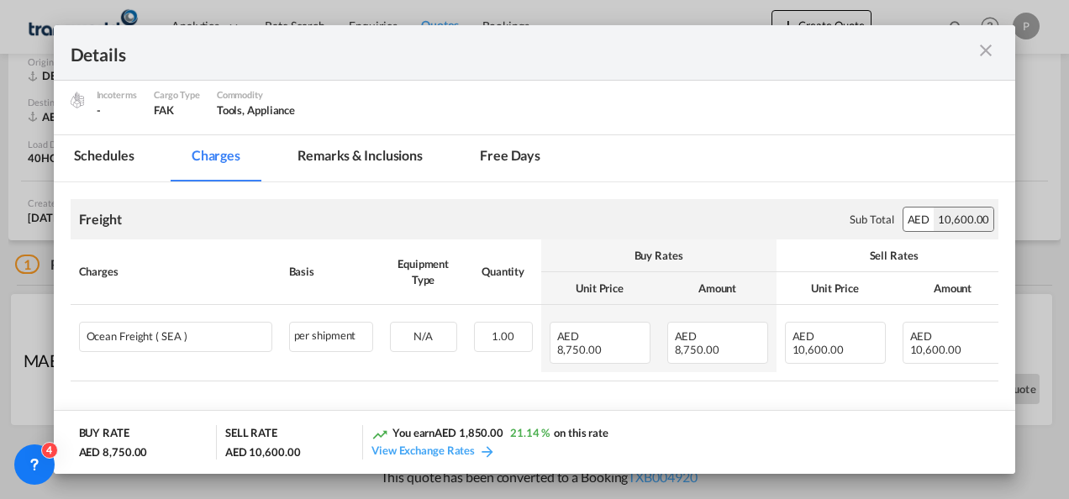
click at [980, 57] on md-icon "icon-close m-3 fg-AAA8AD cursor" at bounding box center [985, 50] width 20 height 20
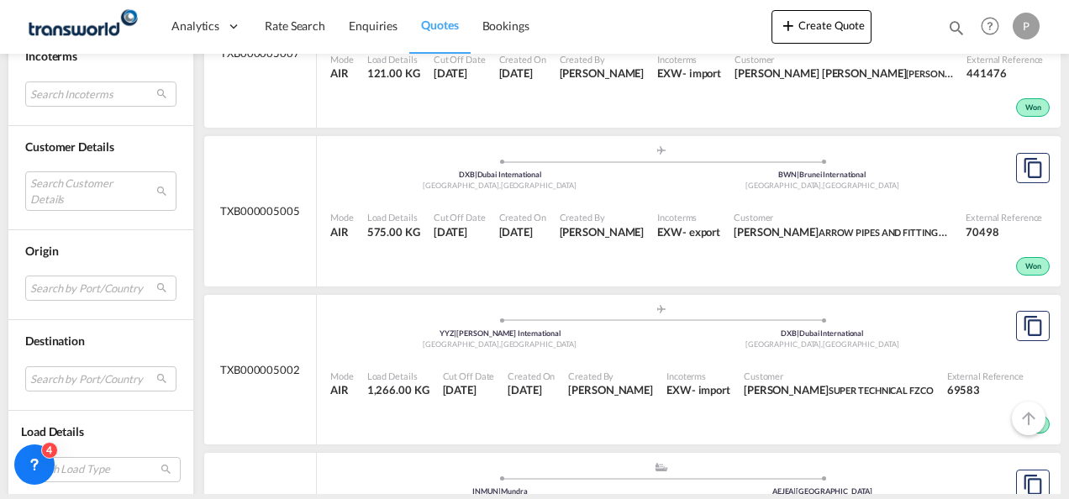
scroll to position [2007, 0]
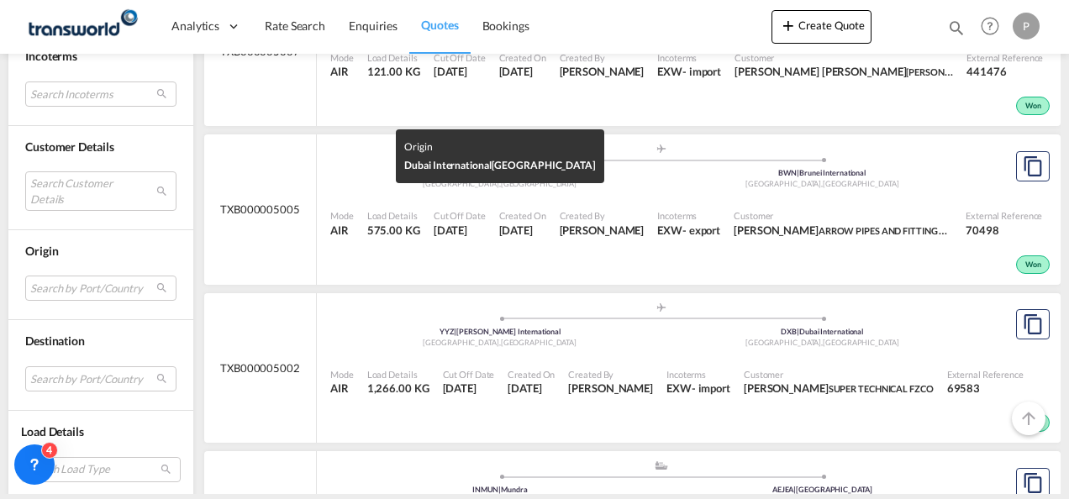
click at [524, 188] on span "[GEOGRAPHIC_DATA]" at bounding box center [539, 183] width 76 height 9
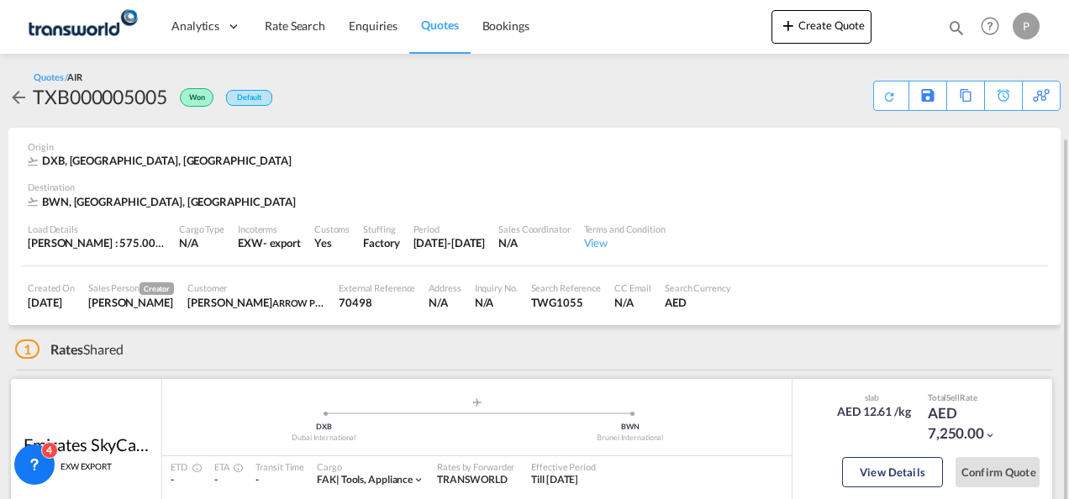
scroll to position [84, 0]
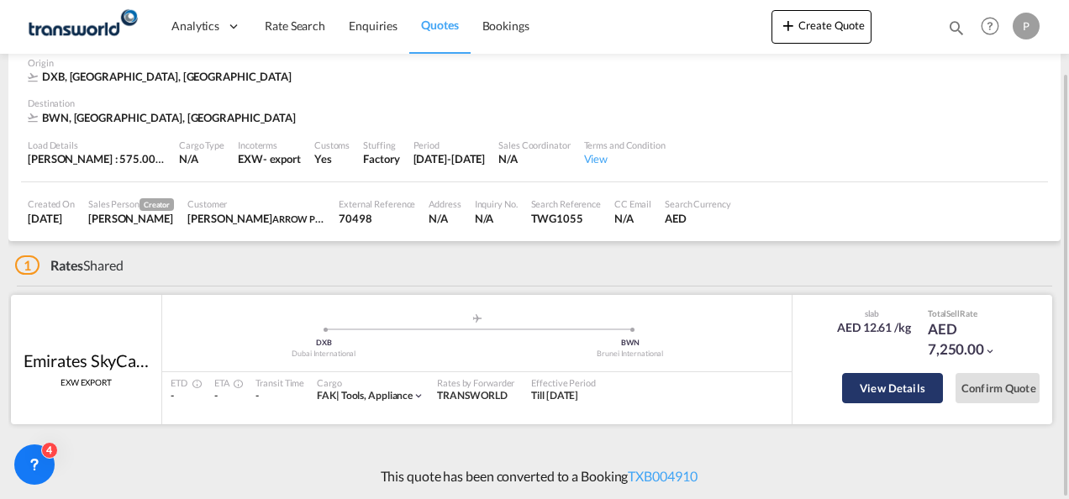
click at [884, 386] on button "View Details" at bounding box center [892, 388] width 101 height 30
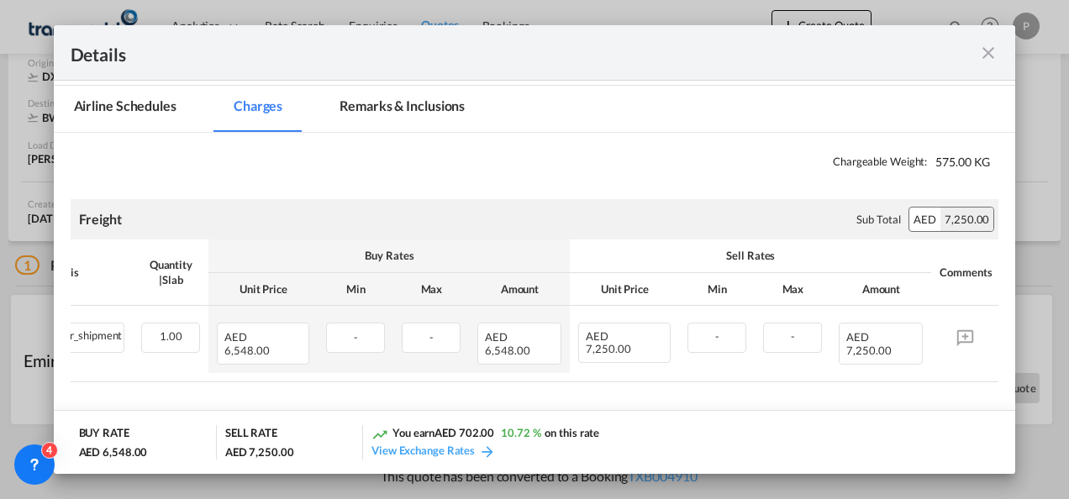
scroll to position [0, 0]
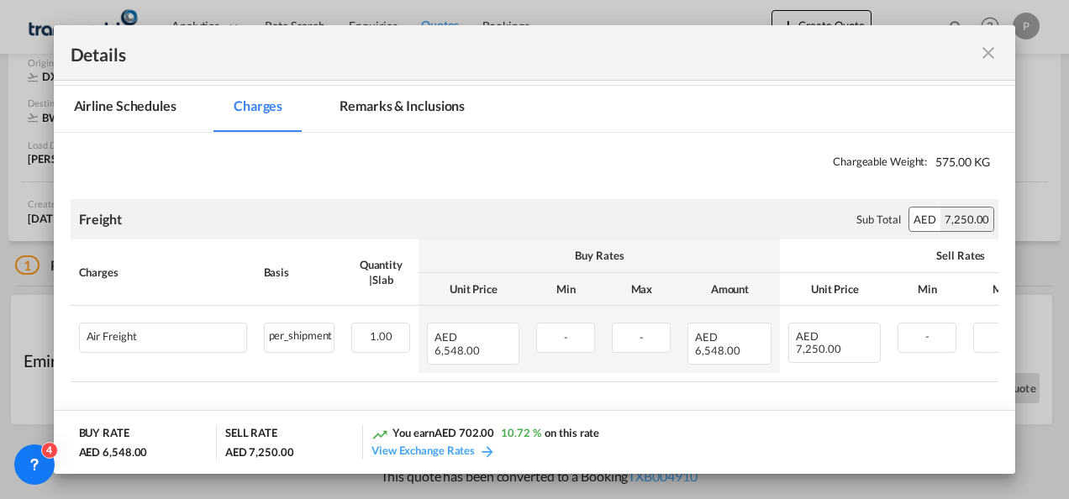
click at [980, 58] on md-icon "icon-close fg-AAA8AD m-0 cursor" at bounding box center [988, 53] width 20 height 20
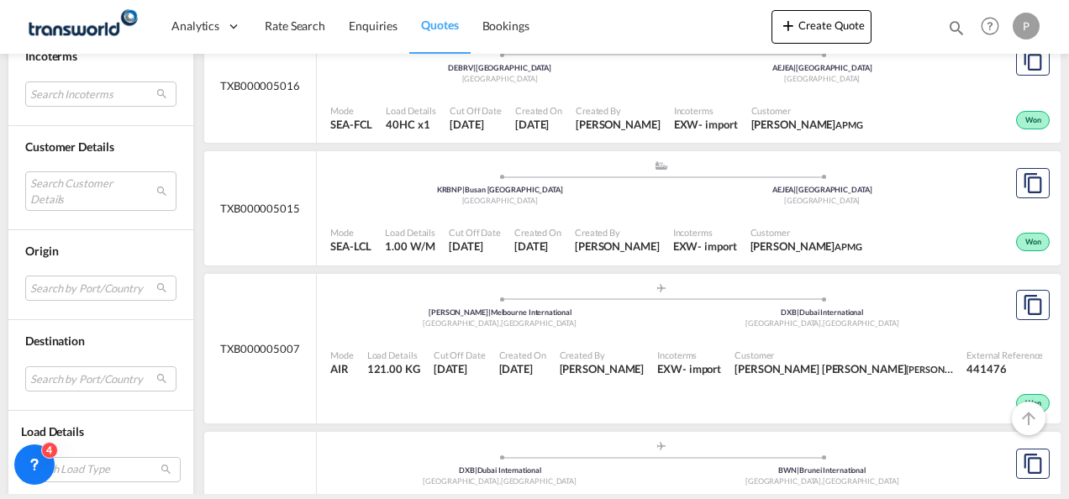
scroll to position [1705, 0]
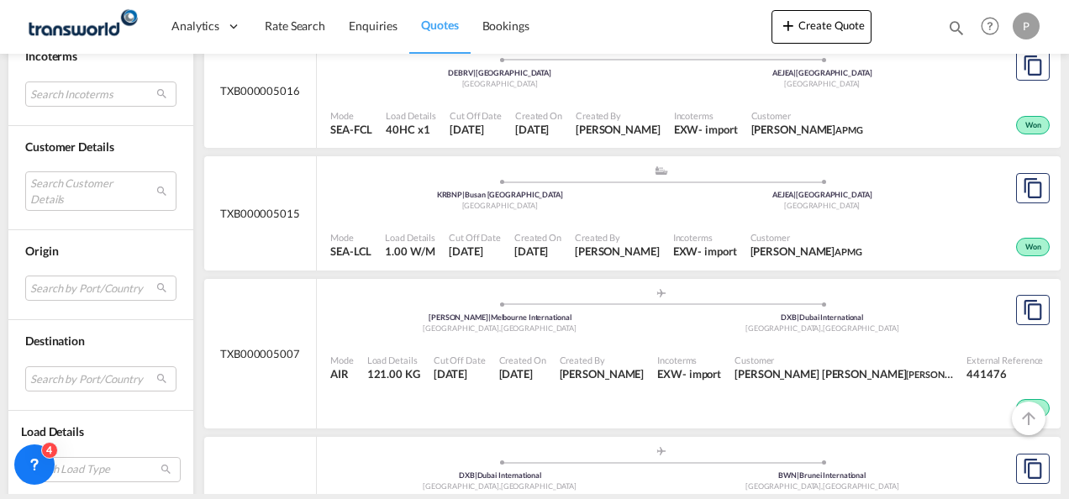
click at [736, 215] on div ".a{fill:#aaa8ad;} .a{fill:#aaa8ad;} KRBNP | Busan [GEOGRAPHIC_DATA] [GEOGRAPHIC…" at bounding box center [660, 190] width 661 height 50
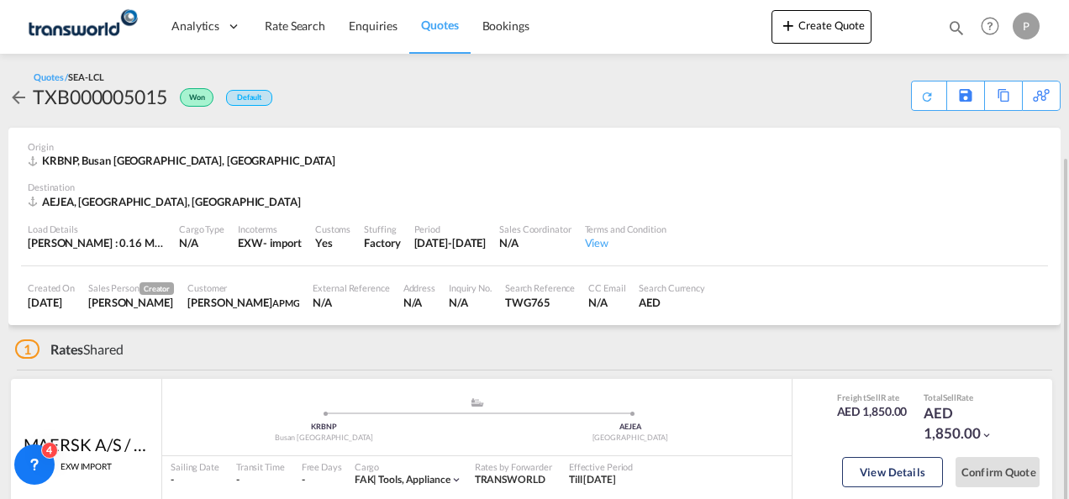
scroll to position [84, 0]
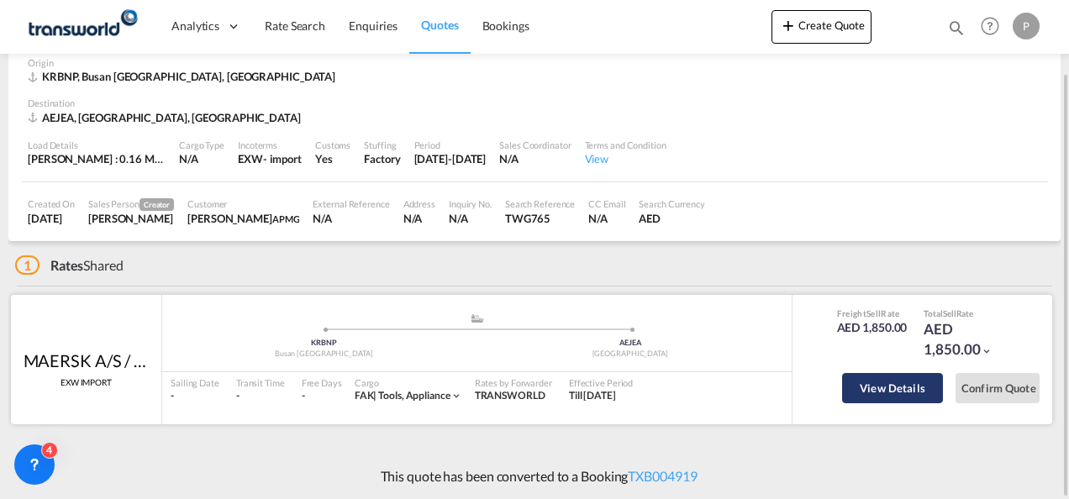
click at [891, 388] on button "View Details" at bounding box center [892, 388] width 101 height 30
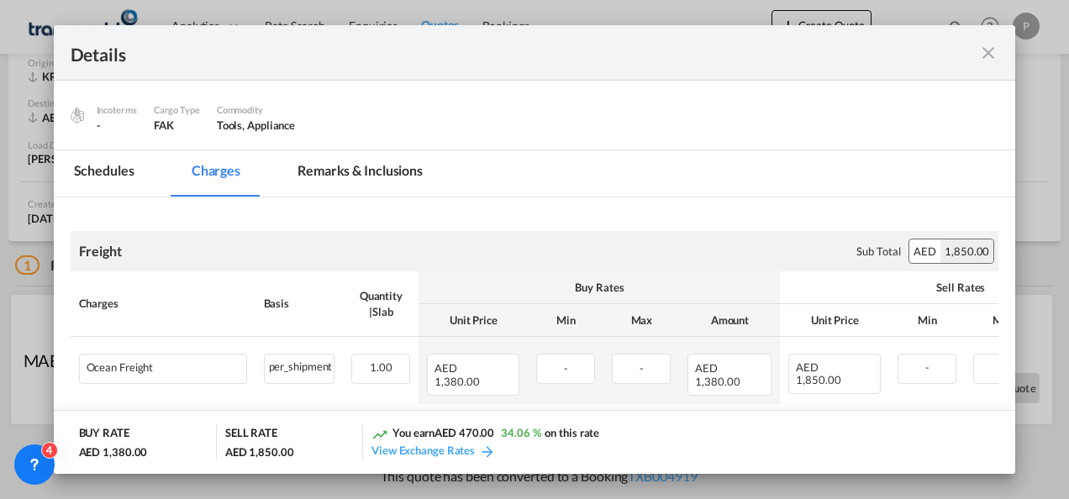
scroll to position [192, 0]
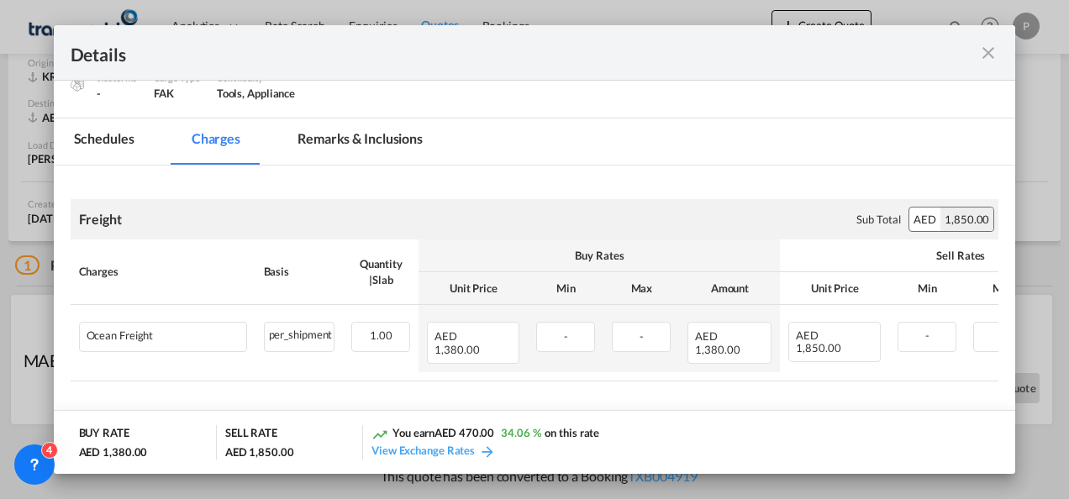
click at [990, 52] on md-icon "icon-close fg-AAA8AD m-0 cursor" at bounding box center [988, 53] width 20 height 20
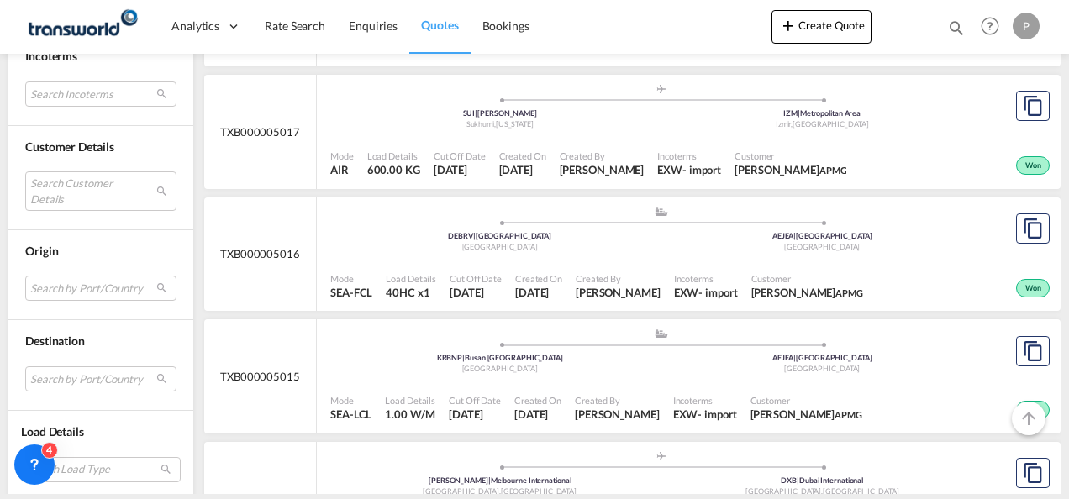
scroll to position [1570, 0]
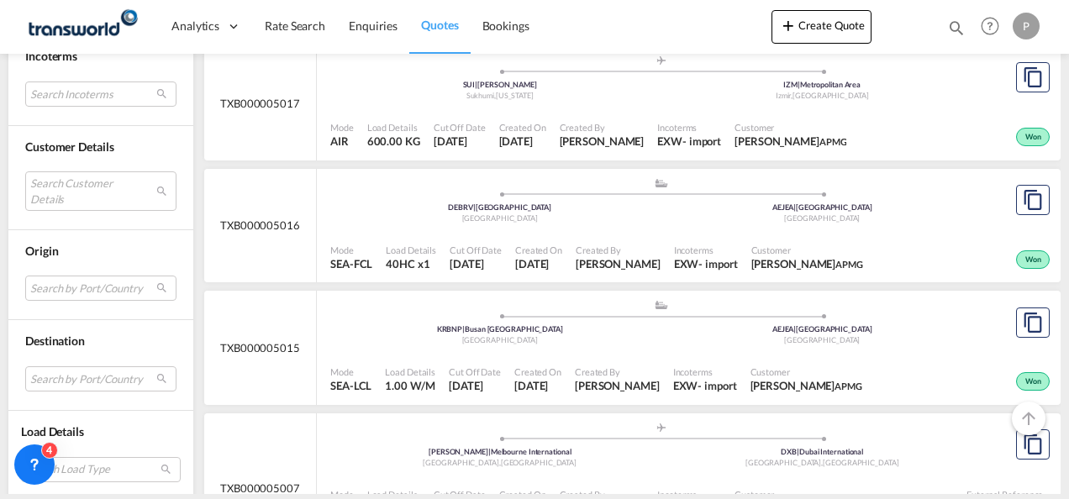
click at [463, 80] on ul ".a{fill:#aaa8ad;} .a{fill:#aaa8ad;} SUI | [PERSON_NAME] , [US_STATE][PERSON_NAM…" at bounding box center [661, 75] width 644 height 8
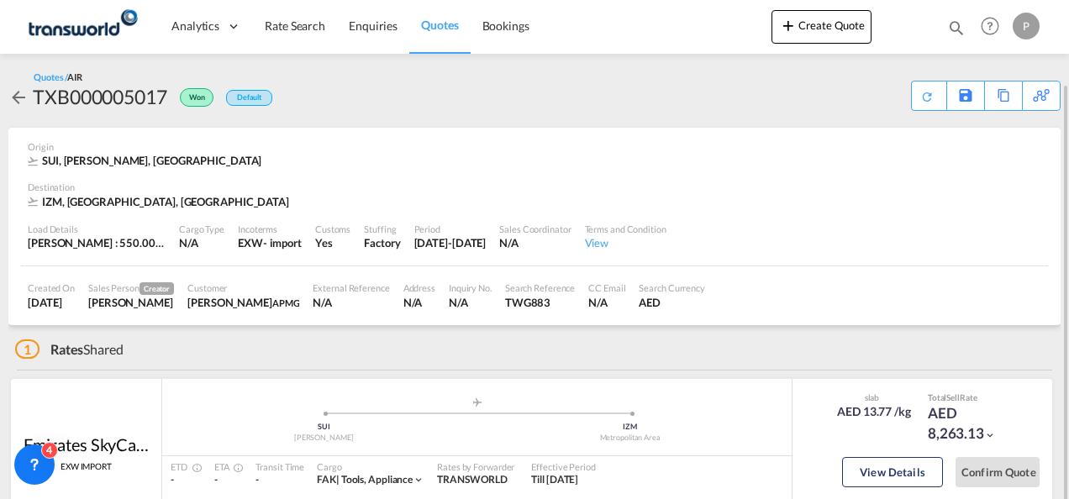
scroll to position [84, 0]
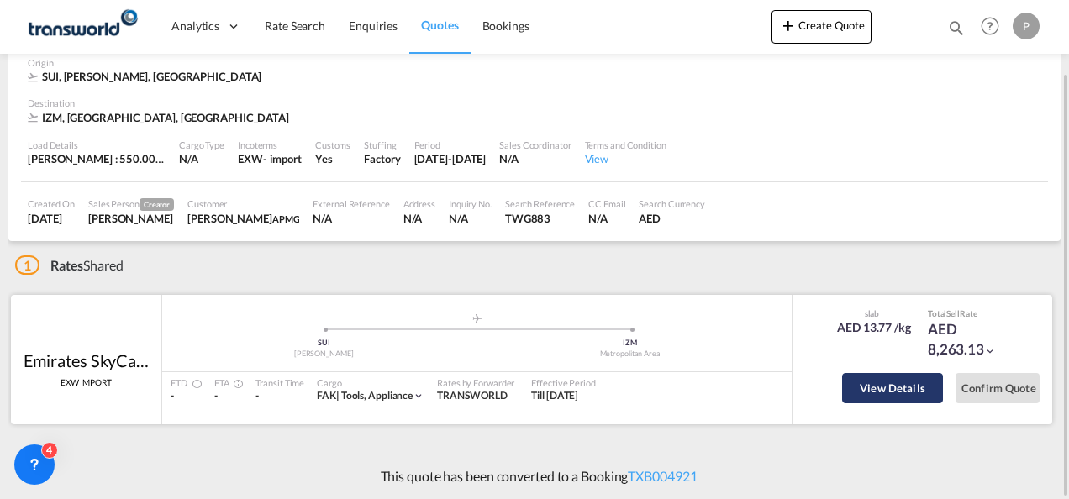
click at [872, 390] on button "View Details" at bounding box center [892, 388] width 101 height 30
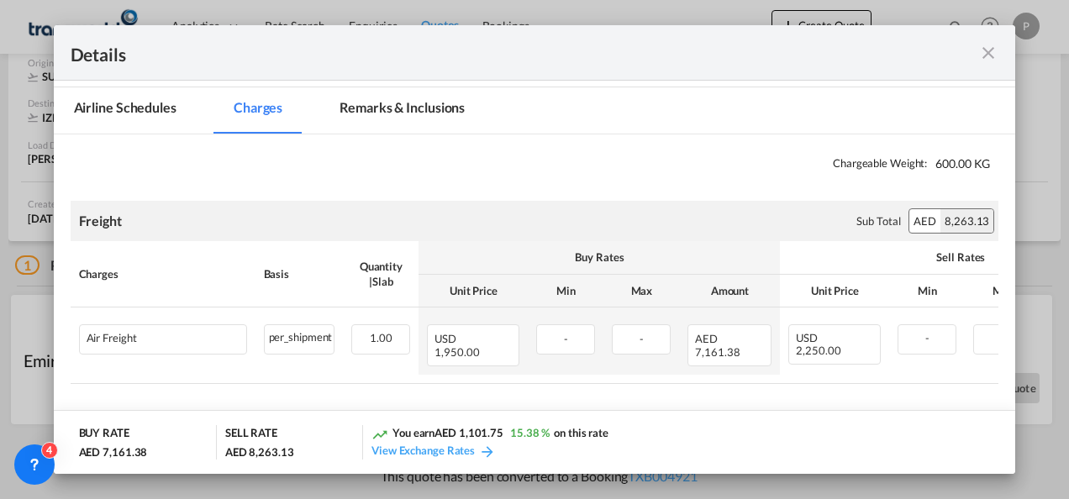
scroll to position [225, 0]
click at [990, 54] on md-icon "icon-close fg-AAA8AD m-0 cursor" at bounding box center [988, 53] width 20 height 20
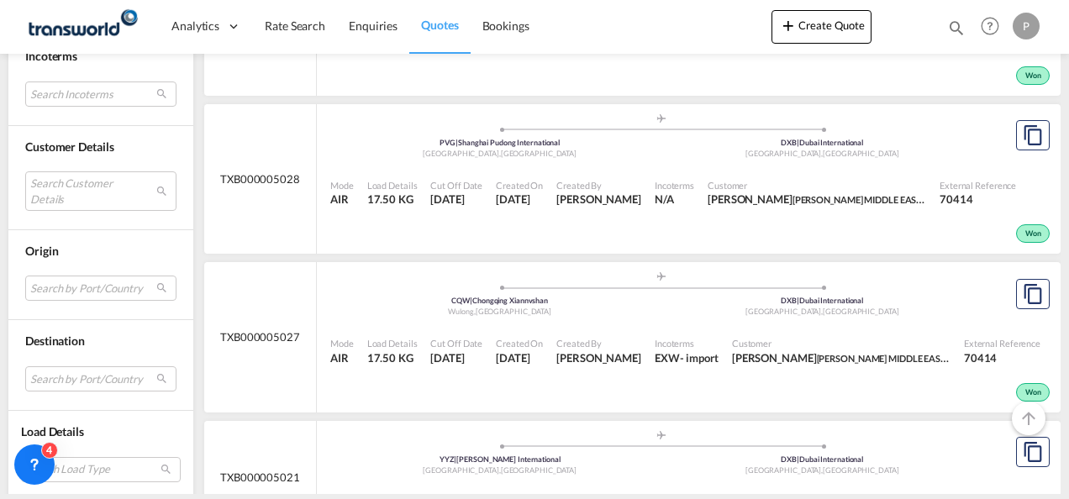
scroll to position [952, 0]
click at [667, 213] on div "Incoterms N/A" at bounding box center [674, 192] width 53 height 42
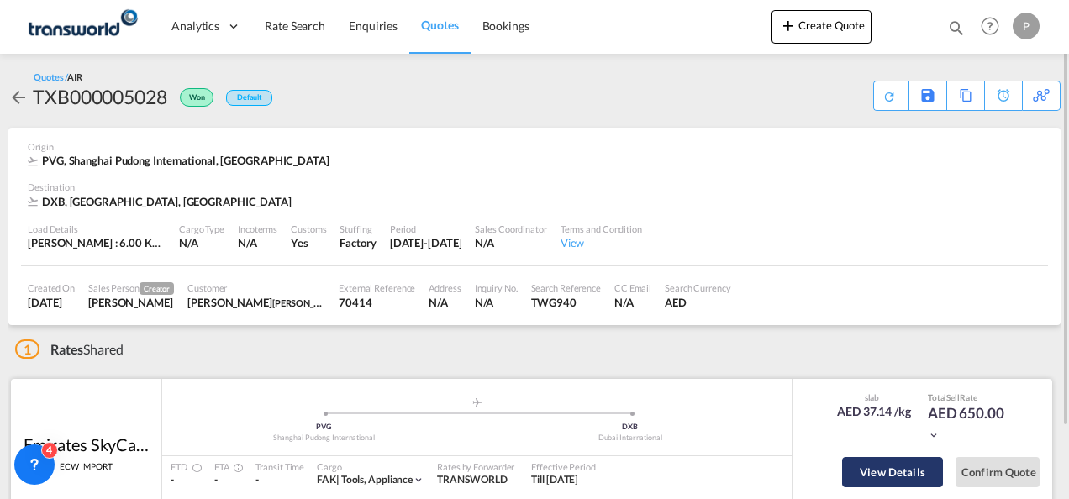
click at [887, 476] on button "View Details" at bounding box center [892, 472] width 101 height 30
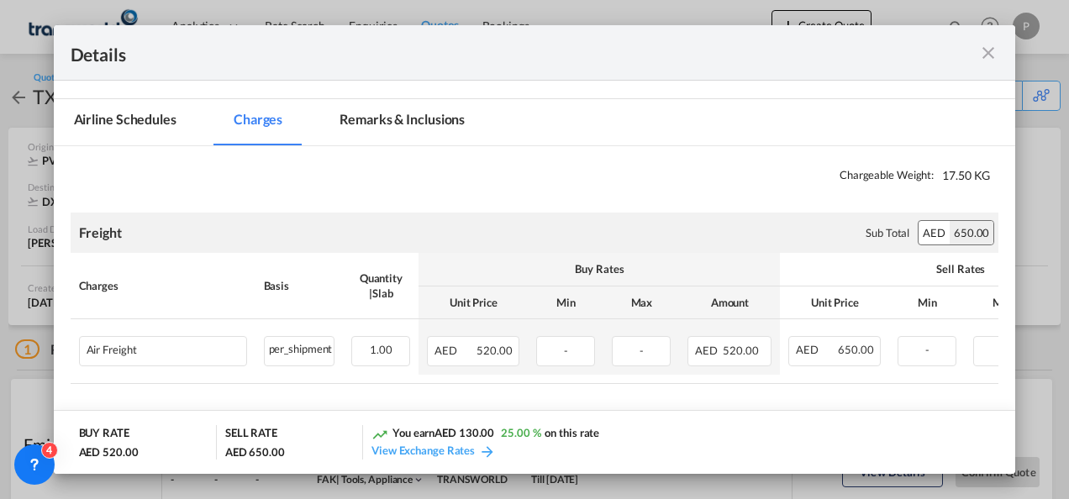
scroll to position [214, 0]
click at [993, 69] on div "Details" at bounding box center [535, 52] width 962 height 55
click at [988, 54] on md-icon "icon-close fg-AAA8AD m-0 cursor" at bounding box center [988, 53] width 20 height 20
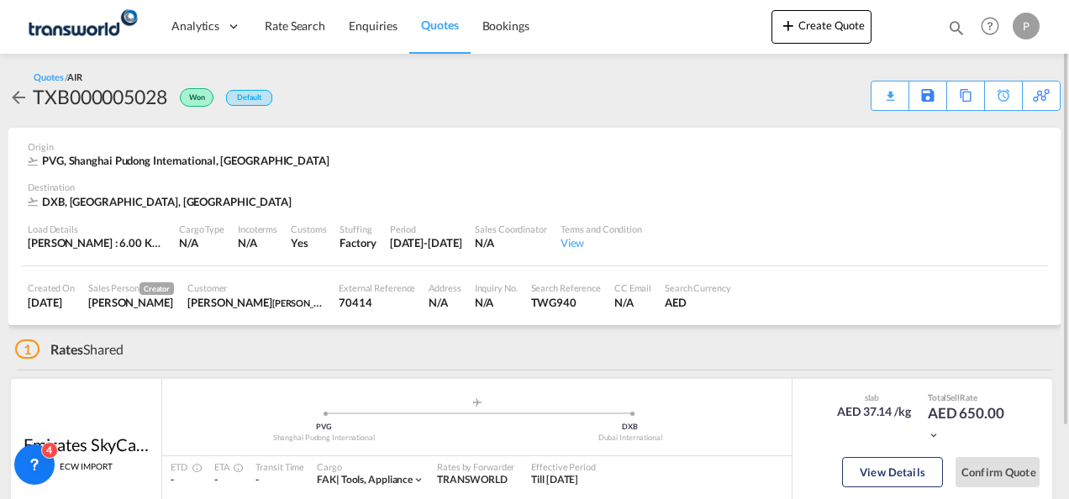
click at [16, 102] on md-icon "icon-arrow-left" at bounding box center [18, 97] width 20 height 20
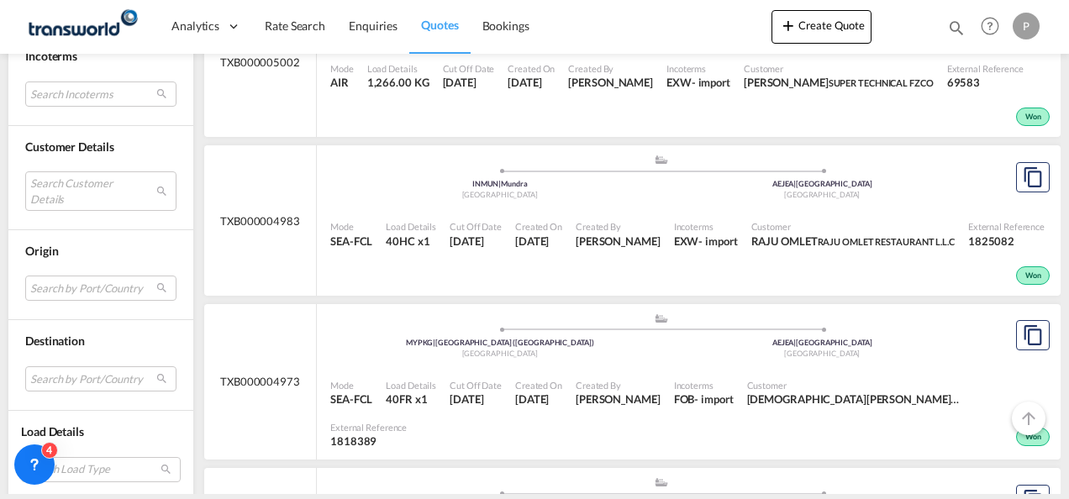
scroll to position [2315, 0]
click at [562, 247] on span "[DATE]" at bounding box center [538, 239] width 47 height 15
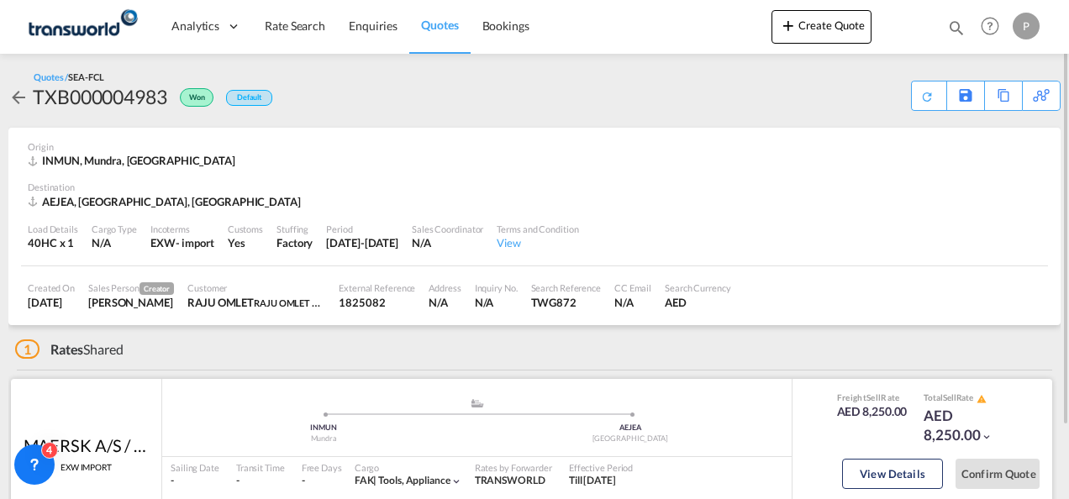
scroll to position [85, 0]
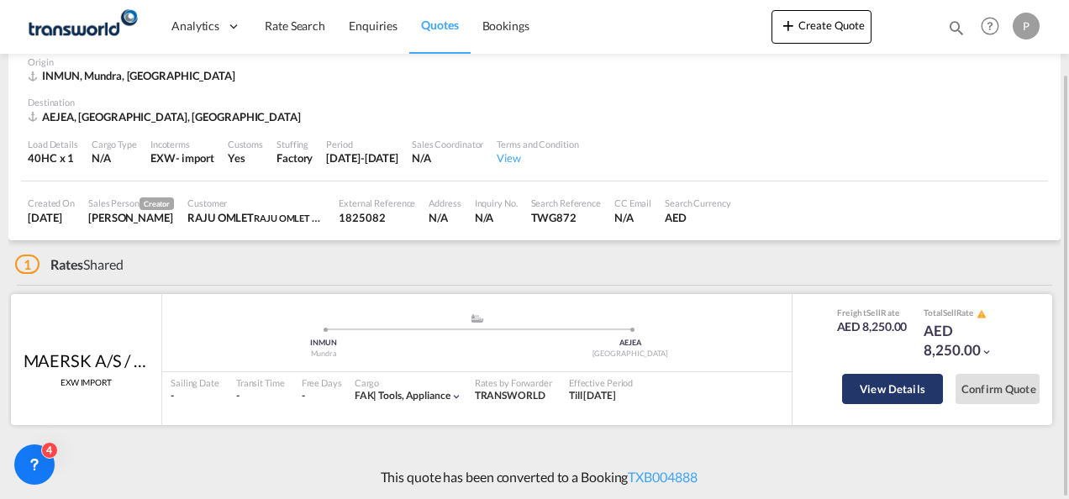
click at [875, 377] on button "View Details" at bounding box center [892, 389] width 101 height 30
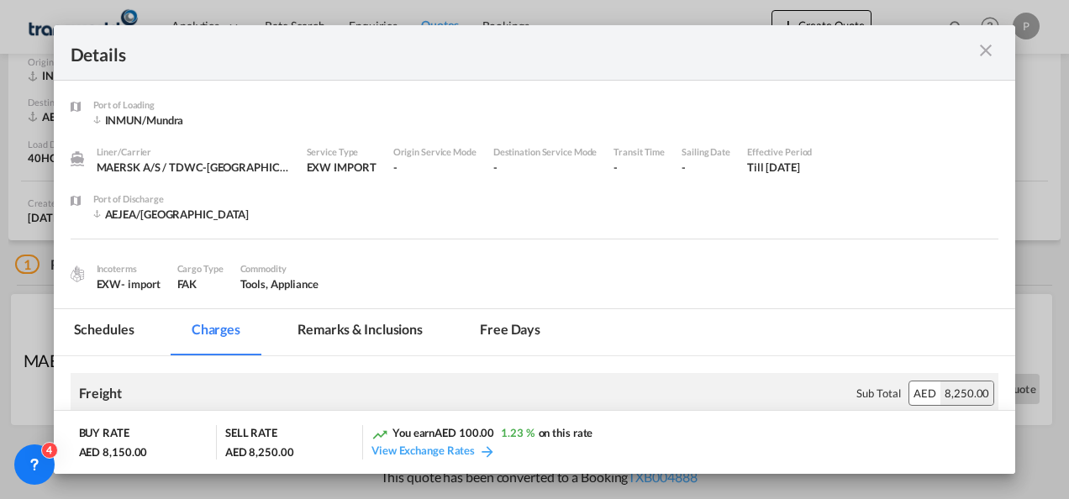
scroll to position [165, 0]
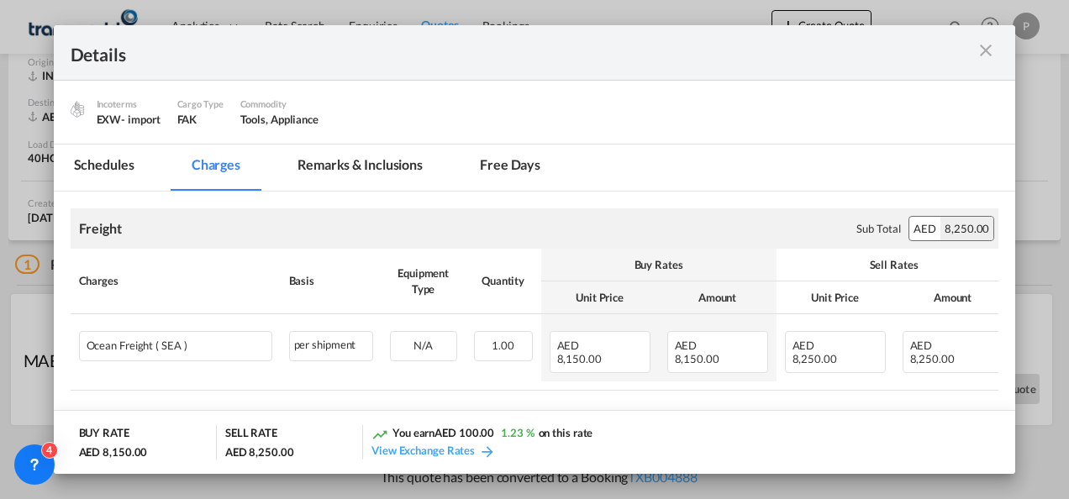
click at [979, 50] on md-icon "icon-close m-3 fg-AAA8AD cursor" at bounding box center [985, 50] width 20 height 20
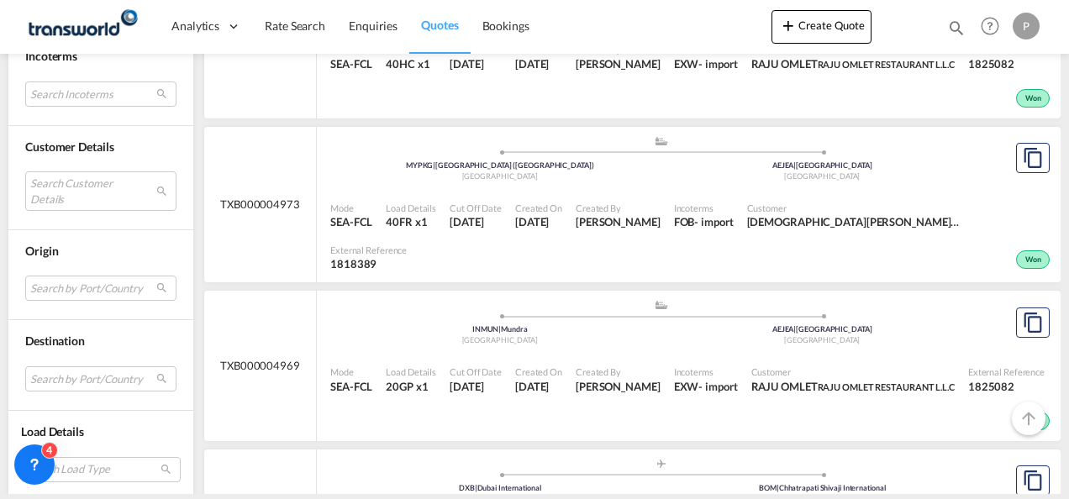
scroll to position [2503, 0]
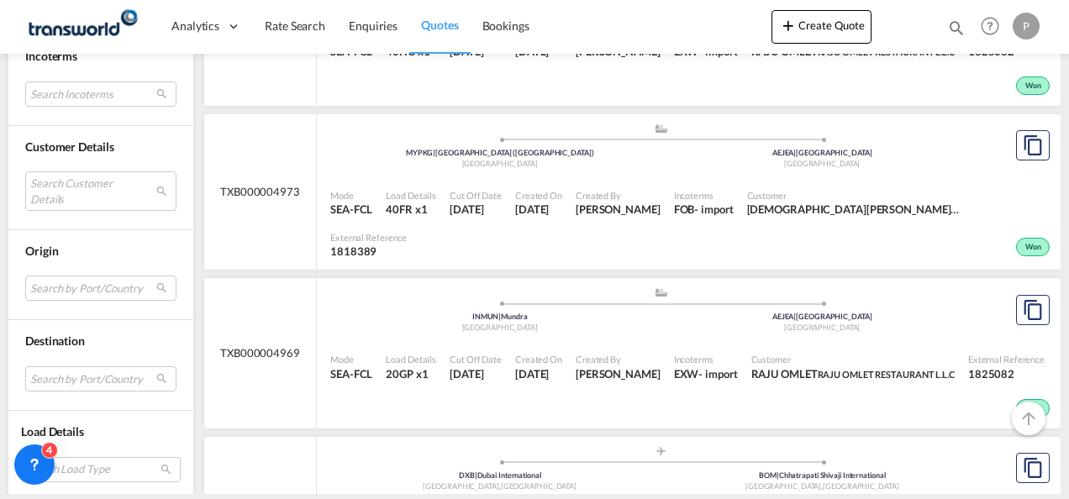
click at [577, 242] on div "Mode SEA-FCL Load Details 40FR x1 Cut Off Date 3 Oct 2025 Created On 3 Oct 2025…" at bounding box center [688, 224] width 743 height 92
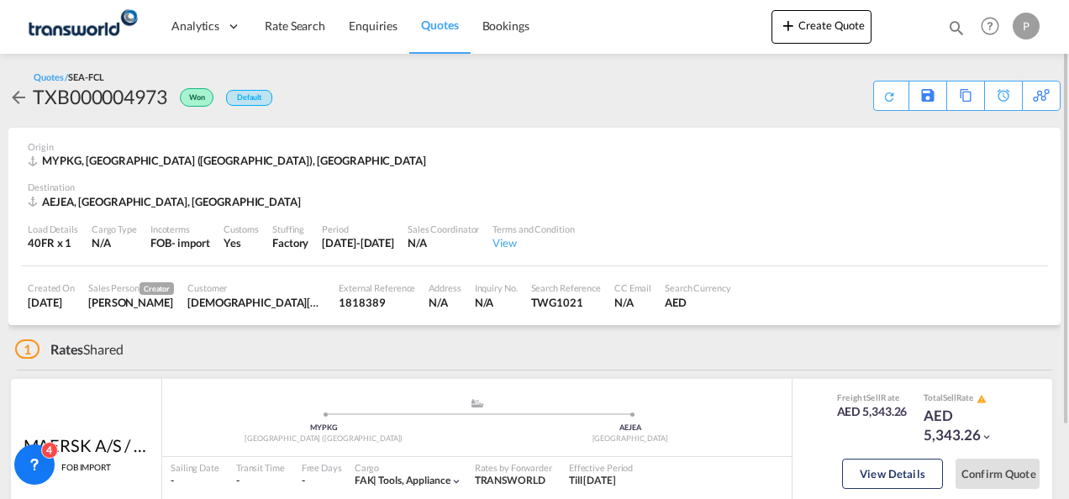
click at [17, 106] on md-icon "icon-arrow-left" at bounding box center [18, 97] width 20 height 20
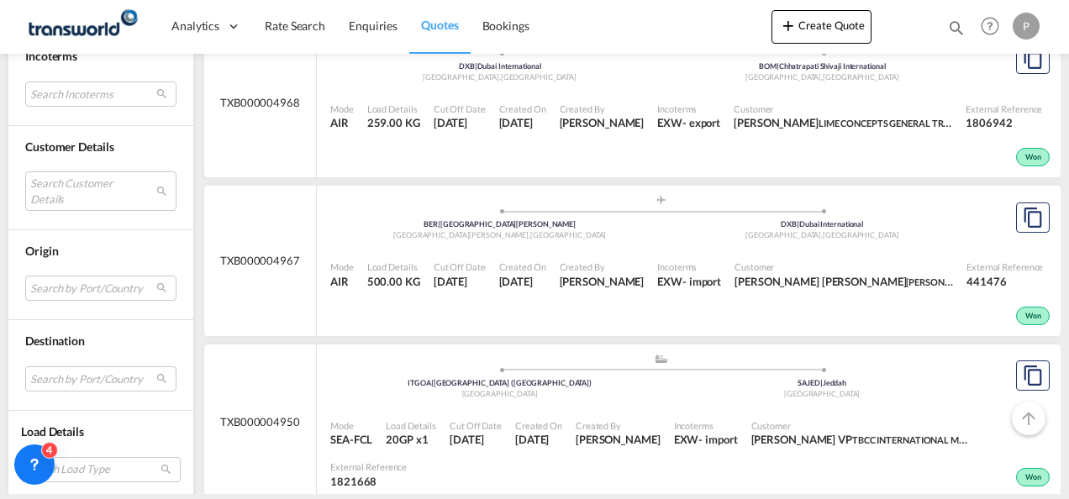
scroll to position [2916, 0]
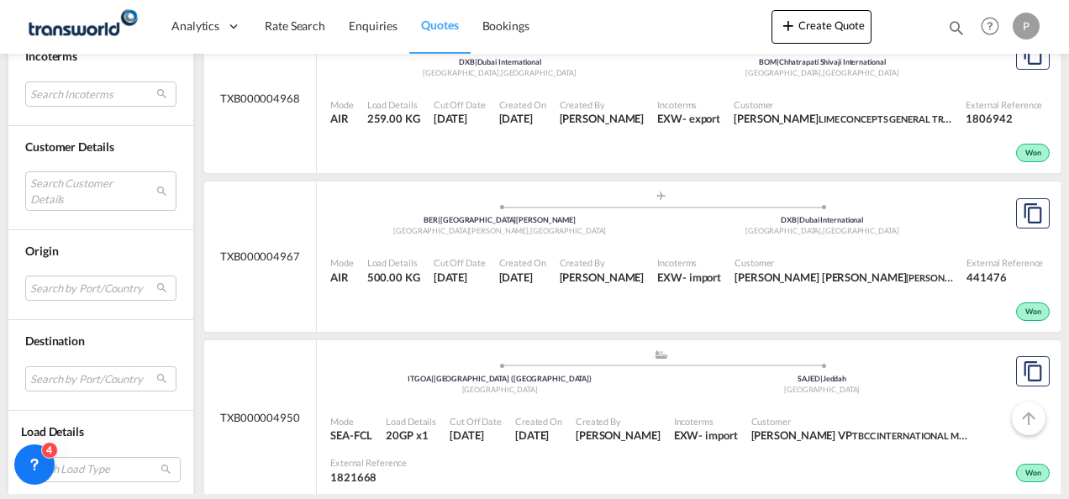
click at [544, 134] on div "Created On 2 Oct 2025" at bounding box center [522, 113] width 60 height 42
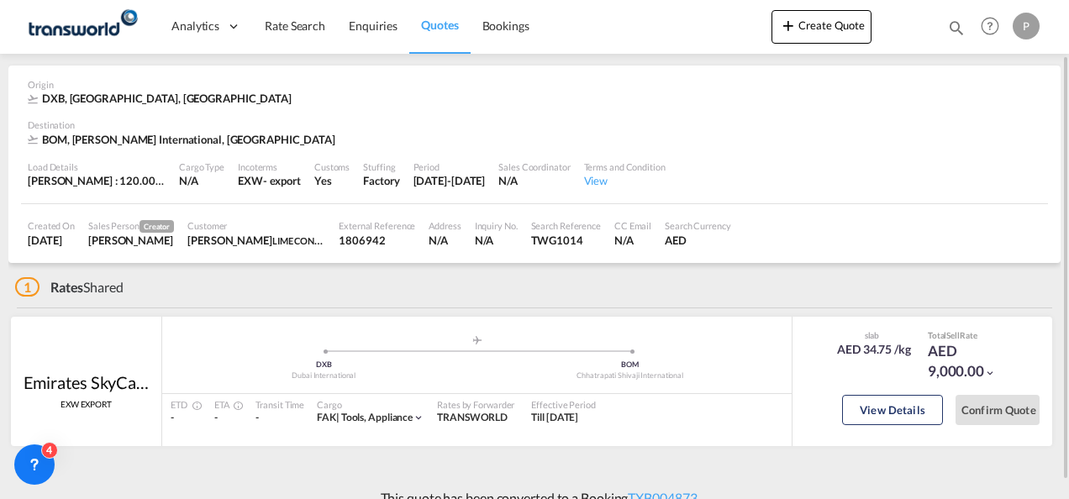
scroll to position [84, 0]
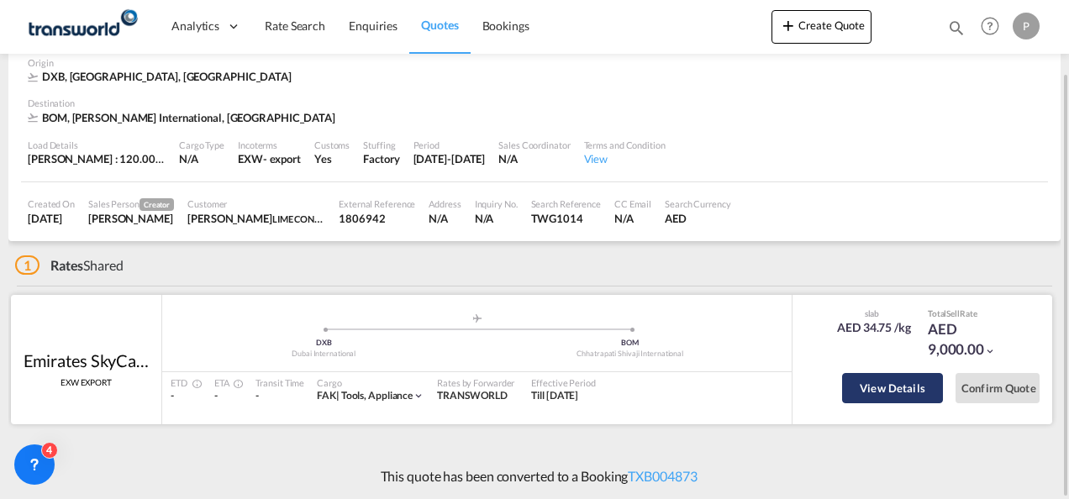
click at [892, 398] on button "View Details" at bounding box center [892, 388] width 101 height 30
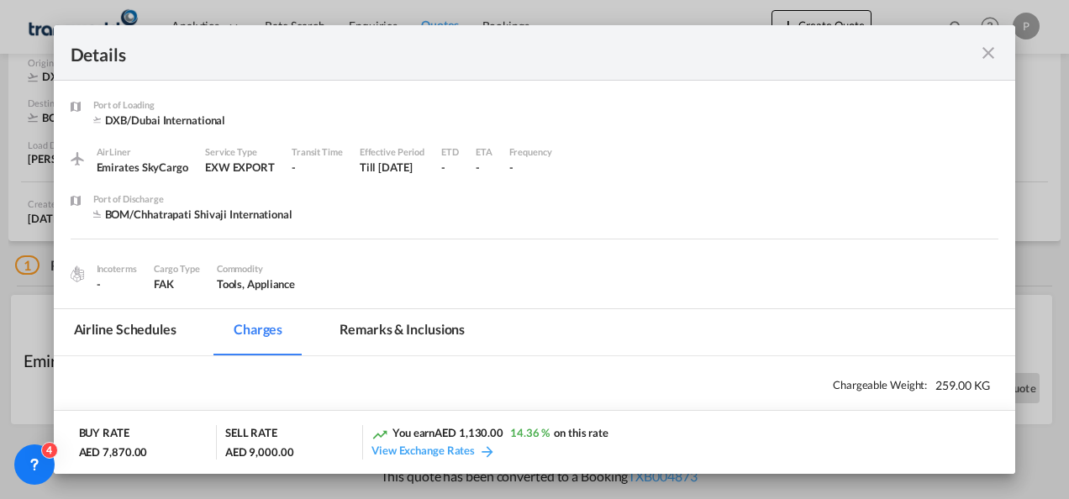
scroll to position [225, 0]
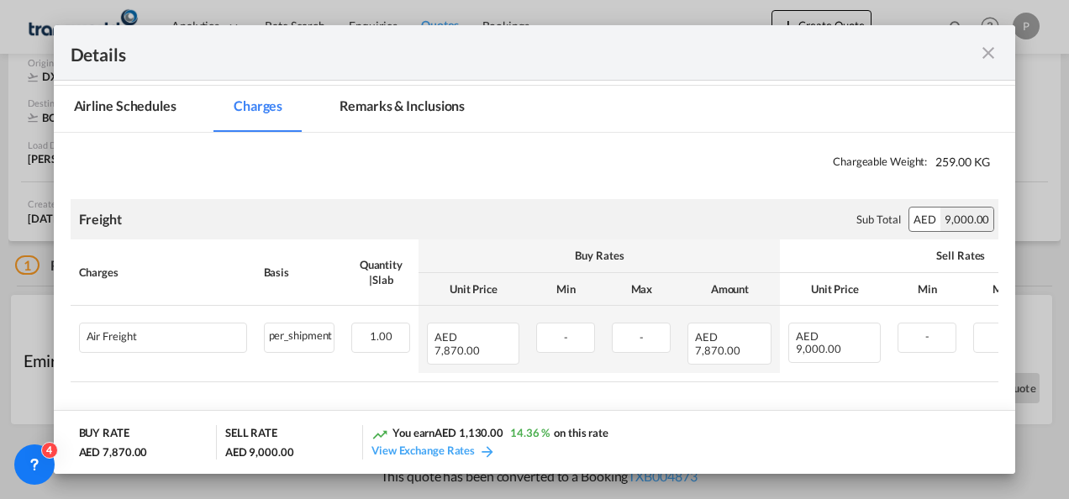
click at [986, 60] on md-icon "icon-close fg-AAA8AD m-0 cursor" at bounding box center [988, 53] width 20 height 20
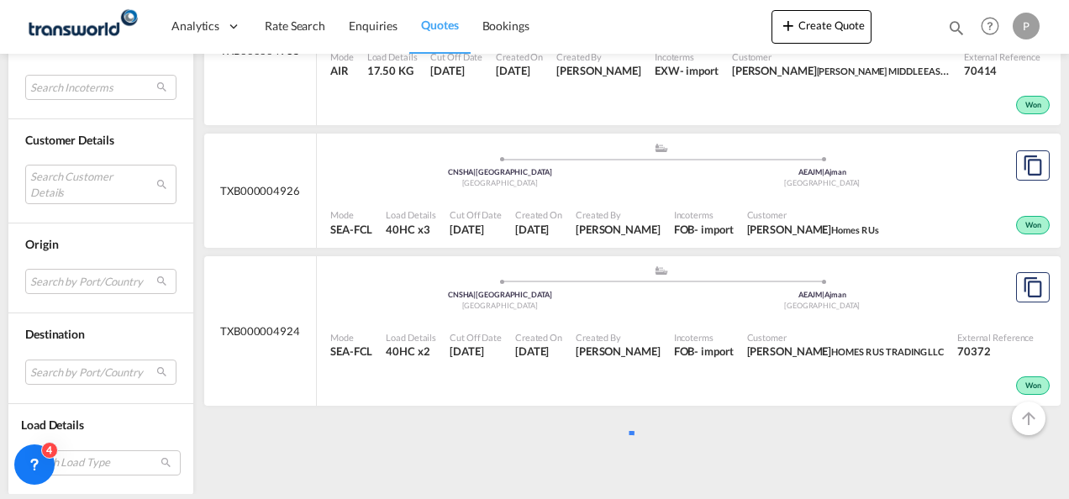
scroll to position [4343, 0]
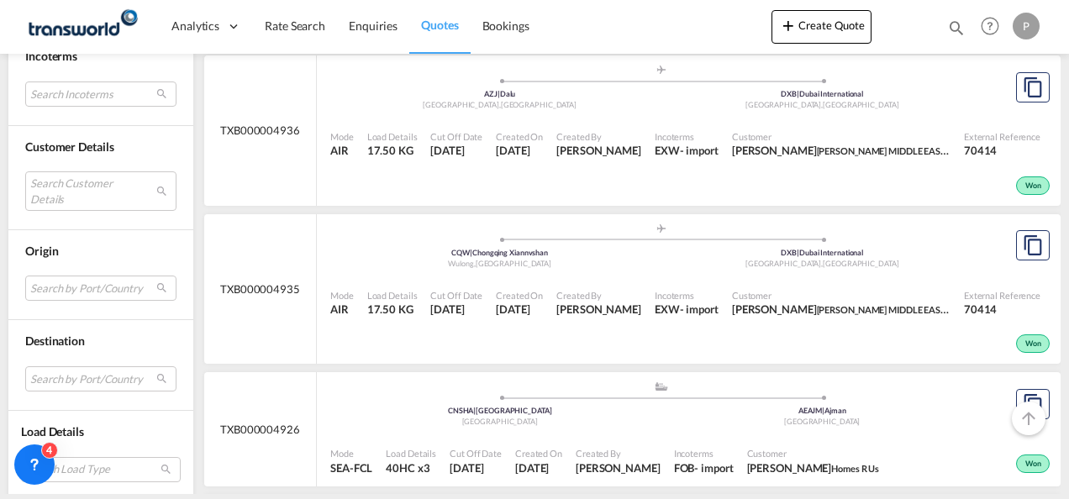
click at [64, 131] on div "Customer Details Search Customer Details user name user vipin P sales@atrdrill.…" at bounding box center [100, 178] width 185 height 104
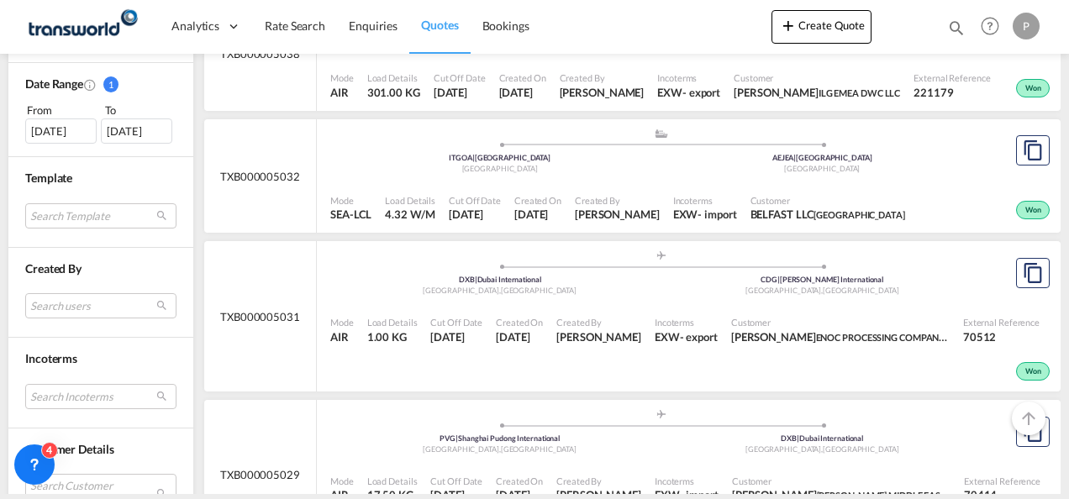
scroll to position [511, 0]
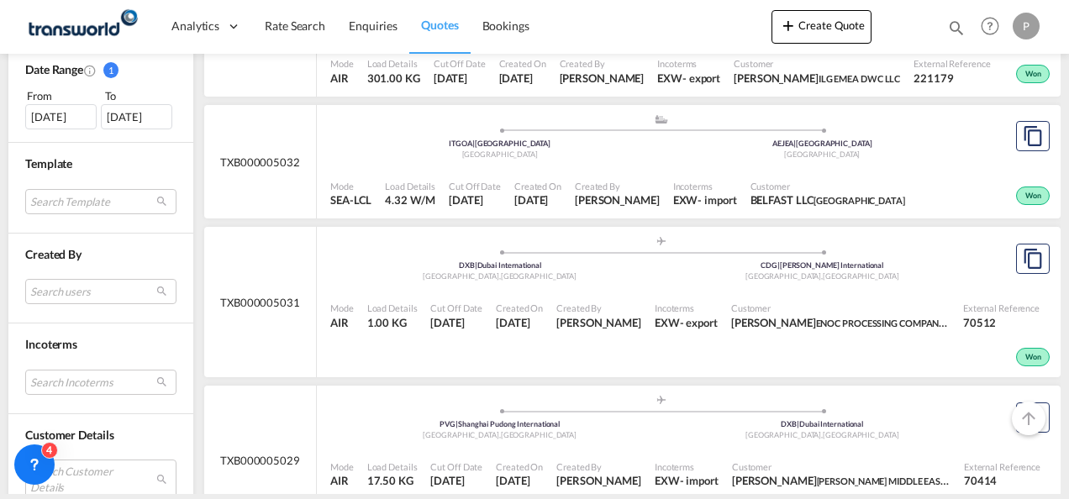
click at [58, 104] on div "[DATE]" at bounding box center [60, 116] width 71 height 25
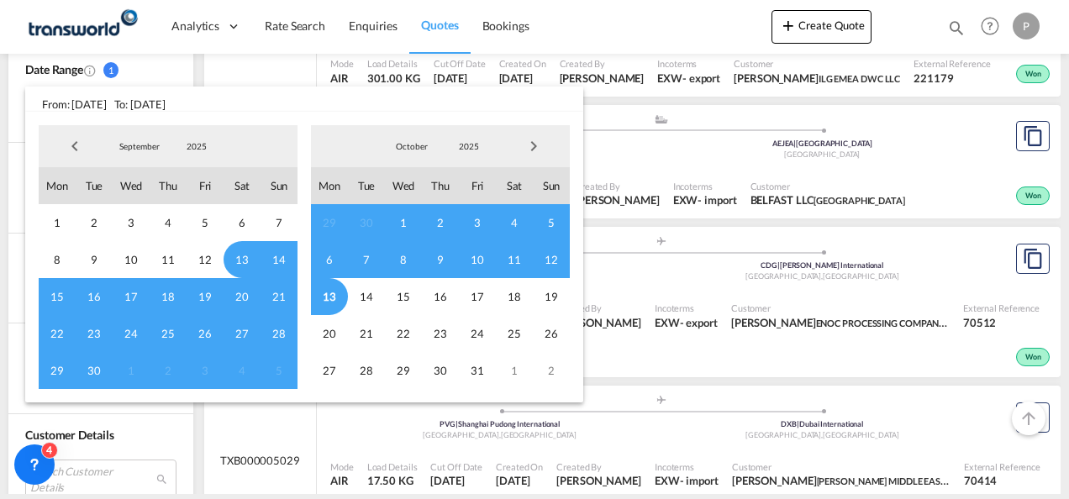
click at [398, 218] on span "1" at bounding box center [403, 222] width 37 height 37
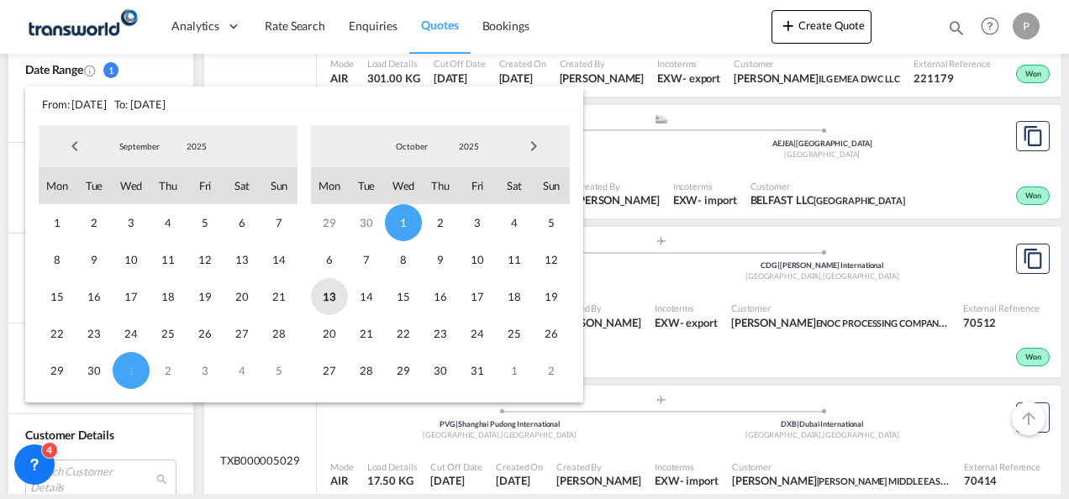
click at [328, 294] on span "13" at bounding box center [329, 296] width 37 height 37
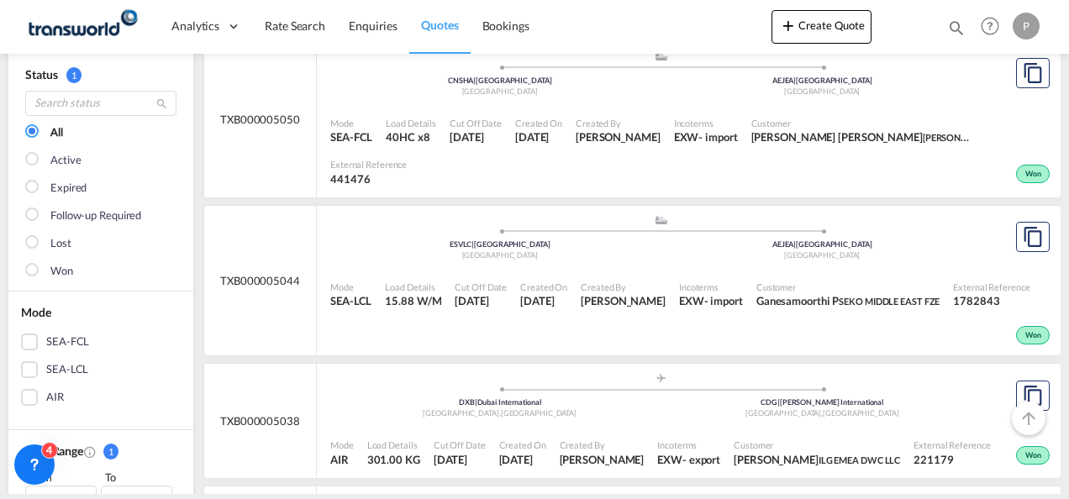
scroll to position [0, 0]
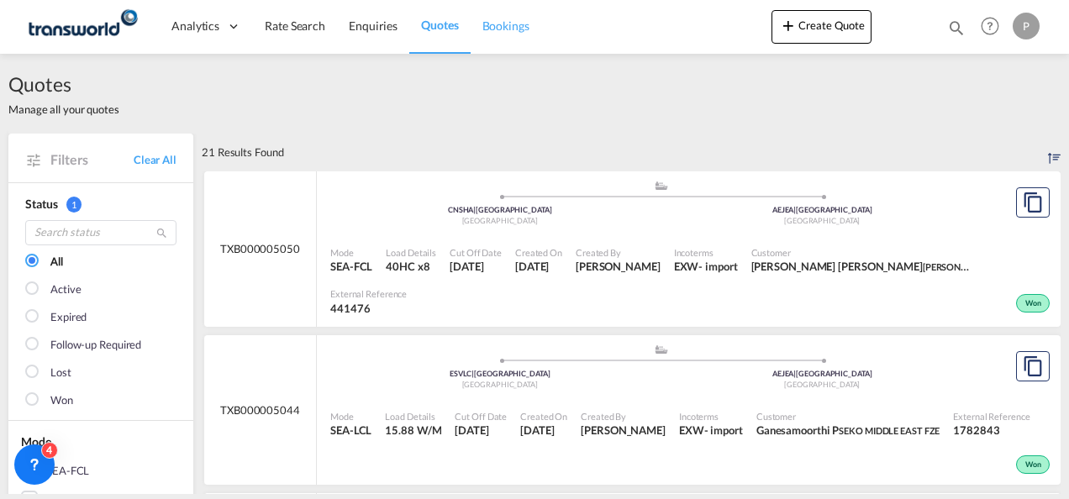
click at [510, 27] on span "Bookings" at bounding box center [505, 25] width 47 height 14
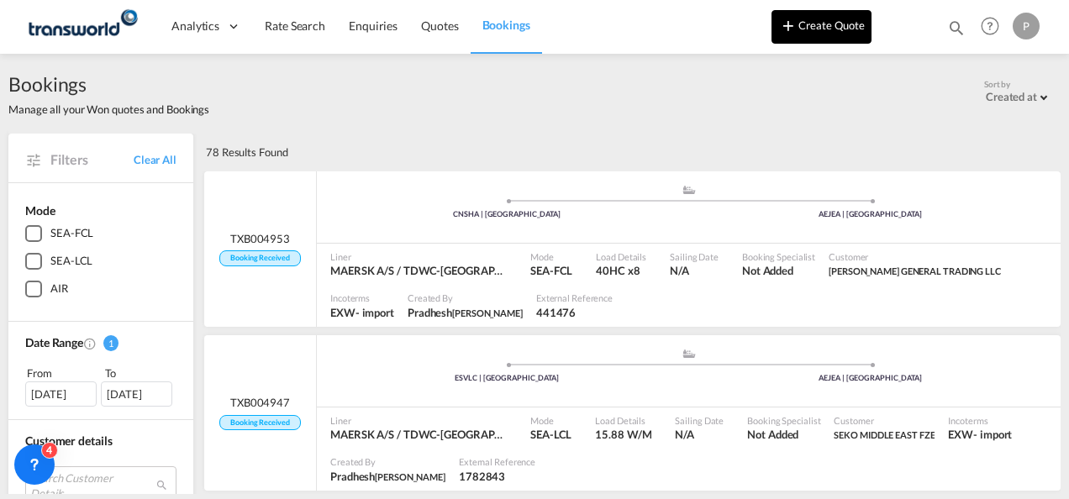
click at [817, 34] on button "Create Quote" at bounding box center [821, 27] width 100 height 34
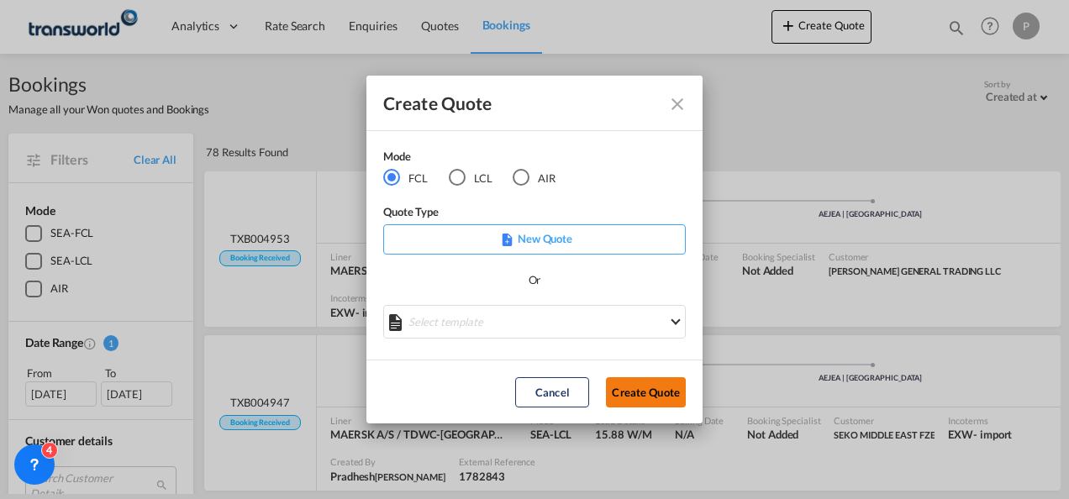
click at [632, 392] on button "Create Quote" at bounding box center [646, 392] width 80 height 30
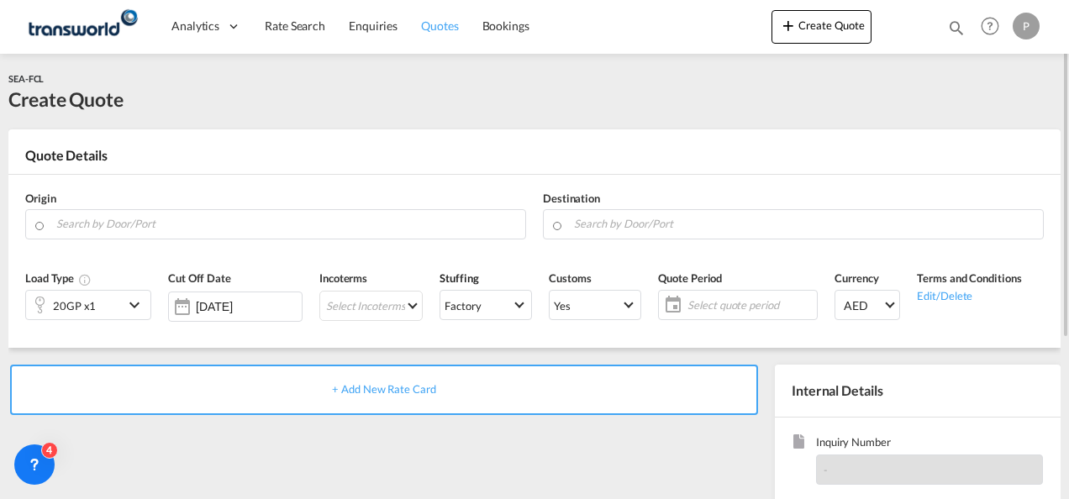
click at [447, 21] on span "Quotes" at bounding box center [439, 25] width 37 height 14
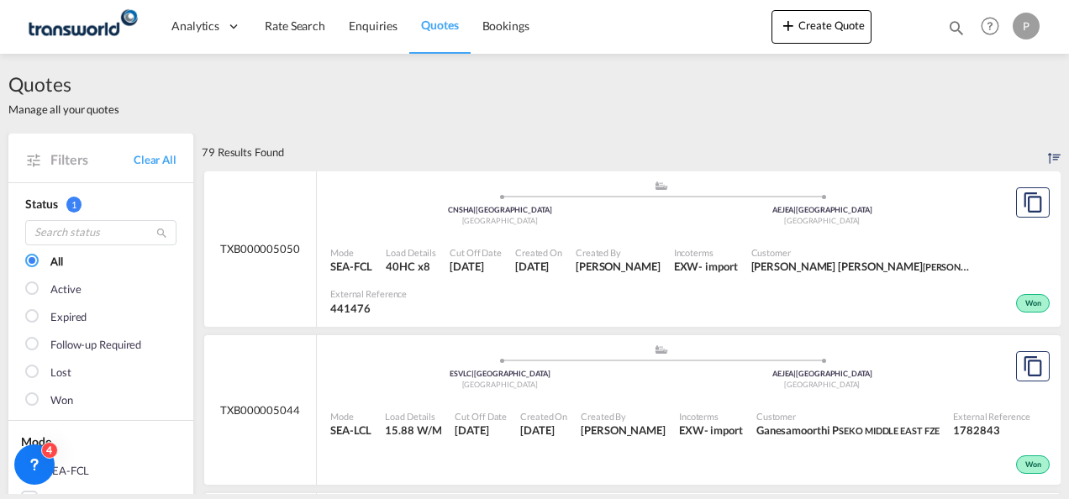
click at [953, 24] on md-icon "icon-magnify" at bounding box center [956, 27] width 18 height 18
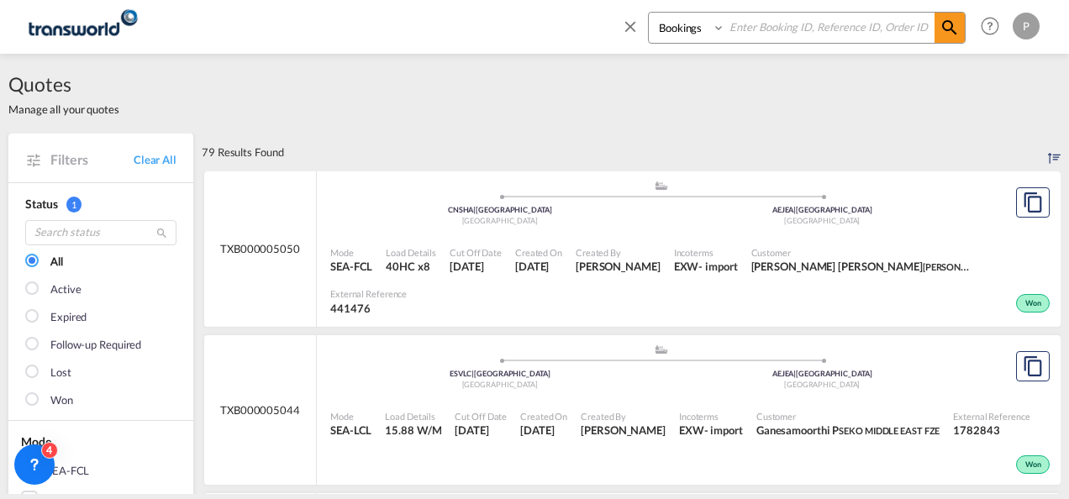
click at [848, 31] on input at bounding box center [829, 27] width 209 height 29
paste input "TXB004920"
type input "TXB004920"
click at [949, 24] on md-icon "icon-magnify" at bounding box center [949, 28] width 20 height 20
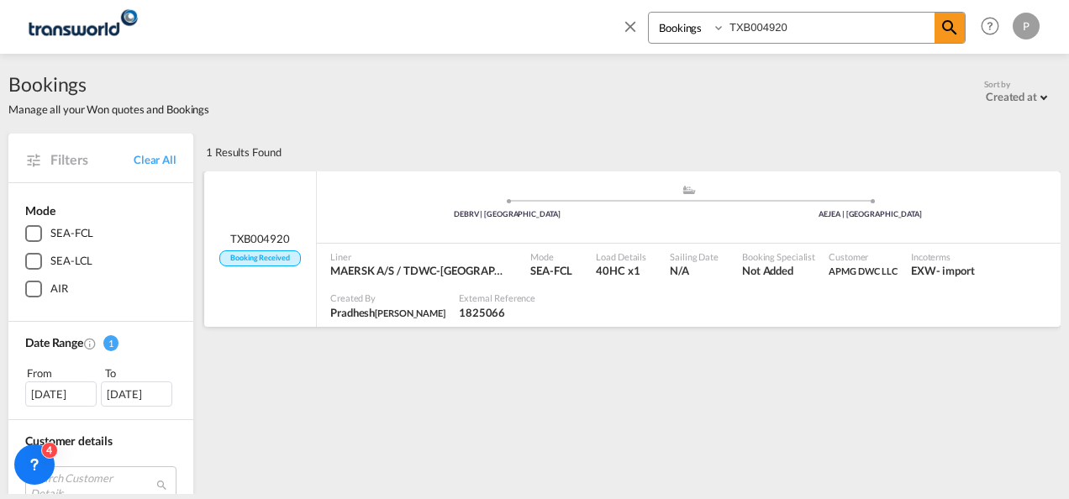
click at [686, 240] on div ".a{fill:#aaa8ad;} .a{fill:#aaa8ad;} DEBRV | Bremerhaven AEJEA | Jebel Ali" at bounding box center [688, 207] width 743 height 72
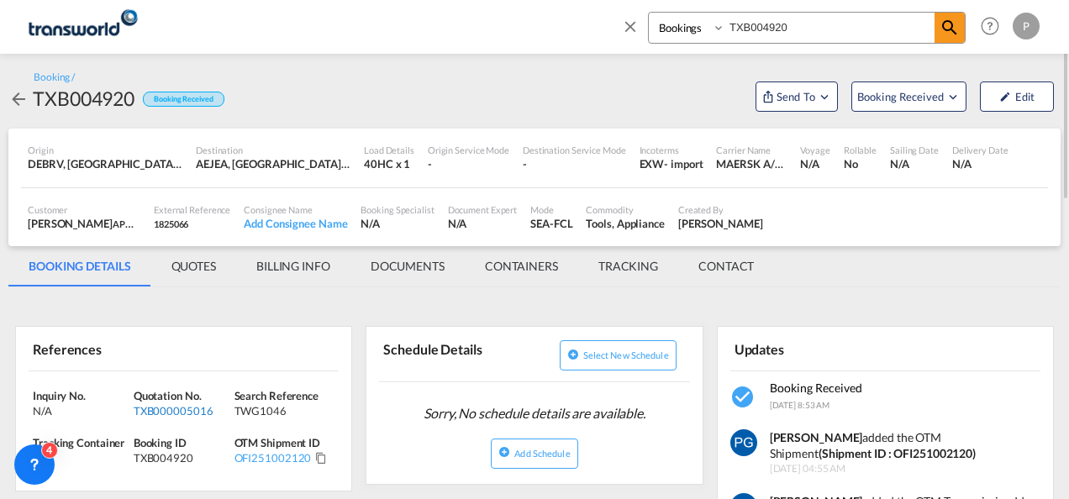
click at [166, 410] on div "TXB000005016" at bounding box center [182, 410] width 97 height 15
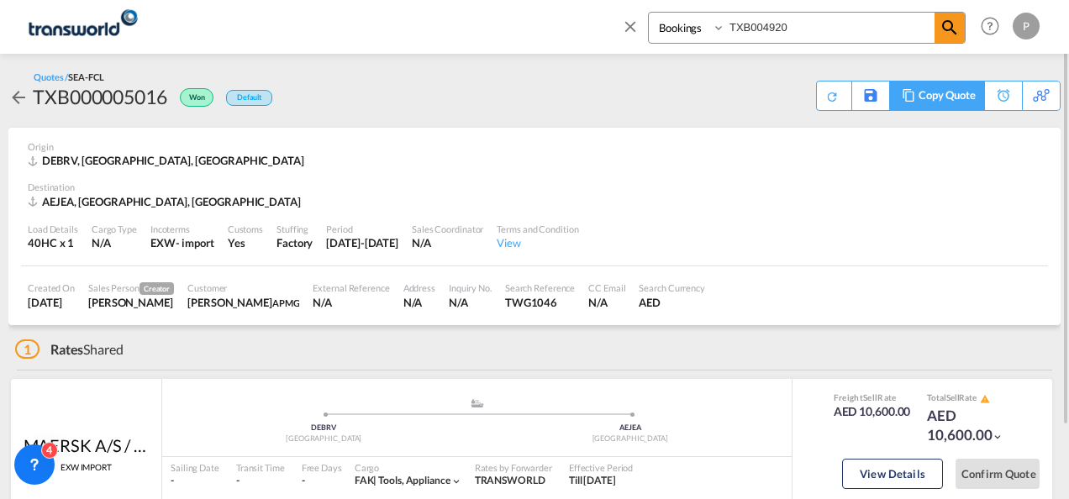
click at [970, 99] on div "Copy Quote" at bounding box center [946, 95] width 57 height 29
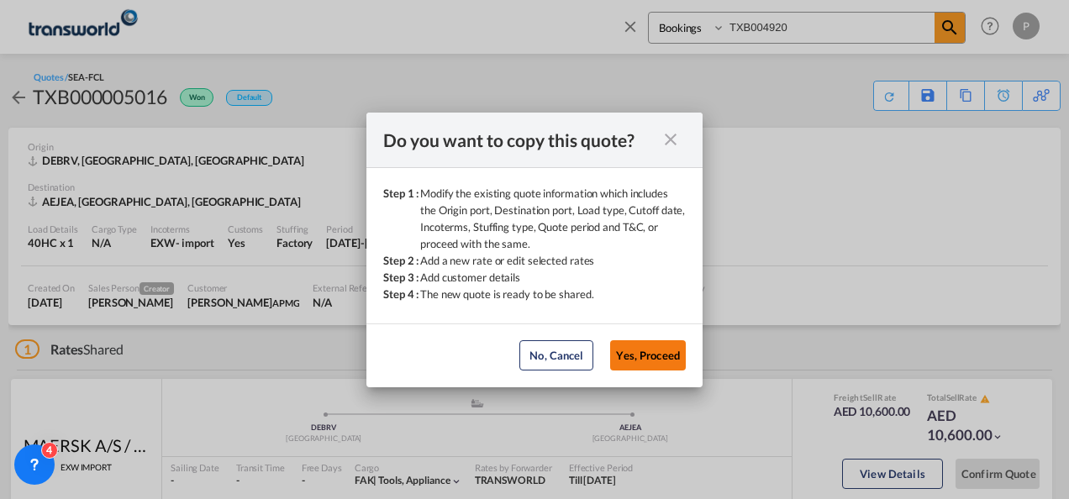
click at [644, 353] on button "Yes, Proceed" at bounding box center [648, 355] width 76 height 30
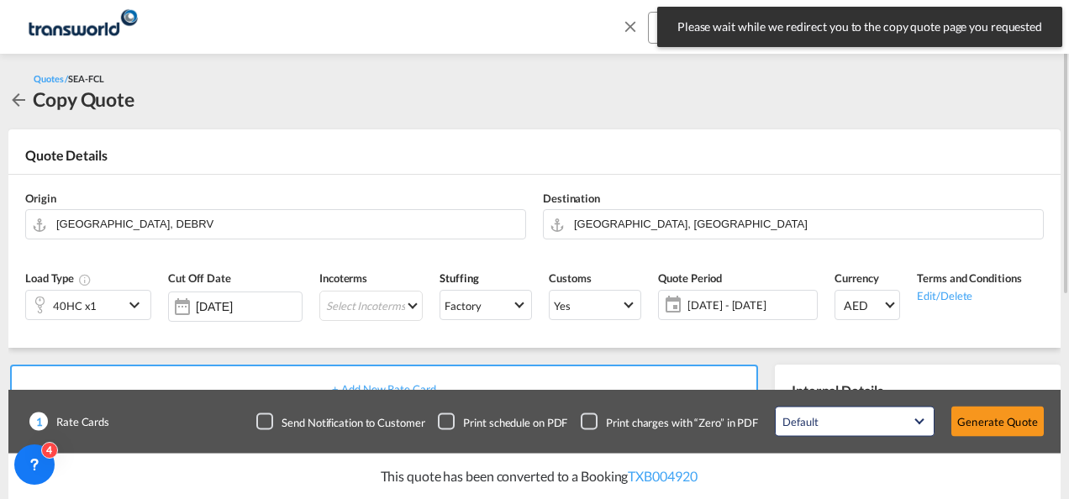
click at [108, 307] on div "40HC x1" at bounding box center [74, 305] width 97 height 29
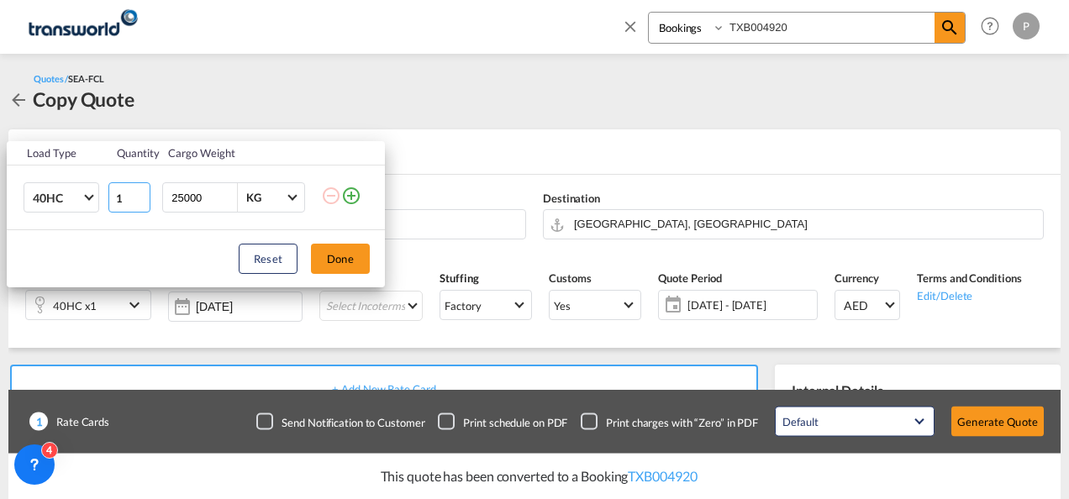
click at [116, 196] on input "1" at bounding box center [129, 197] width 42 height 30
type input "3"
click at [336, 244] on button "Done" at bounding box center [340, 259] width 59 height 30
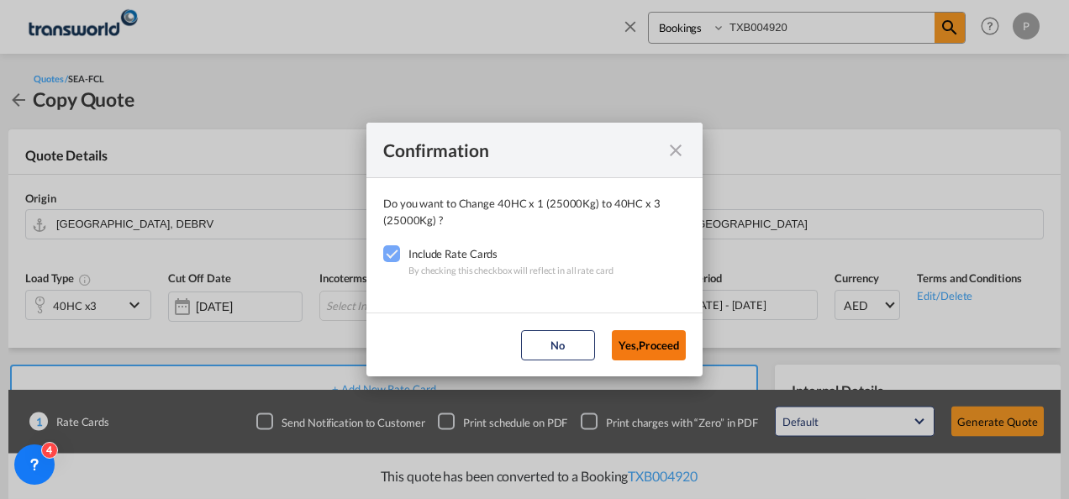
click at [662, 350] on button "Yes,Proceed" at bounding box center [649, 345] width 74 height 30
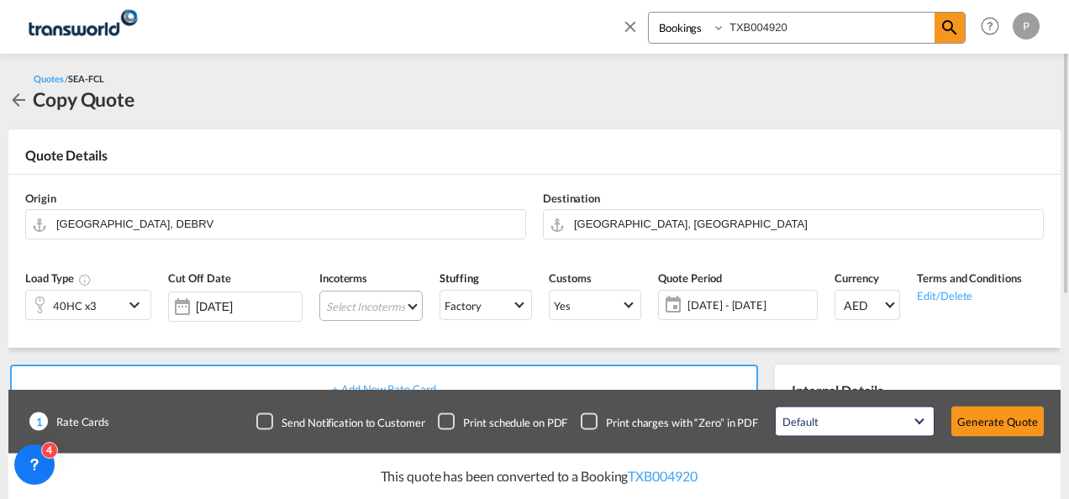
click at [346, 302] on md-select "Select Incoterms CPT - export Carrier Paid to CIF - import Cost,Insurance and F…" at bounding box center [370, 306] width 103 height 30
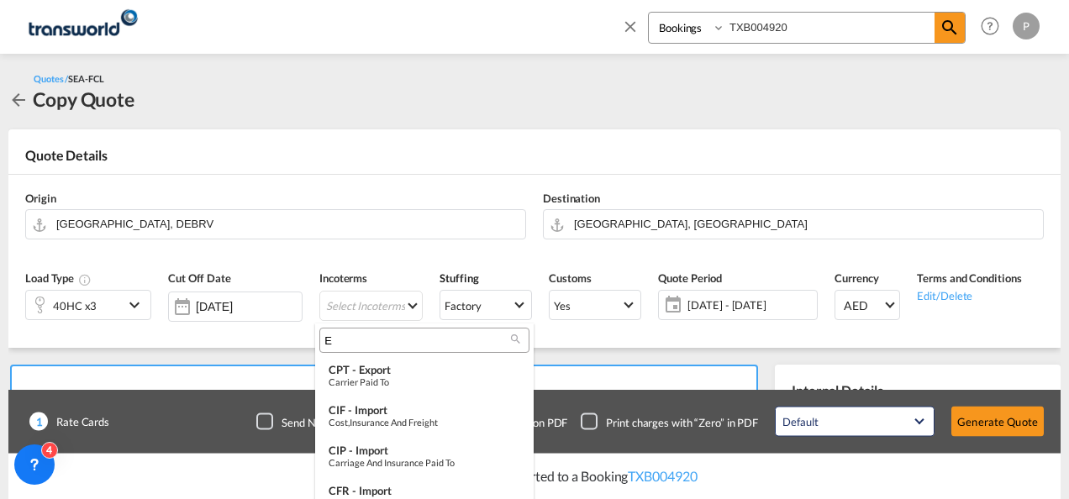
click at [349, 338] on input "E" at bounding box center [417, 340] width 187 height 15
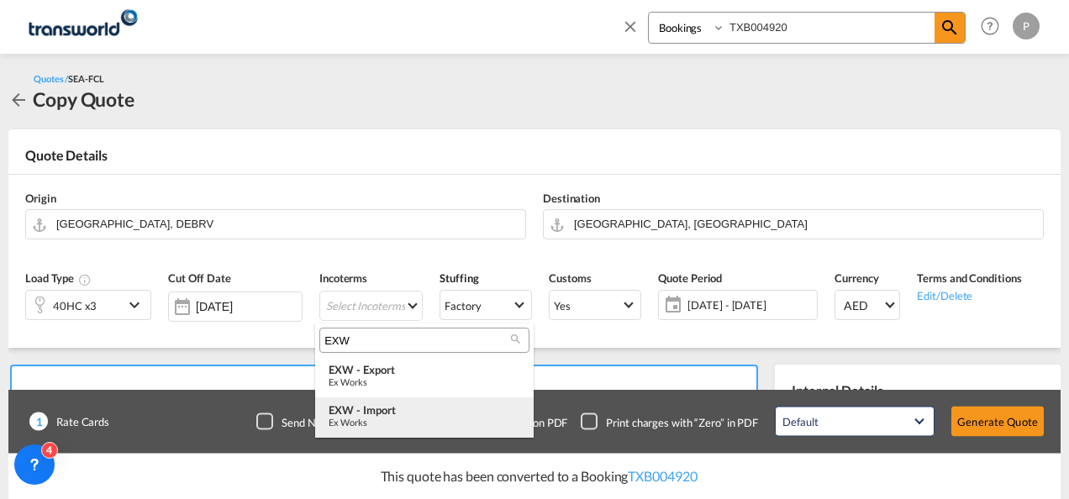
type input "EXW"
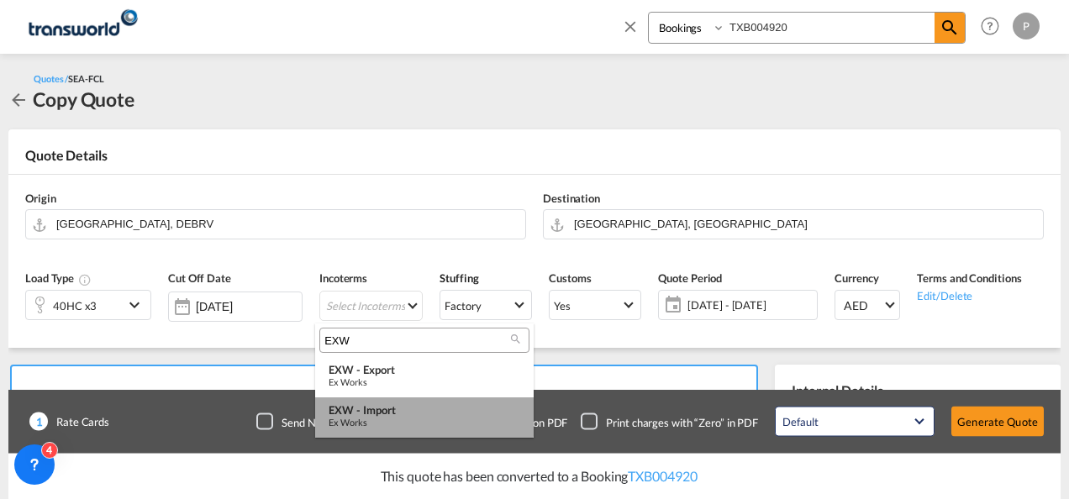
click at [363, 412] on div "EXW - import" at bounding box center [424, 409] width 192 height 13
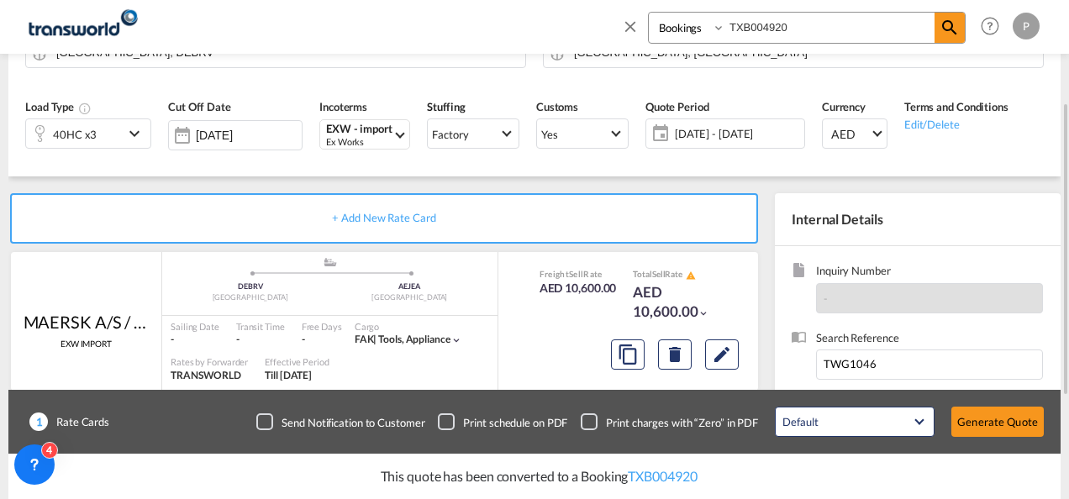
scroll to position [172, 0]
click at [711, 346] on button "Edit" at bounding box center [722, 354] width 34 height 30
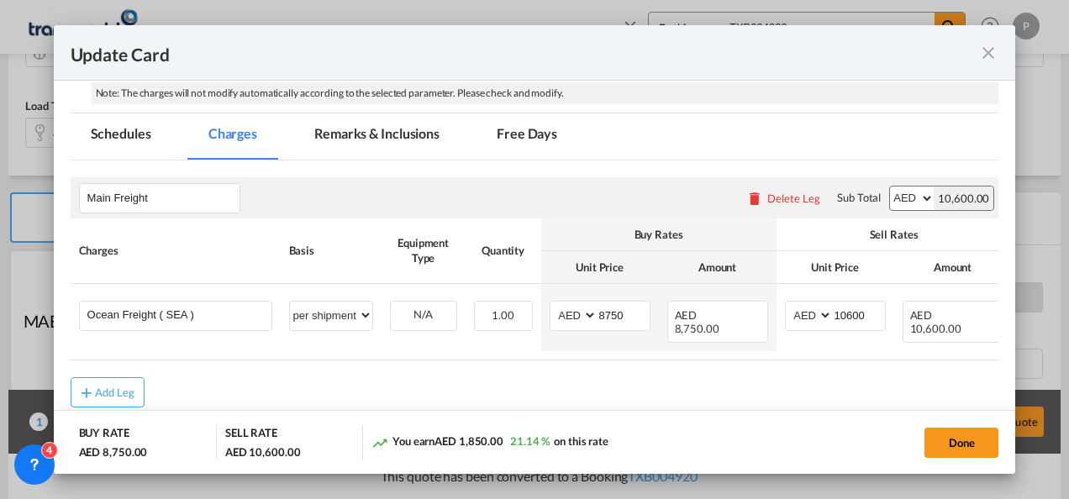
scroll to position [365, 0]
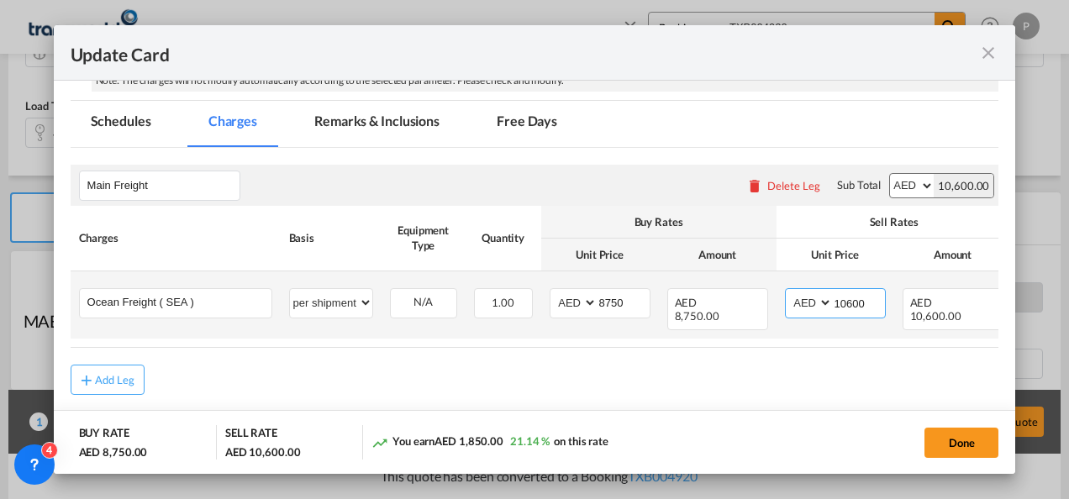
click at [870, 299] on input "10600" at bounding box center [859, 301] width 52 height 25
type input "1"
type input "27000"
click at [630, 304] on input "8750" at bounding box center [623, 301] width 52 height 25
type input "8"
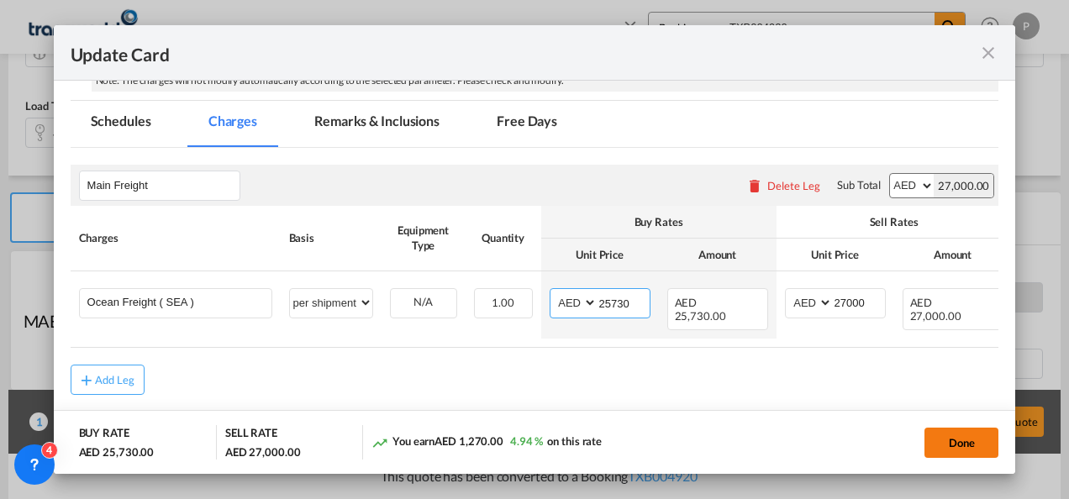
type input "25730"
click at [950, 435] on button "Done" at bounding box center [961, 443] width 74 height 30
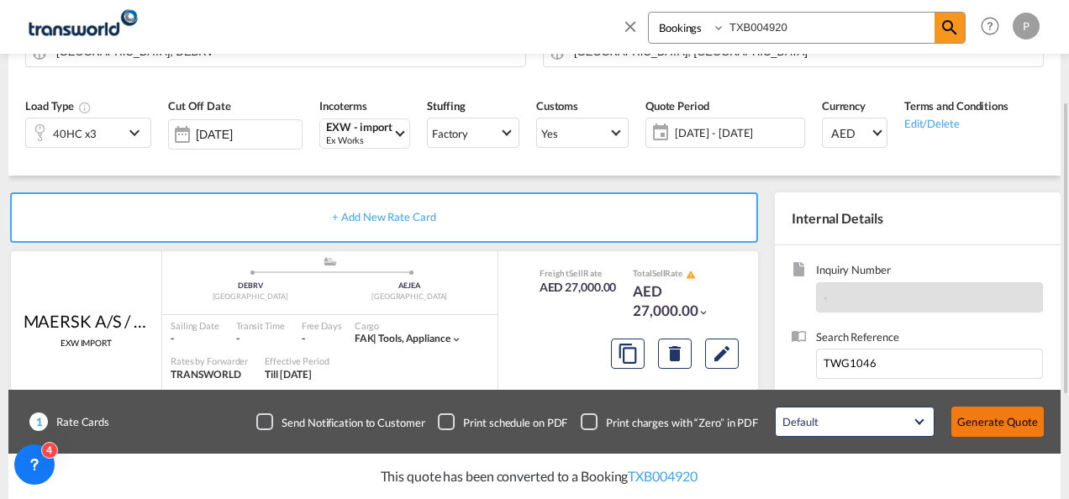
click at [975, 423] on button "Generate Quote" at bounding box center [997, 422] width 92 height 30
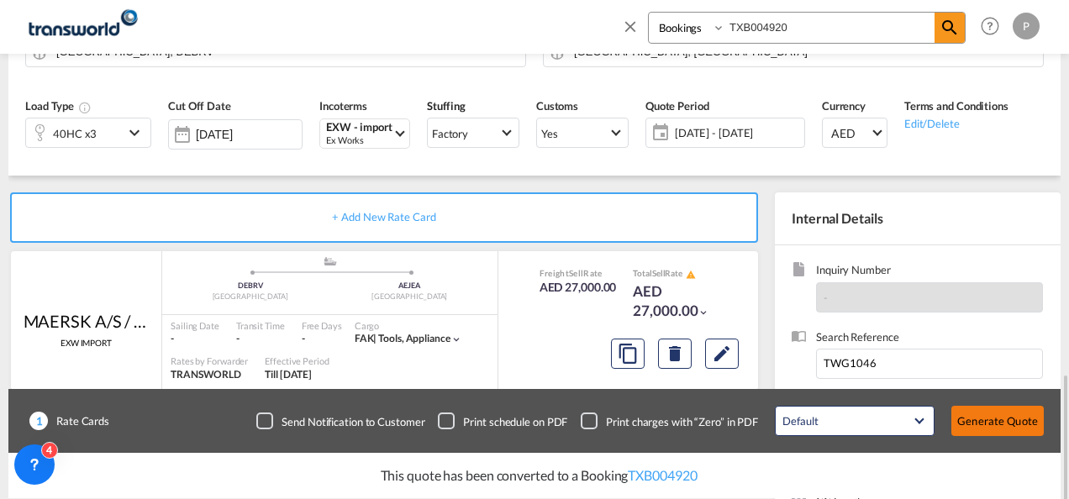
scroll to position [346, 0]
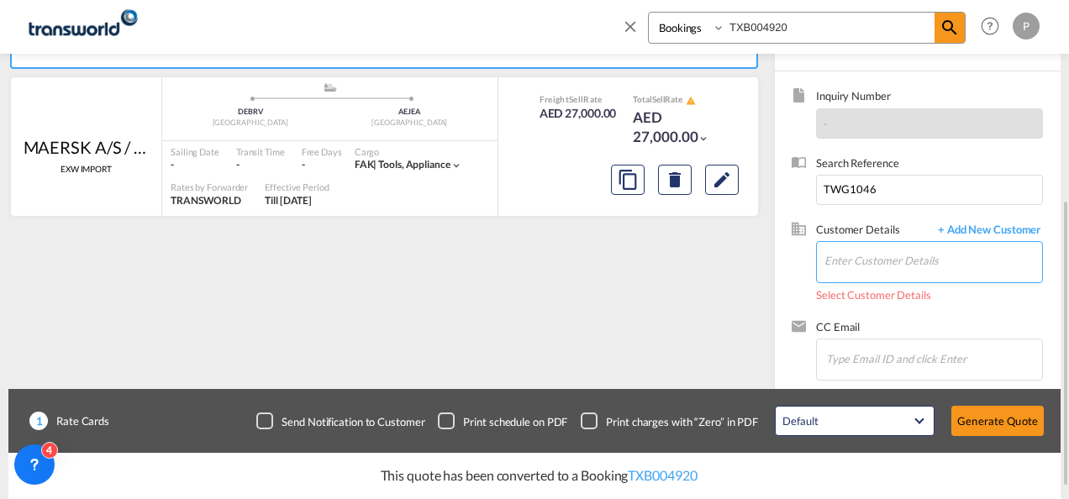
click at [887, 259] on input "Enter Customer Details" at bounding box center [933, 261] width 218 height 38
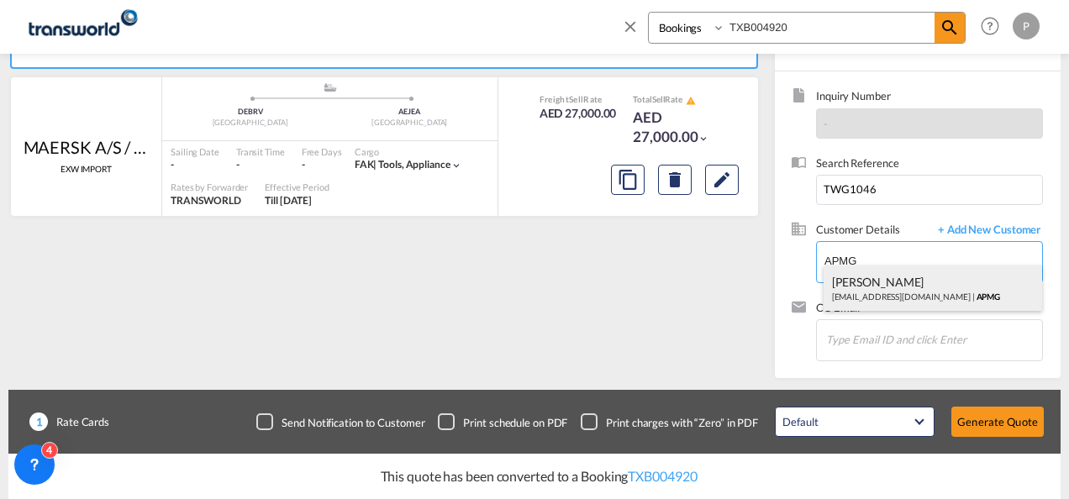
click at [889, 291] on div "AMJAD ALI ya@apm.group | APMG" at bounding box center [932, 287] width 219 height 45
type input "APMG, AMJAD ALI, ya@apm.group"
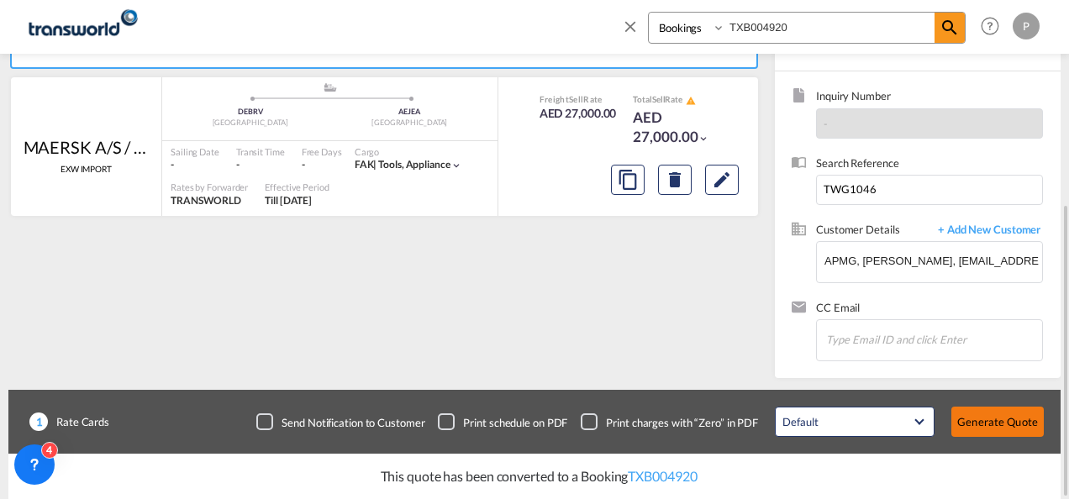
click at [1001, 415] on button "Generate Quote" at bounding box center [997, 422] width 92 height 30
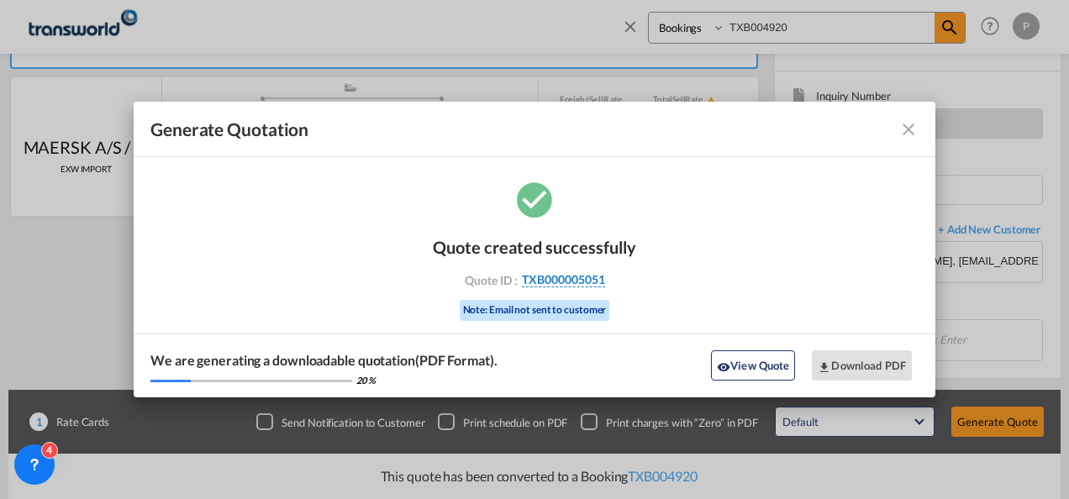
click at [563, 276] on span "TXB000005051" at bounding box center [563, 279] width 83 height 15
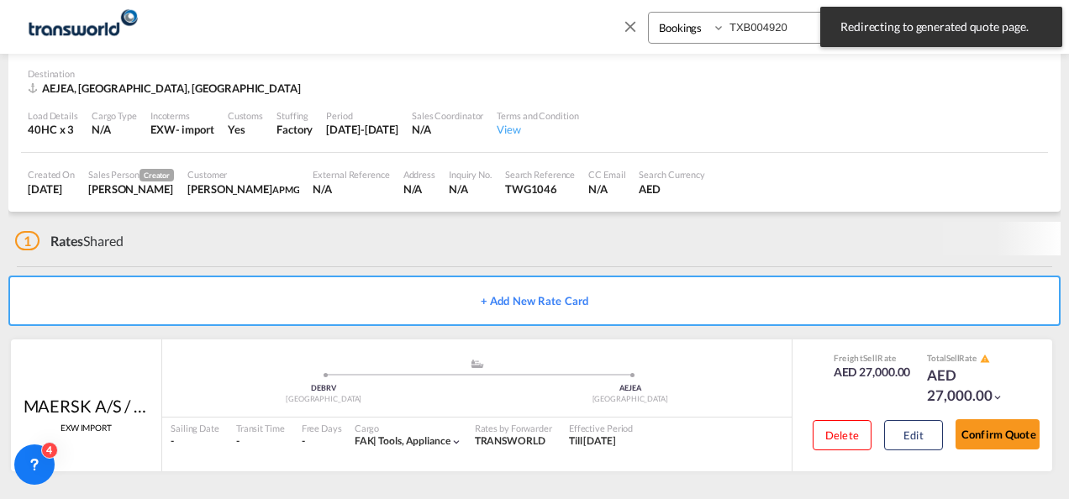
scroll to position [104, 0]
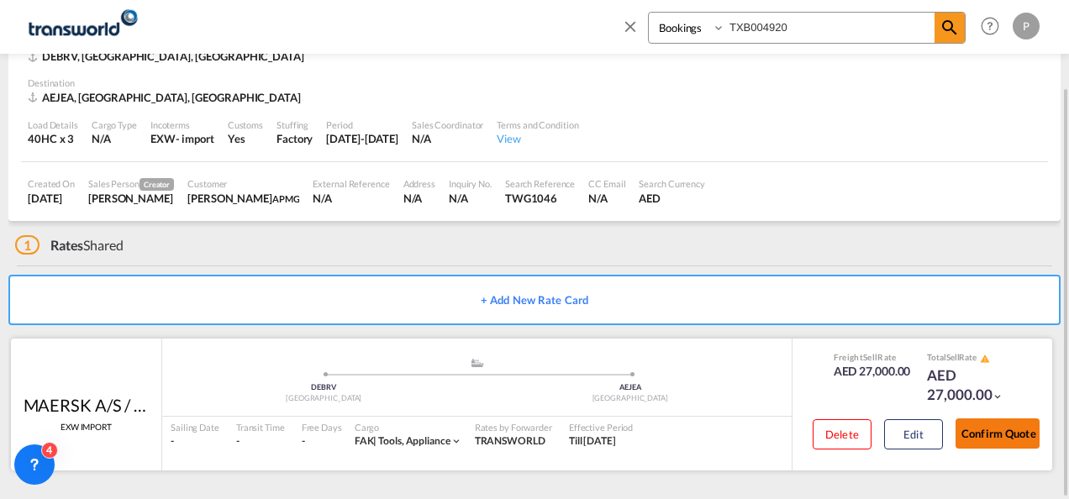
click at [1009, 430] on button "Confirm Quote" at bounding box center [997, 433] width 84 height 30
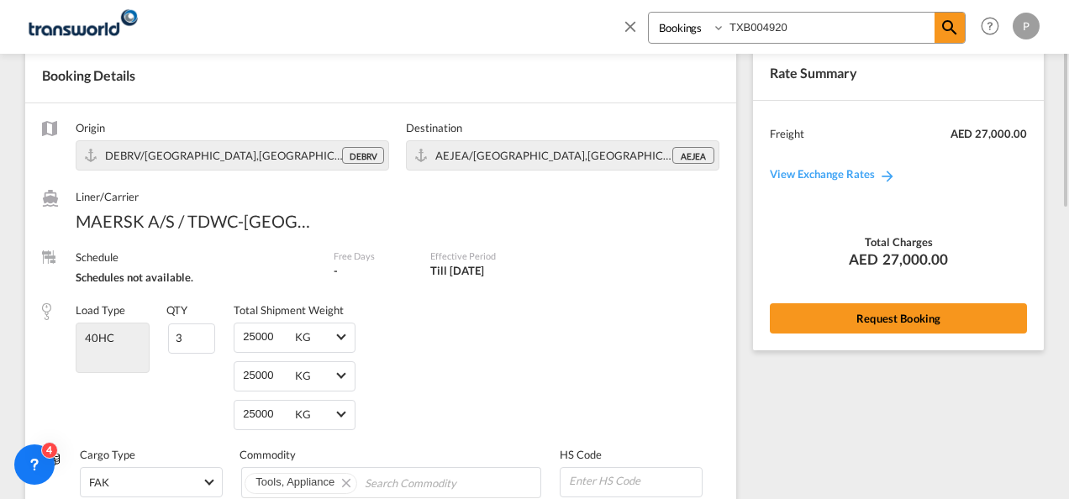
scroll to position [64, 0]
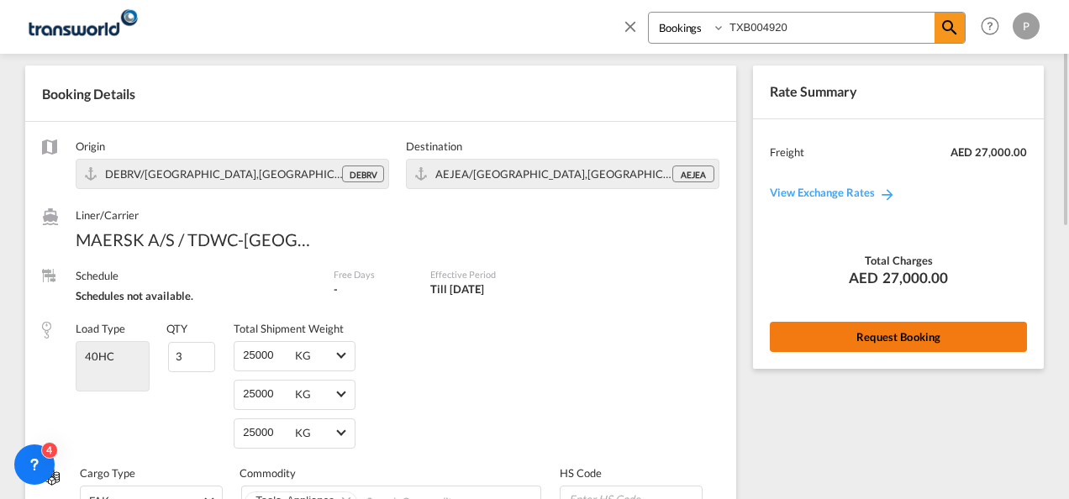
click at [849, 348] on button "Request Booking" at bounding box center [898, 337] width 257 height 30
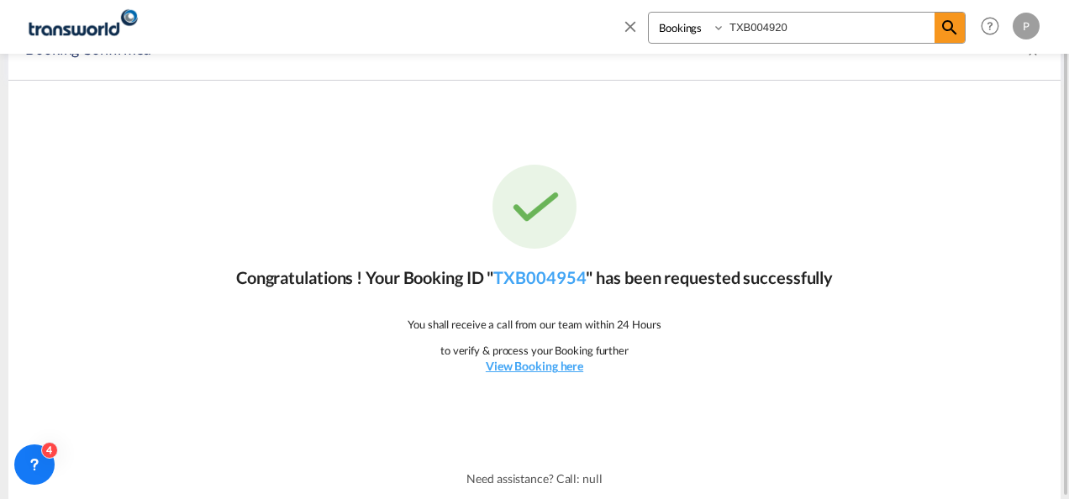
scroll to position [31, 0]
click at [538, 286] on link "TXB004954" at bounding box center [539, 278] width 92 height 20
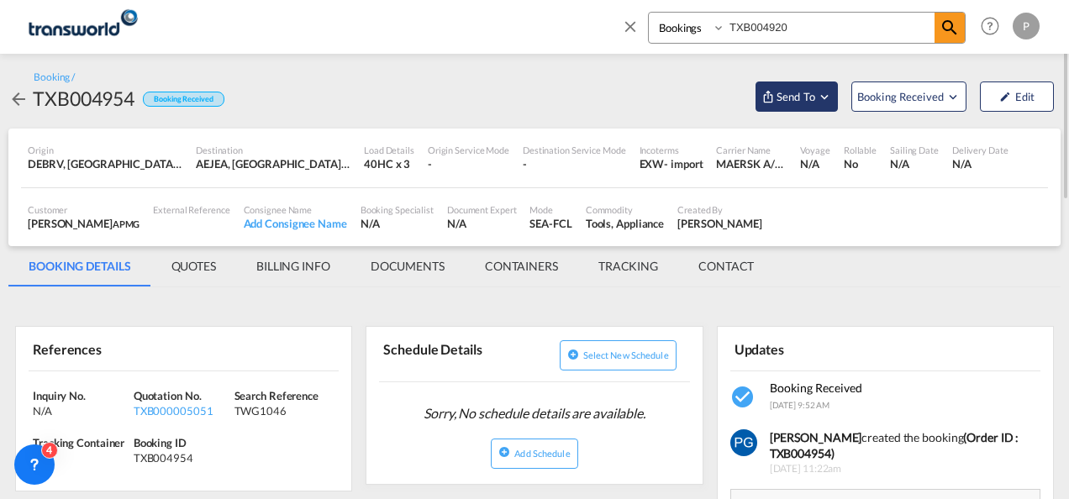
click at [817, 87] on button "Send To" at bounding box center [796, 96] width 82 height 30
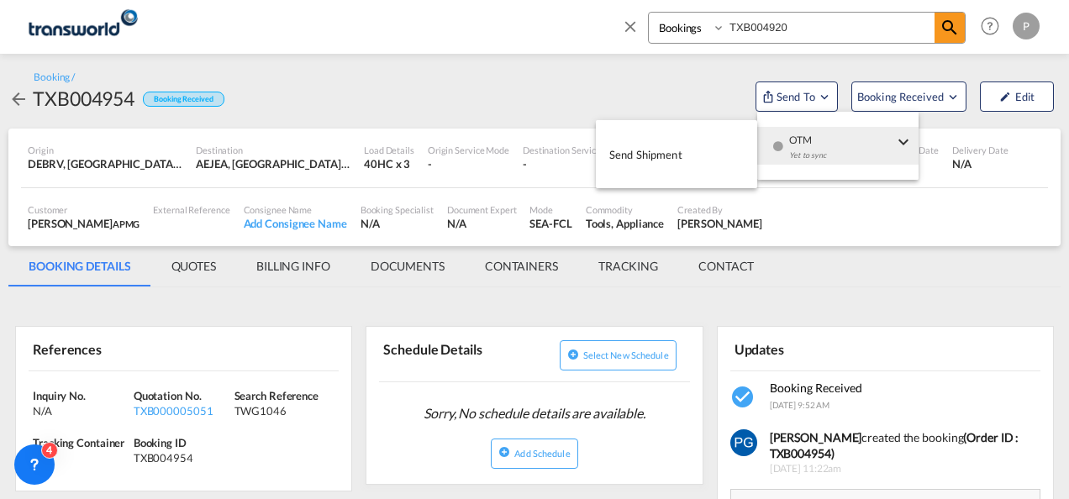
click at [692, 155] on button "Send Shipment" at bounding box center [676, 154] width 161 height 38
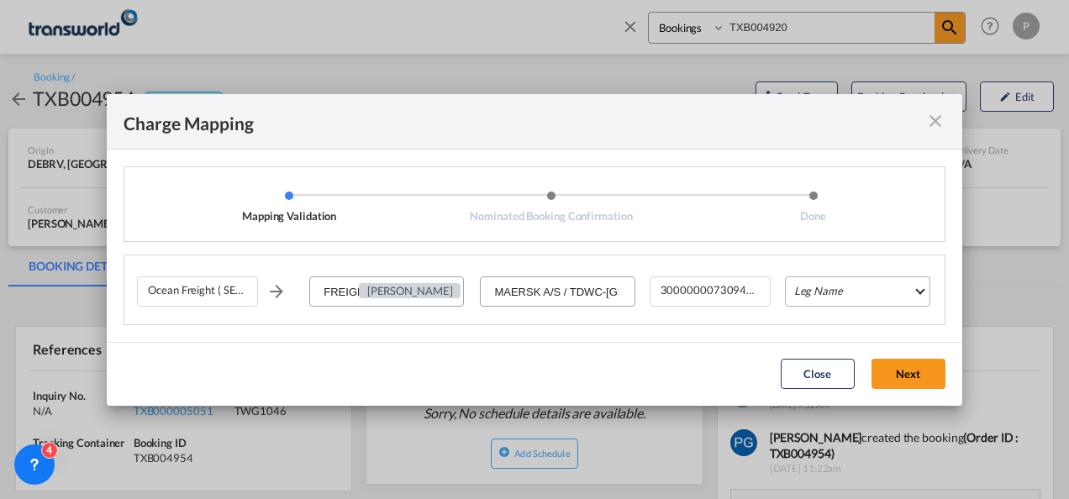
click at [829, 282] on md-select "Leg Name HANDLING ORIGIN VESSEL HANDLING DESTINATION OTHERS TL PICK UP CUSTOMS …" at bounding box center [857, 291] width 145 height 30
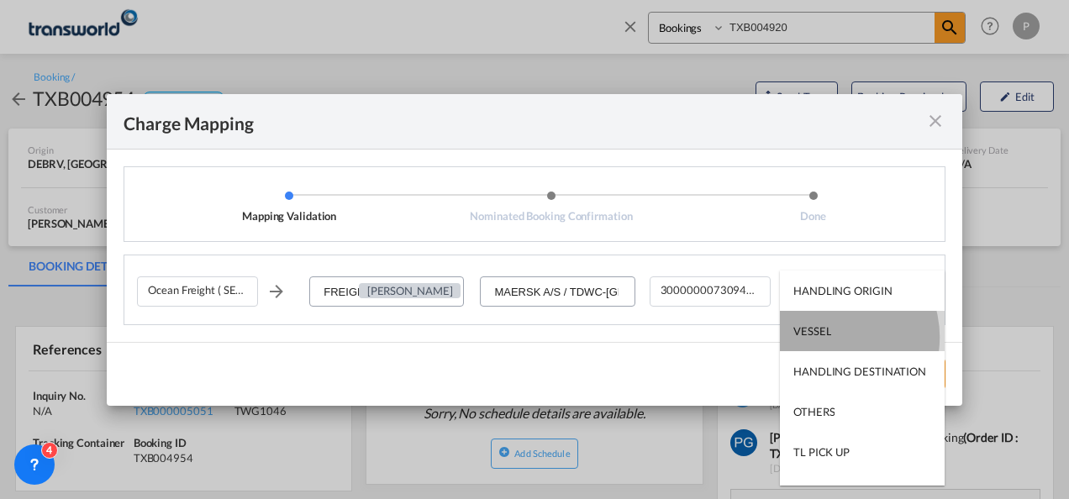
click at [830, 336] on md-option "VESSEL" at bounding box center [862, 331] width 165 height 40
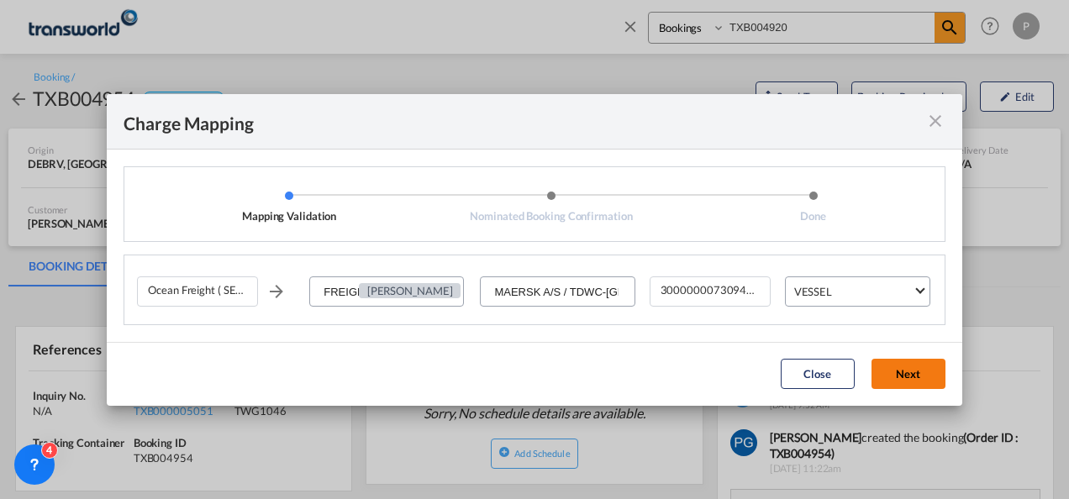
click at [901, 373] on button "Next" at bounding box center [908, 374] width 74 height 30
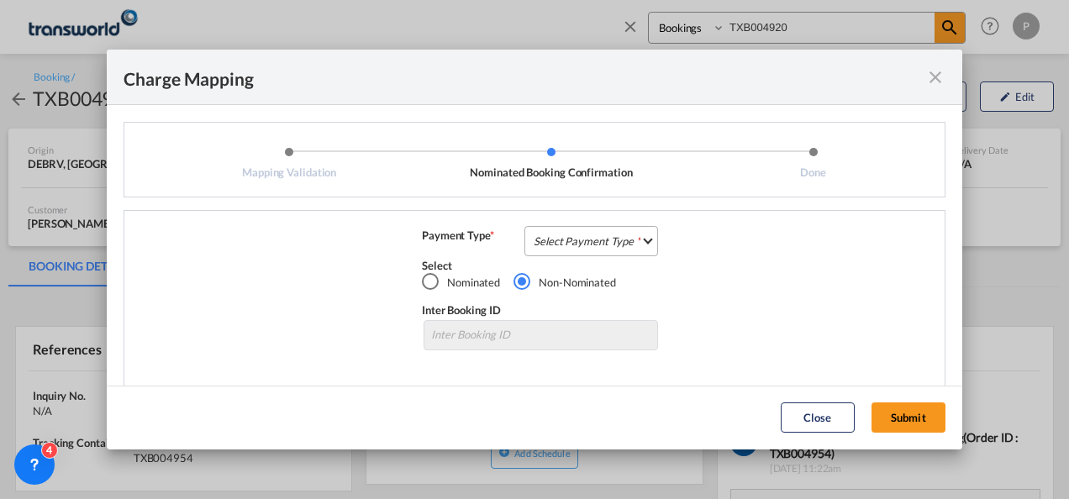
click at [595, 229] on md-select "Select Payment Type COLLECT PREPAID" at bounding box center [591, 241] width 134 height 30
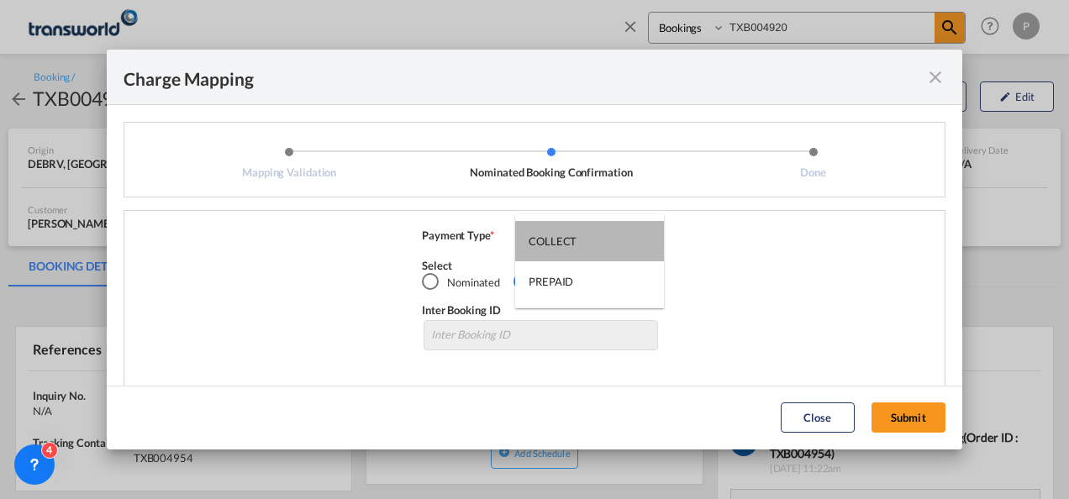
click at [595, 229] on md-option "COLLECT" at bounding box center [589, 241] width 149 height 40
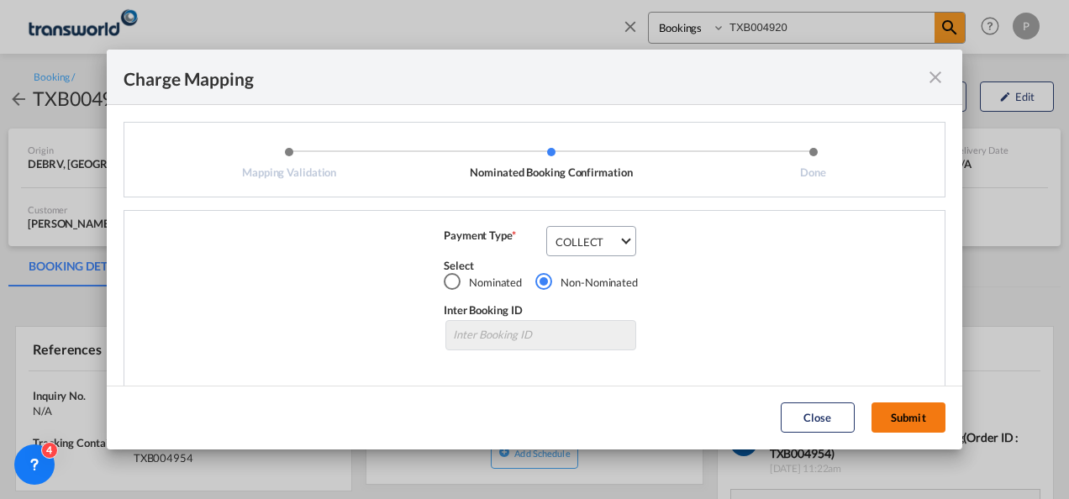
click at [906, 417] on button "Submit" at bounding box center [908, 417] width 74 height 30
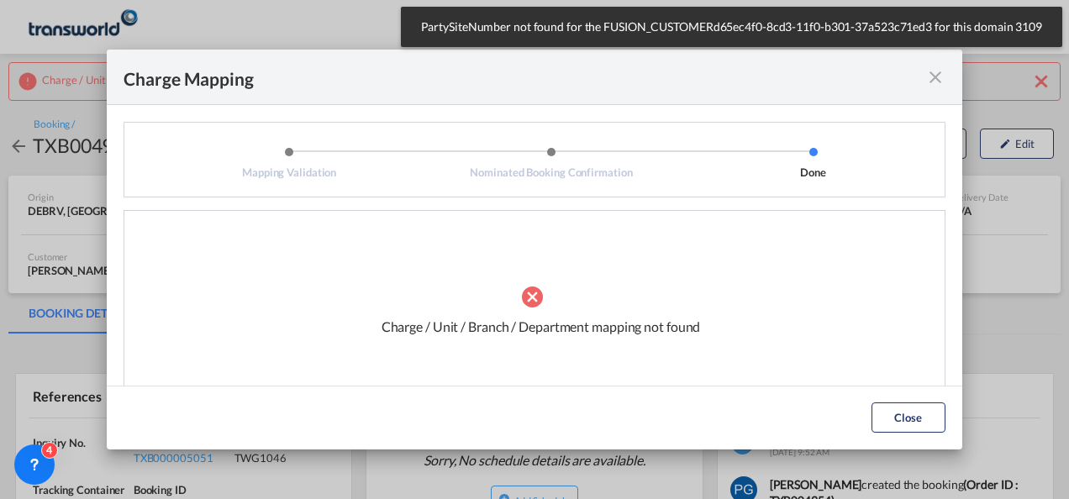
click at [936, 75] on md-icon "icon-close fg-AAA8AD cursor" at bounding box center [935, 77] width 20 height 20
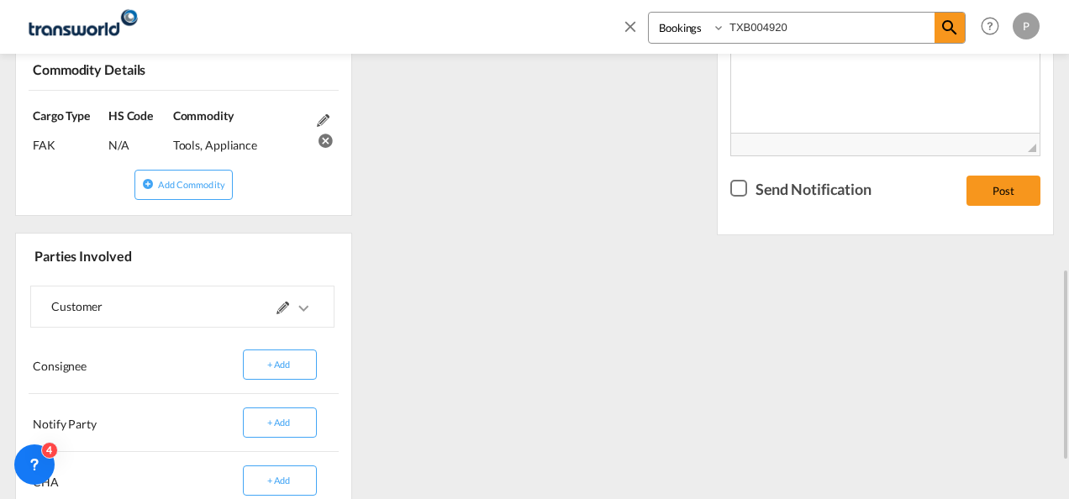
scroll to position [709, 0]
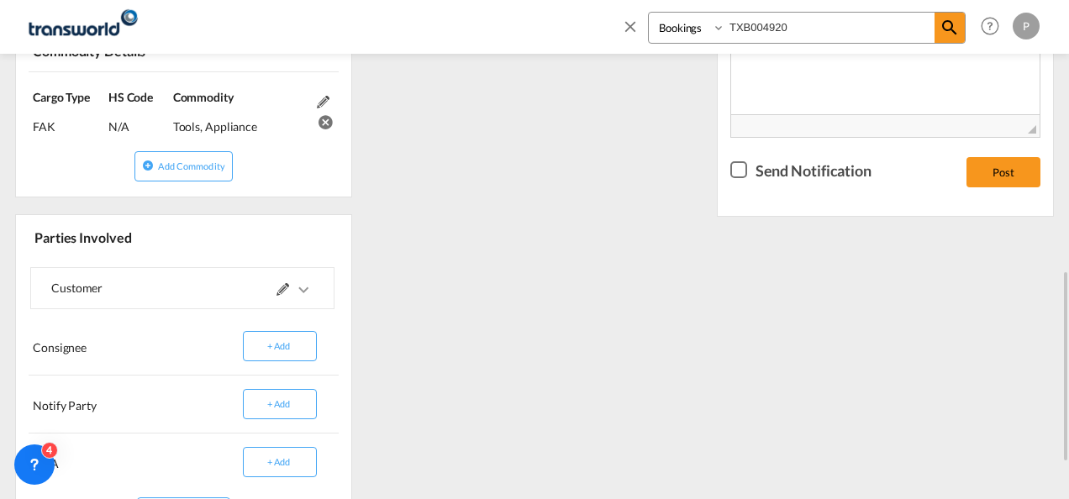
click at [281, 286] on md-icon at bounding box center [282, 289] width 13 height 13
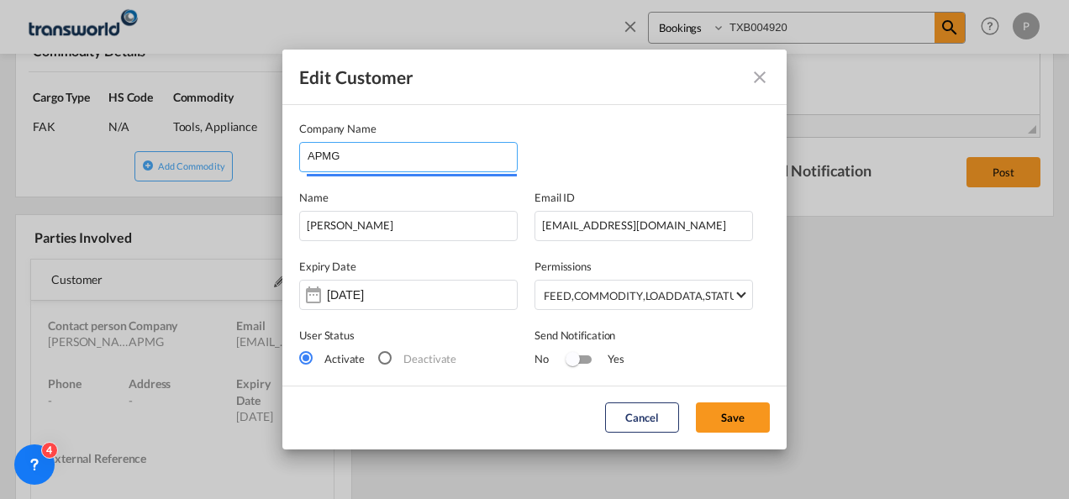
click at [391, 160] on input "APMG" at bounding box center [411, 155] width 209 height 25
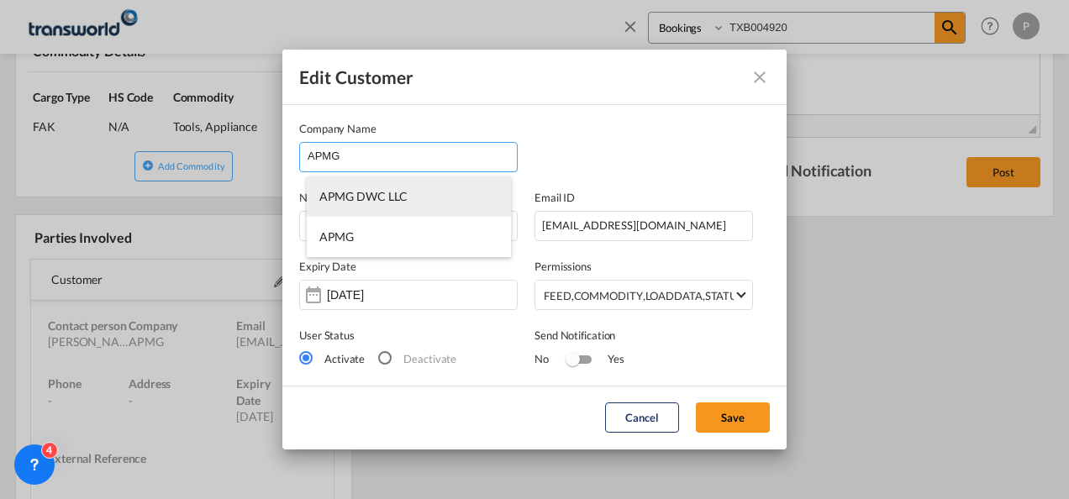
click at [399, 215] on li "APMG DWC LLC" at bounding box center [409, 196] width 204 height 40
type input "APMG DWC LLC"
type input "545811440"
type input "1825066"
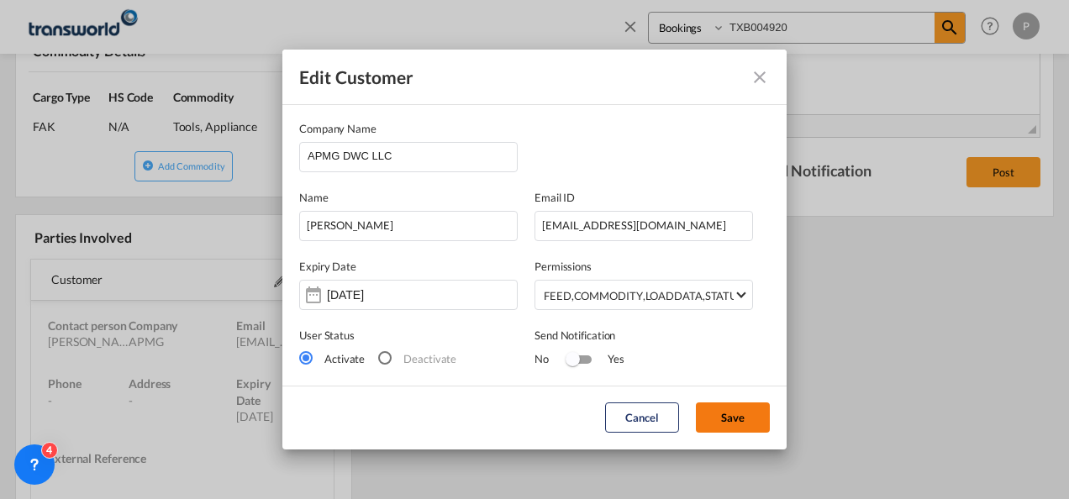
click at [728, 420] on button "Save" at bounding box center [733, 417] width 74 height 30
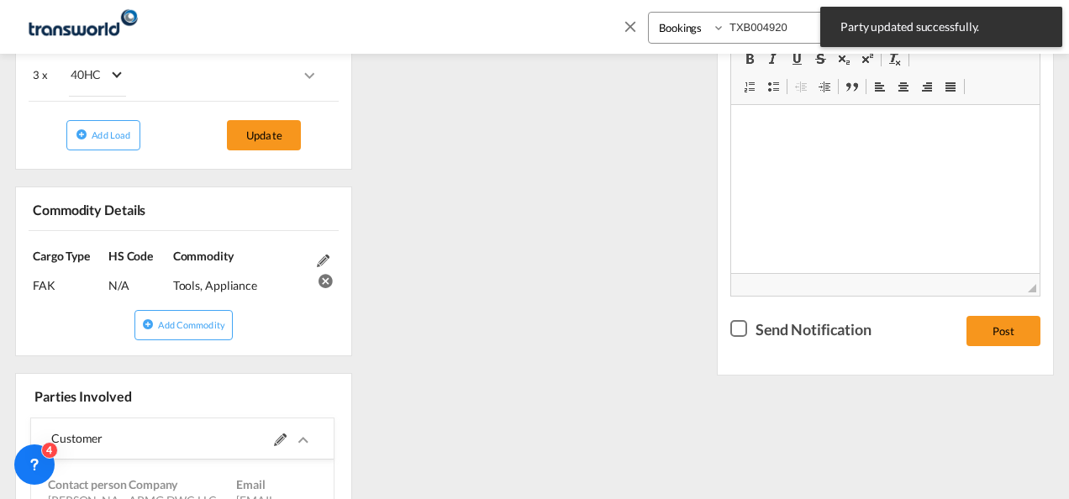
scroll to position [0, 0]
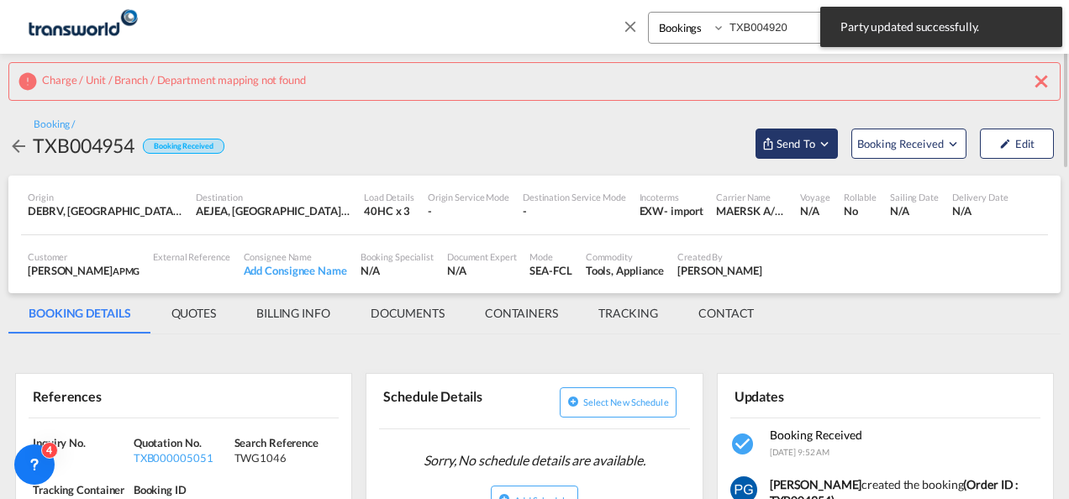
click at [807, 131] on button "Send To" at bounding box center [796, 144] width 82 height 30
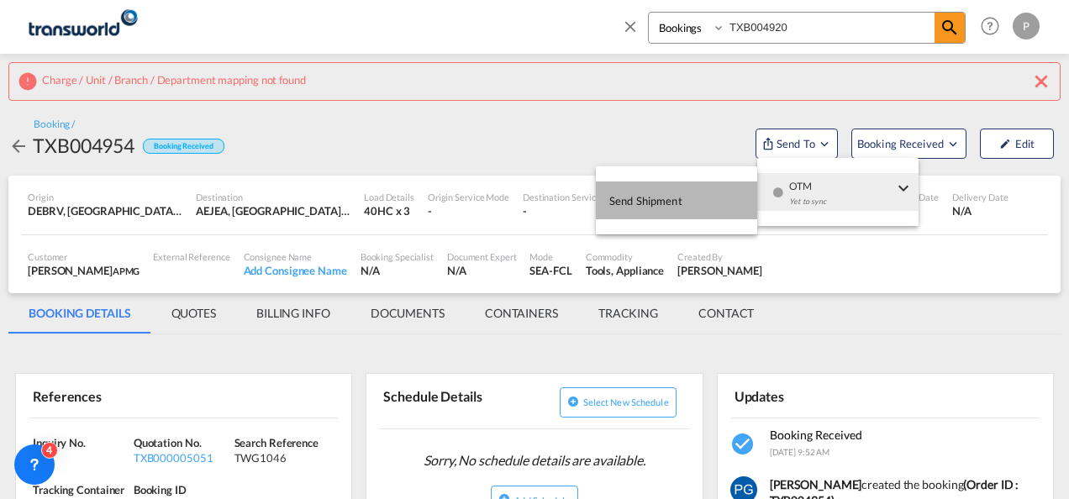
click at [696, 198] on button "Send Shipment" at bounding box center [676, 200] width 161 height 38
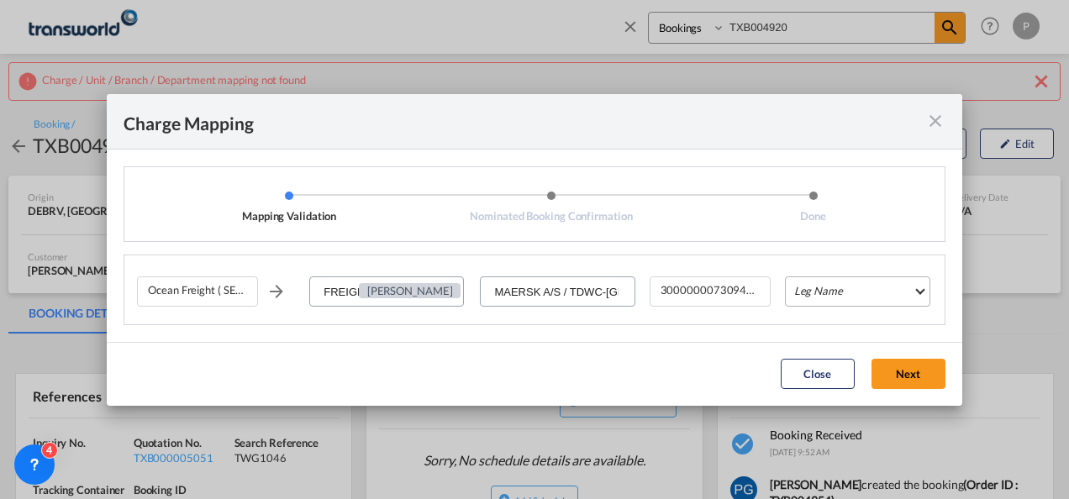
click at [855, 295] on md-select "Leg Name HANDLING ORIGIN VESSEL HANDLING DESTINATION OTHERS TL PICK UP CUSTOMS …" at bounding box center [857, 291] width 145 height 30
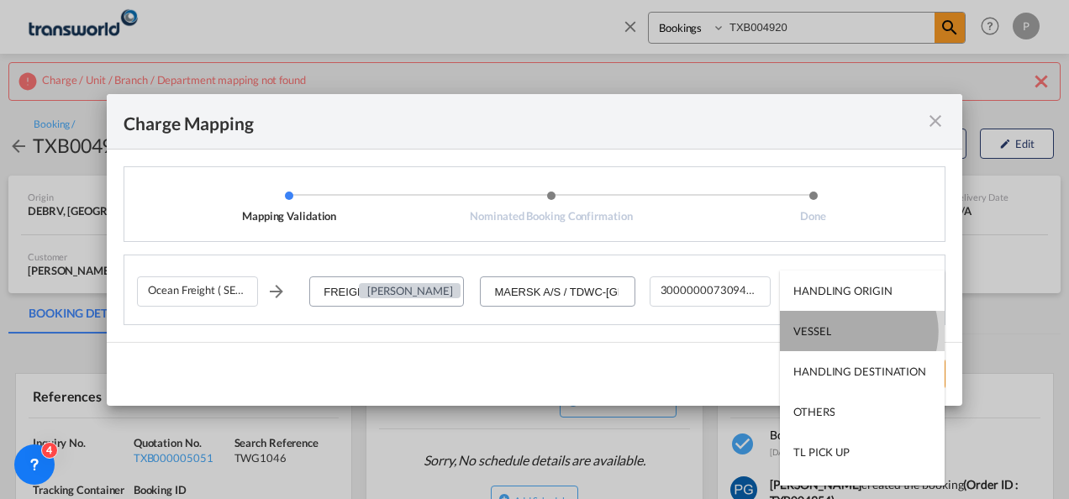
click at [856, 332] on md-option "VESSEL" at bounding box center [862, 331] width 165 height 40
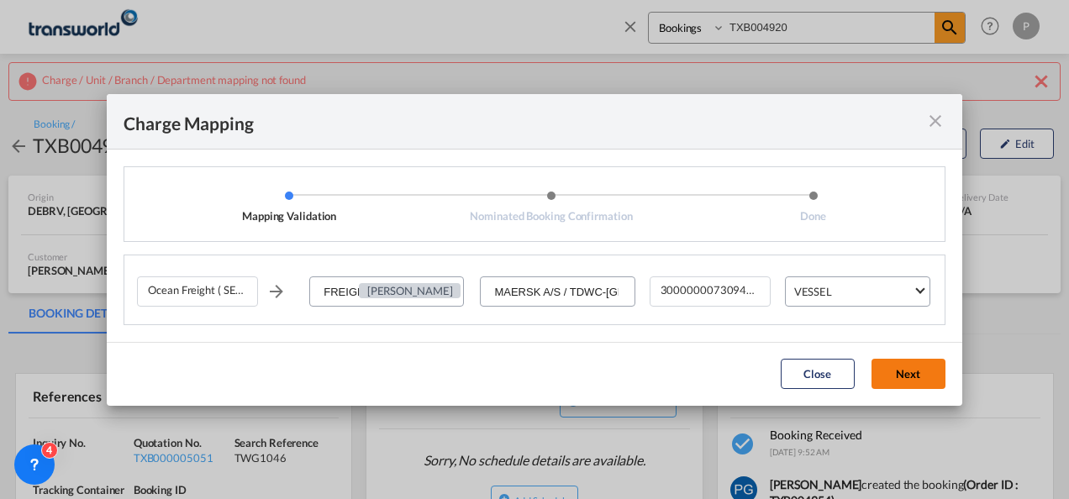
click at [908, 373] on button "Next" at bounding box center [908, 374] width 74 height 30
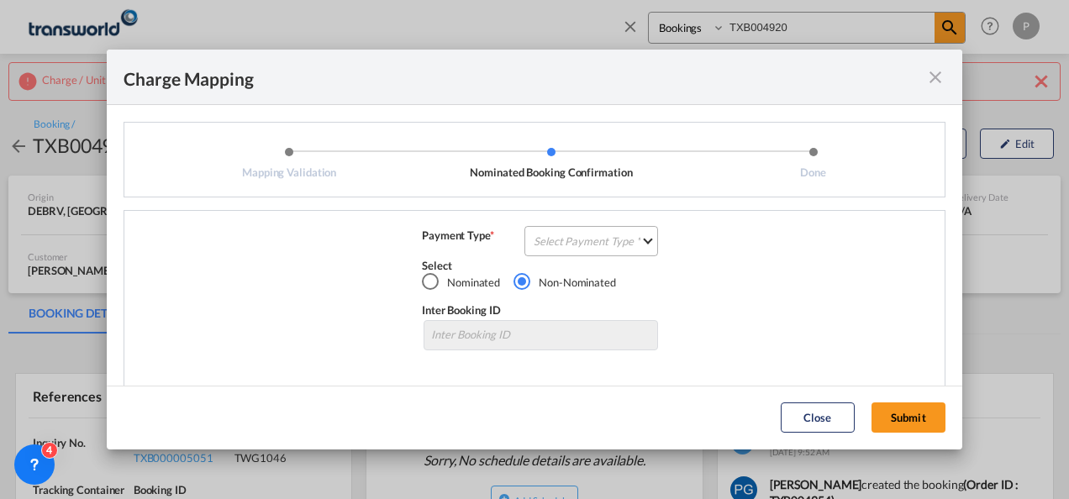
click at [580, 252] on md-select "Select Payment Type COLLECT PREPAID" at bounding box center [591, 241] width 134 height 30
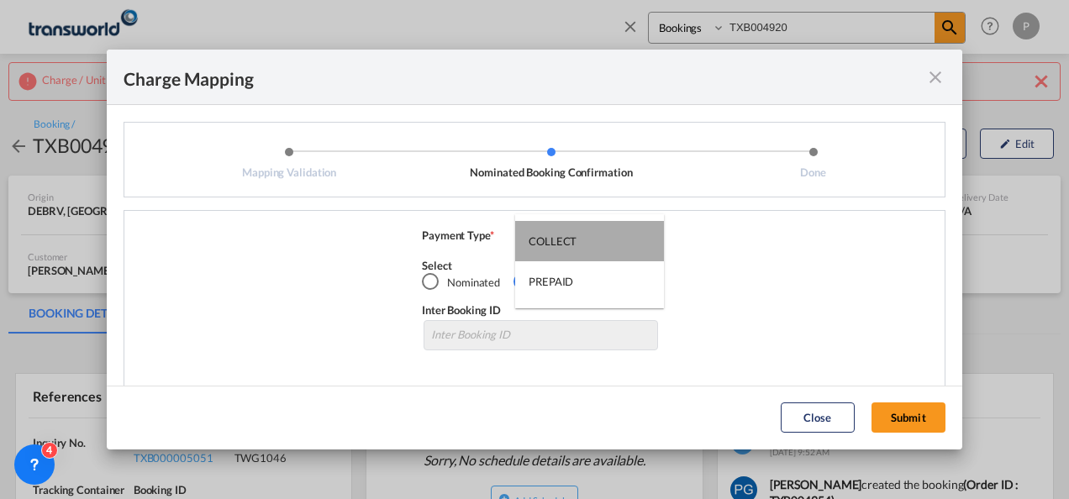
click at [580, 252] on md-option "COLLECT" at bounding box center [589, 241] width 149 height 40
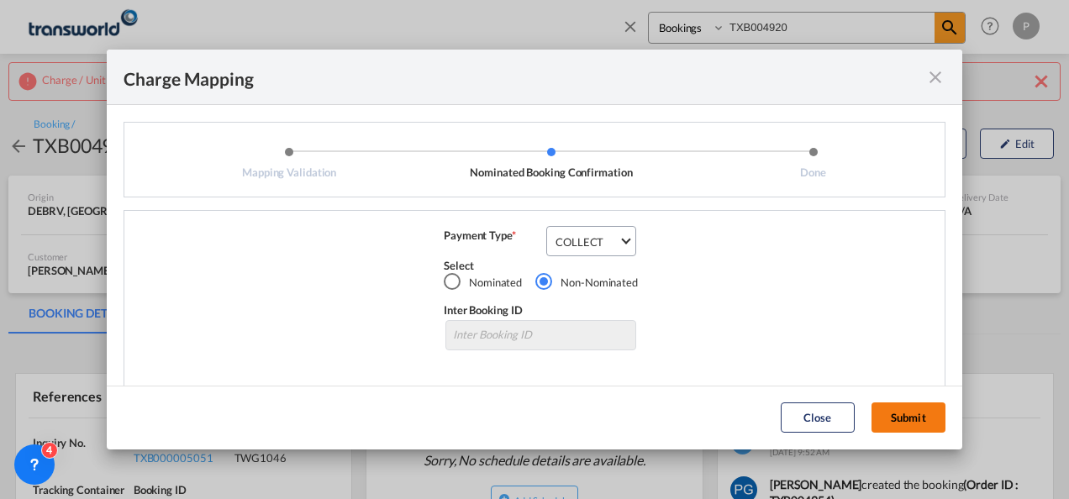
click at [896, 408] on button "Submit" at bounding box center [908, 417] width 74 height 30
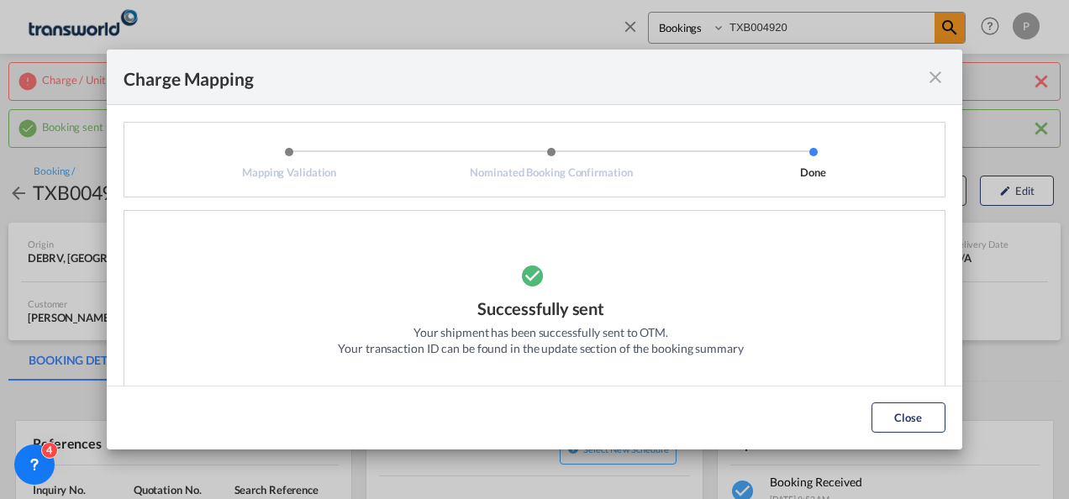
click at [938, 77] on md-icon "icon-close fg-AAA8AD cursor" at bounding box center [935, 77] width 20 height 20
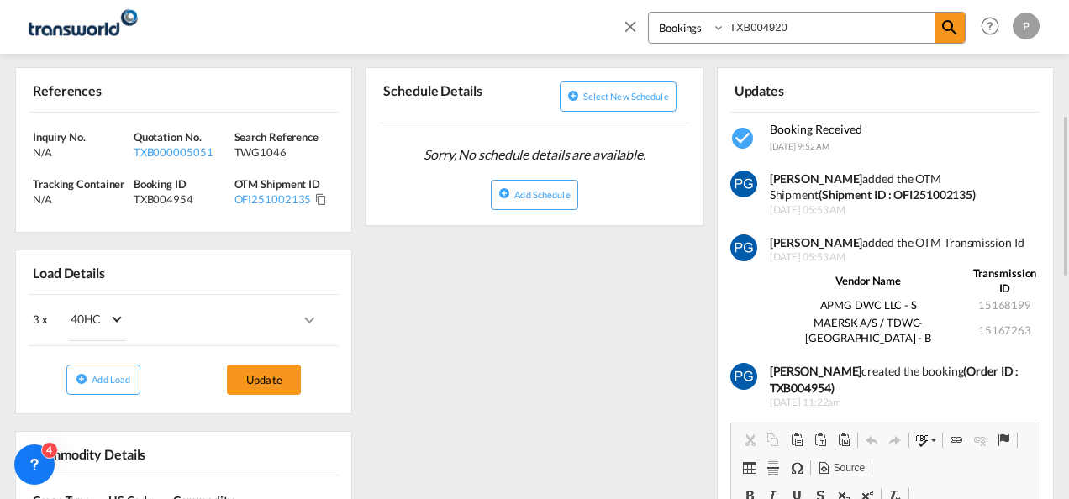
scroll to position [355, 0]
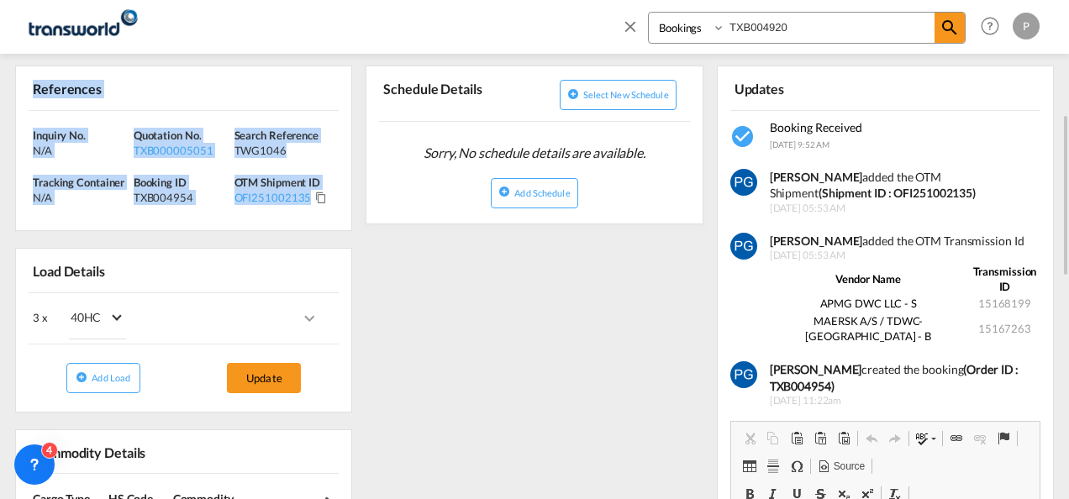
drag, startPoint x: 27, startPoint y: 86, endPoint x: 321, endPoint y: 205, distance: 317.3
click at [321, 205] on div "References Inquiry No. N/A Quotation No. TXB000005051 Search Reference TWG1046 …" at bounding box center [183, 149] width 337 height 166
copy div "References Inquiry No. N/A Quotation No. TXB000005051 Search Reference TWG1046 …"
